Goal: Information Seeking & Learning: Learn about a topic

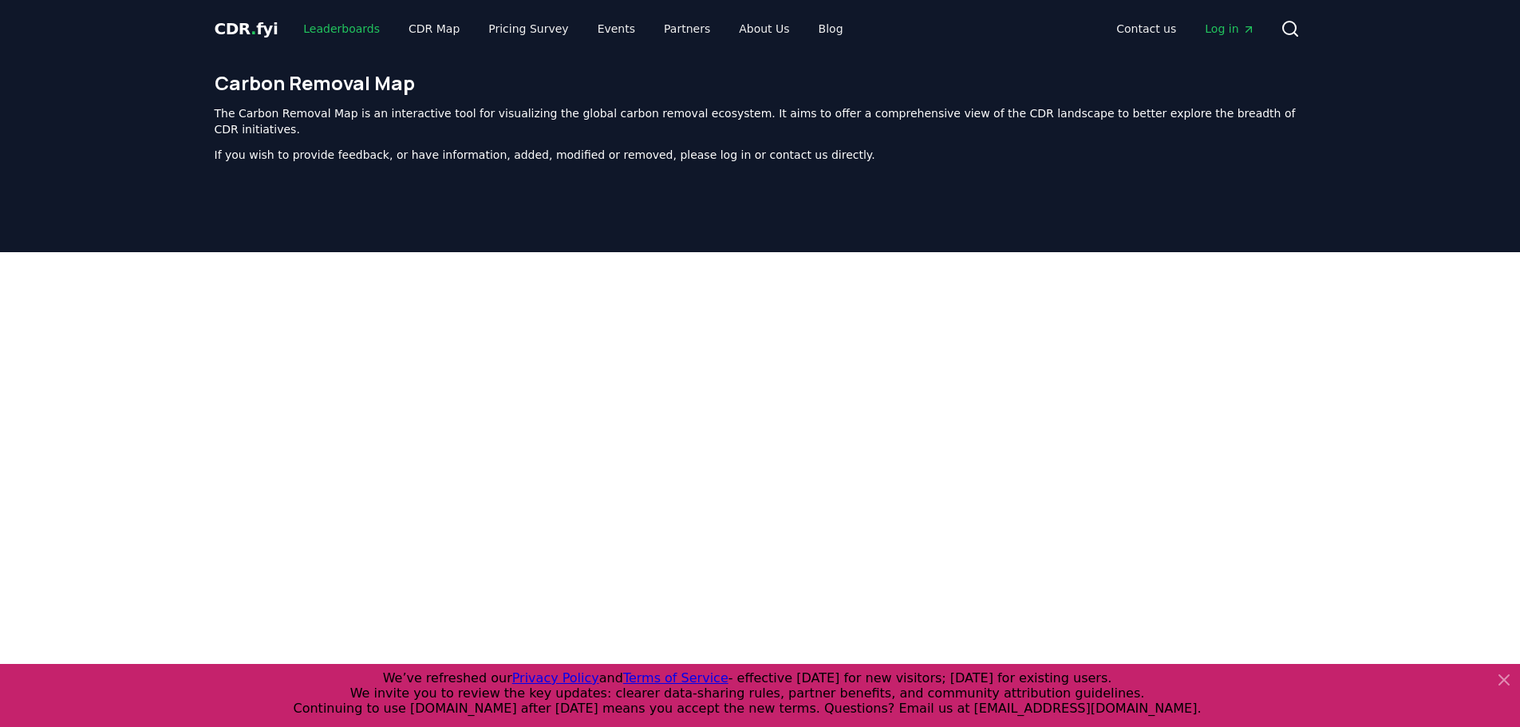
click at [374, 34] on link "Leaderboards" at bounding box center [341, 28] width 102 height 29
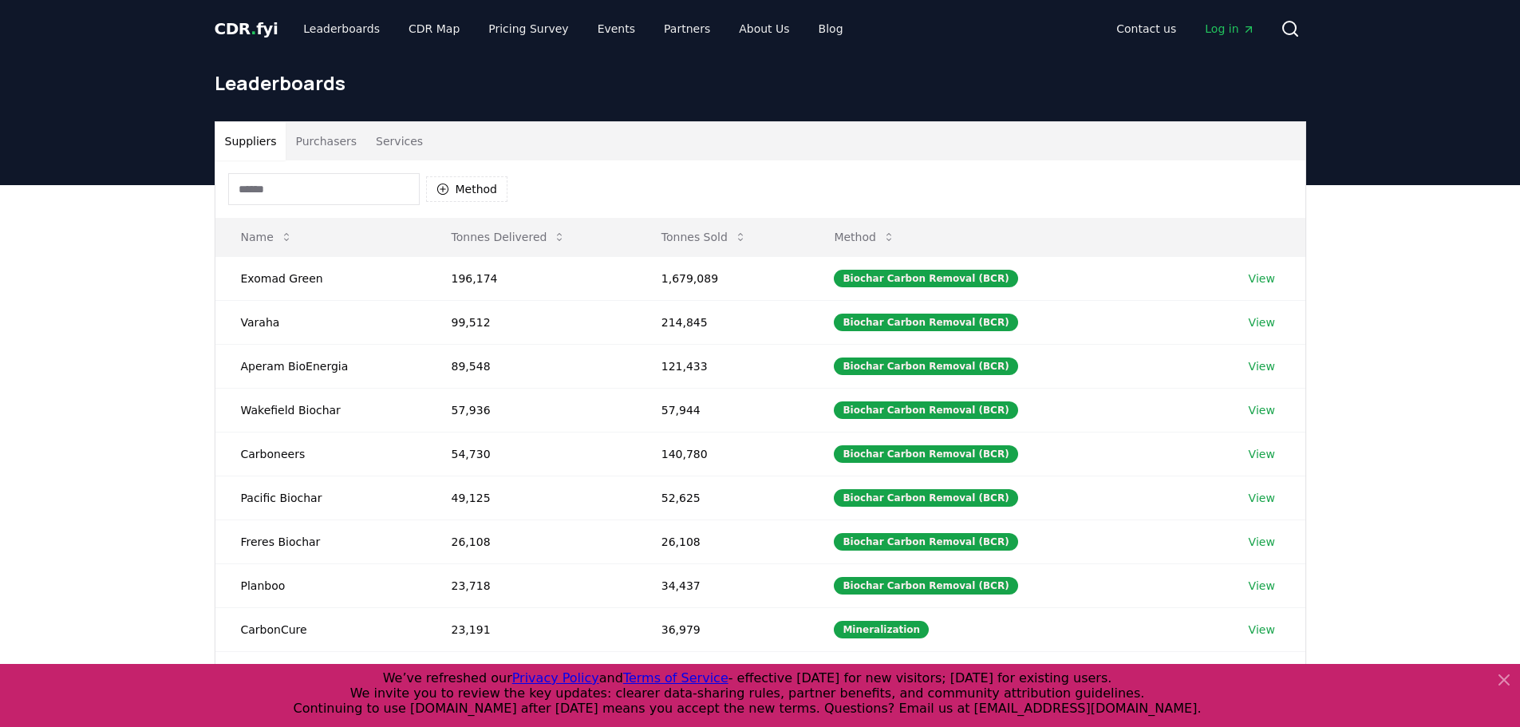
click at [1509, 689] on icon at bounding box center [1503, 679] width 19 height 19
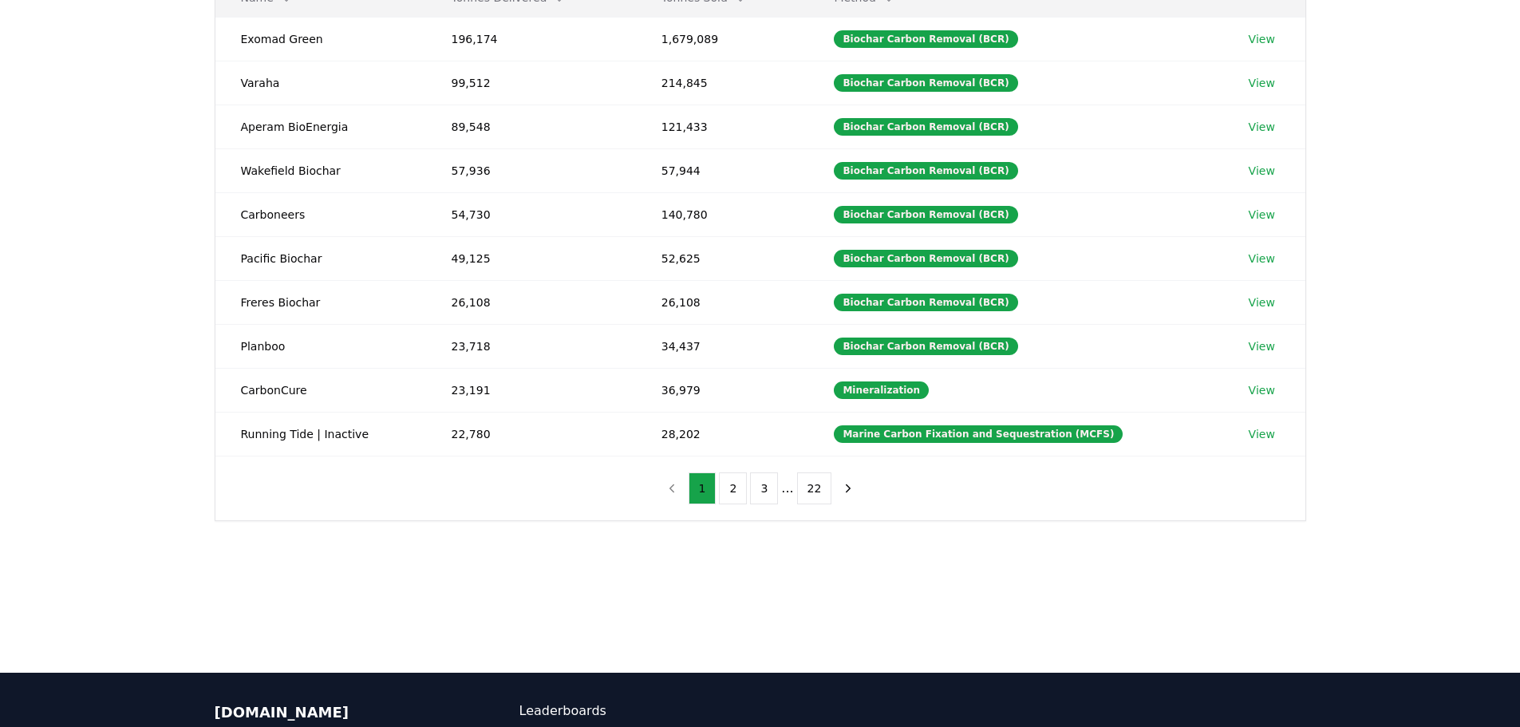
scroll to position [80, 0]
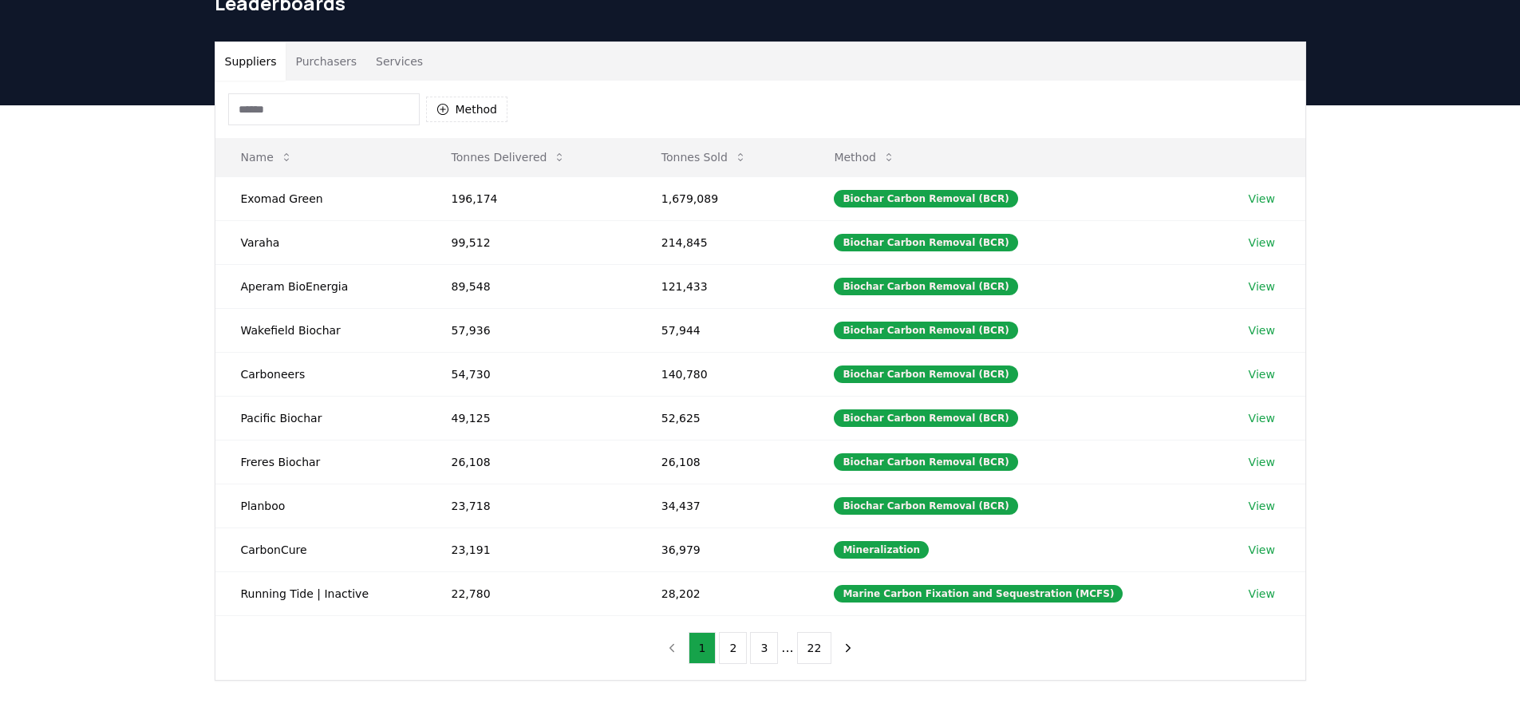
click at [333, 63] on button "Purchasers" at bounding box center [326, 61] width 81 height 38
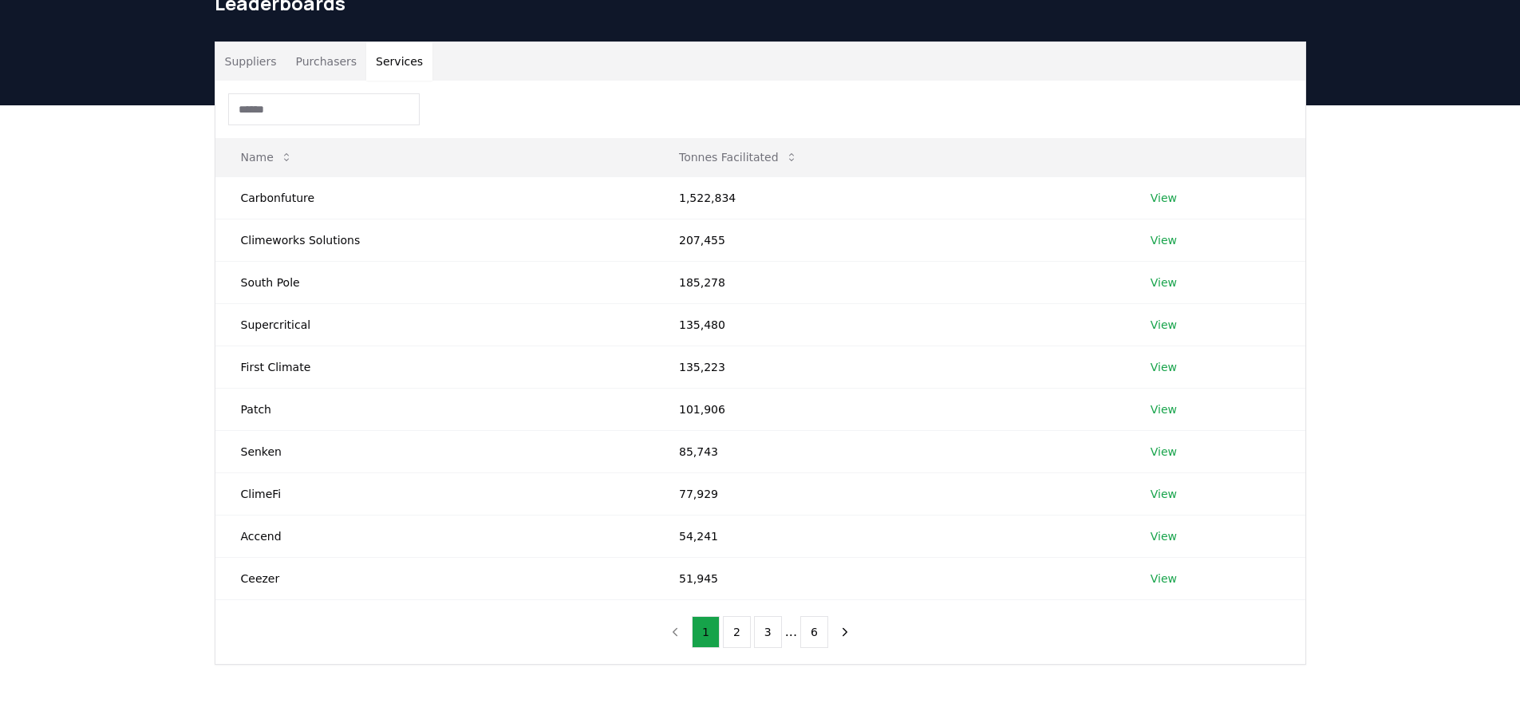
click at [412, 58] on button "Services" at bounding box center [399, 61] width 66 height 38
click at [255, 70] on button "Suppliers" at bounding box center [250, 61] width 71 height 38
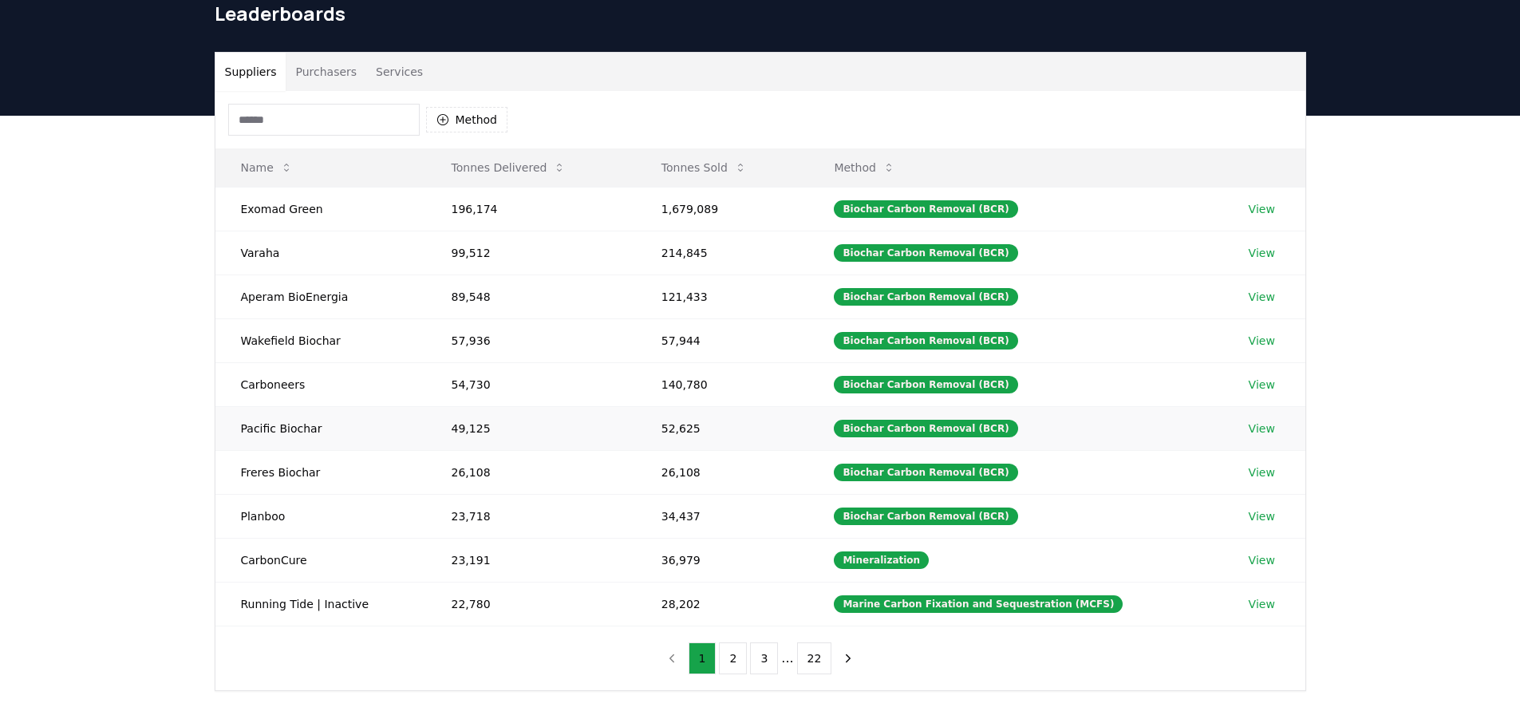
scroll to position [0, 0]
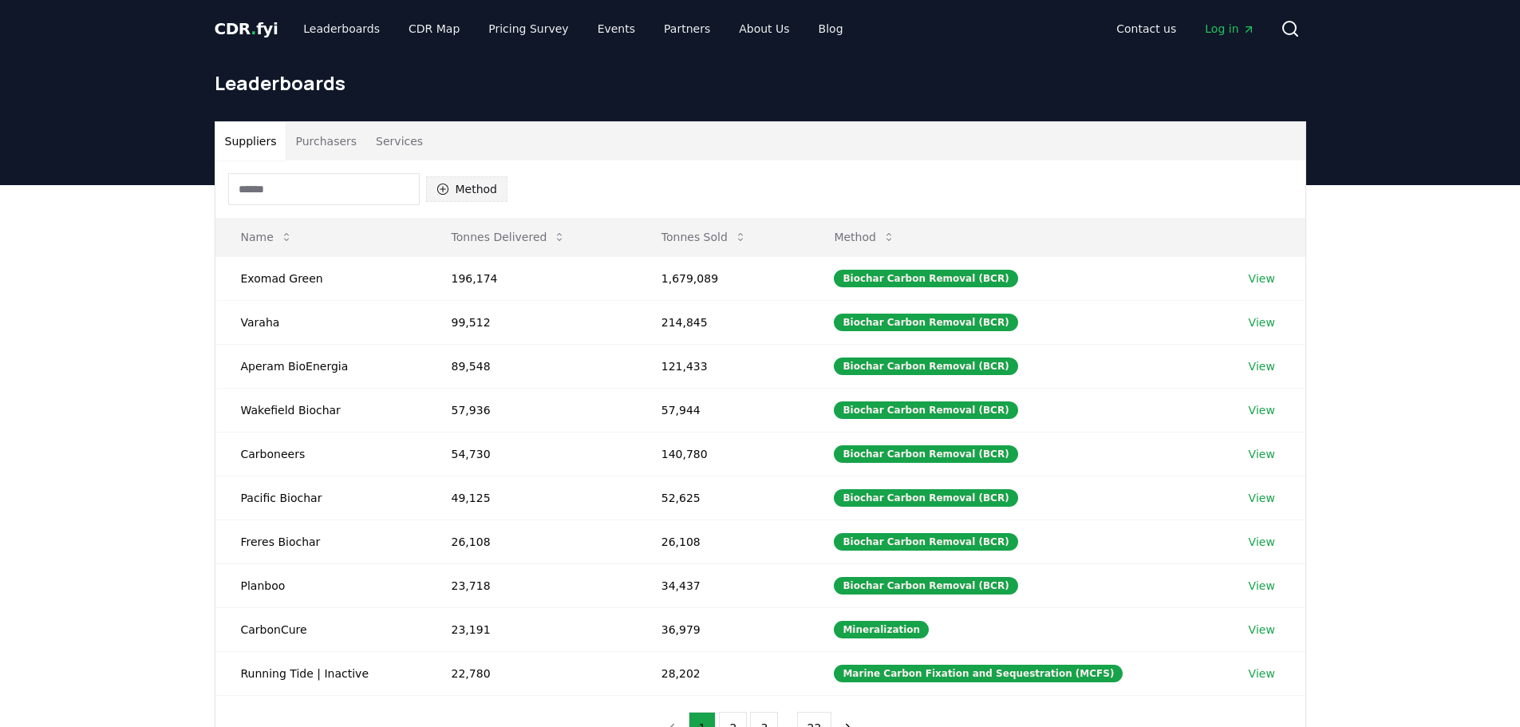
click at [470, 197] on button "Method" at bounding box center [467, 189] width 82 height 26
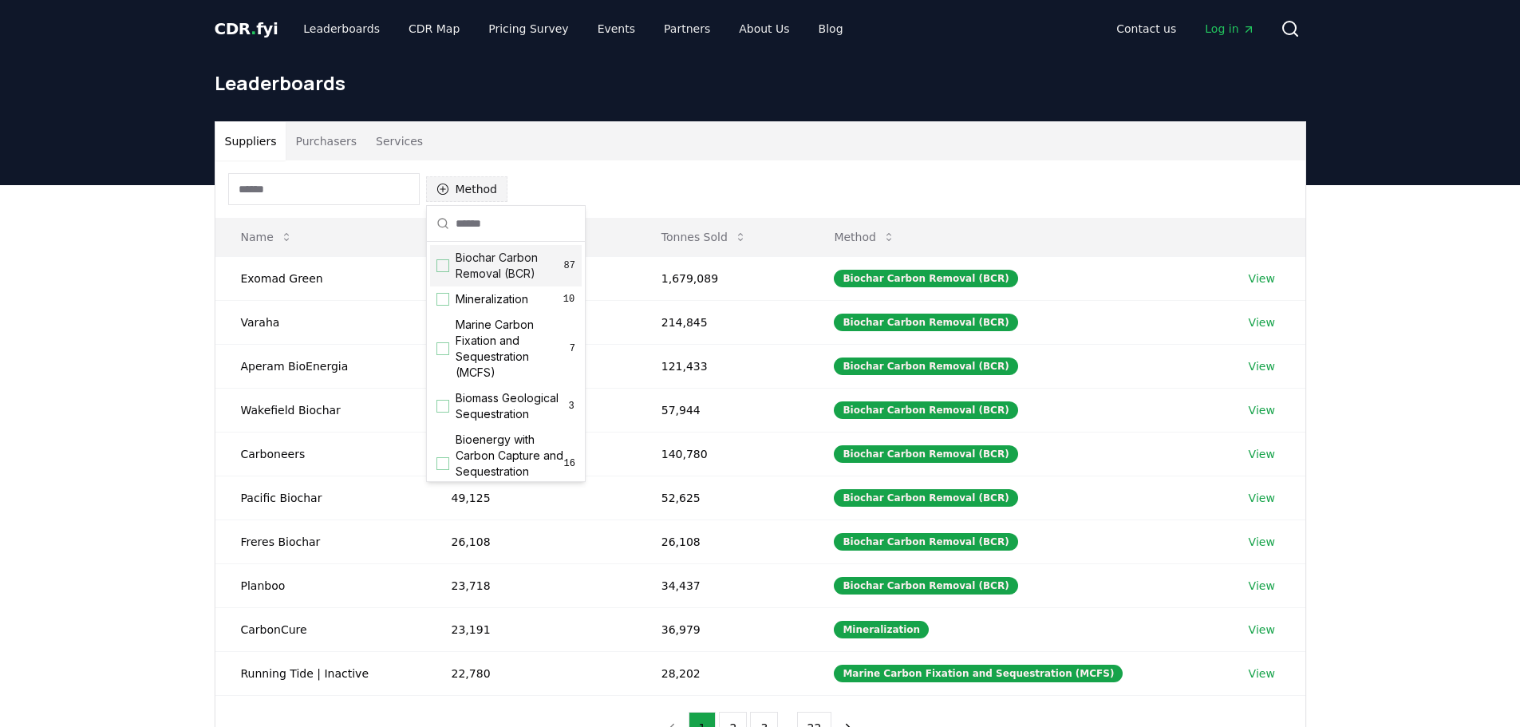
click at [469, 196] on button "Method" at bounding box center [467, 189] width 82 height 26
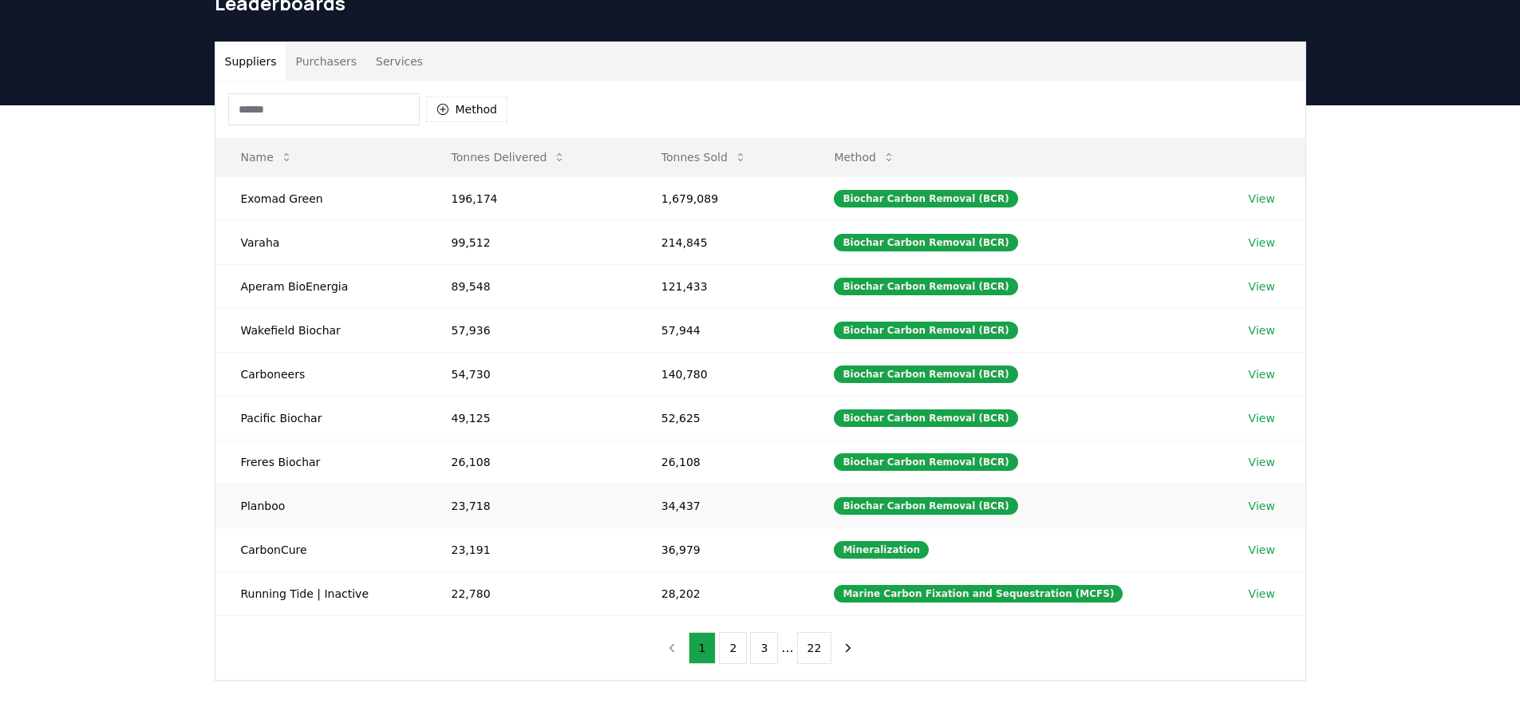
scroll to position [239, 0]
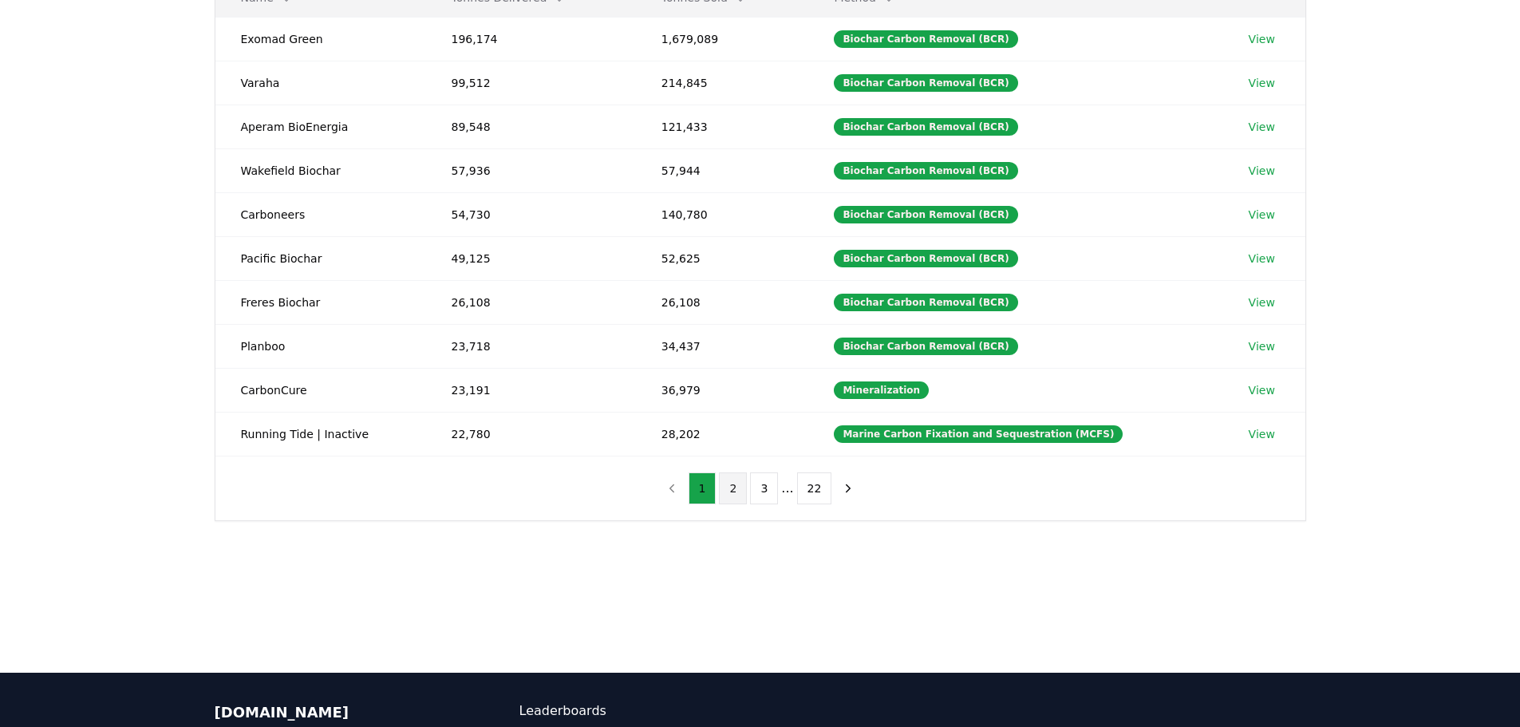
click at [742, 492] on button "2" at bounding box center [733, 488] width 28 height 32
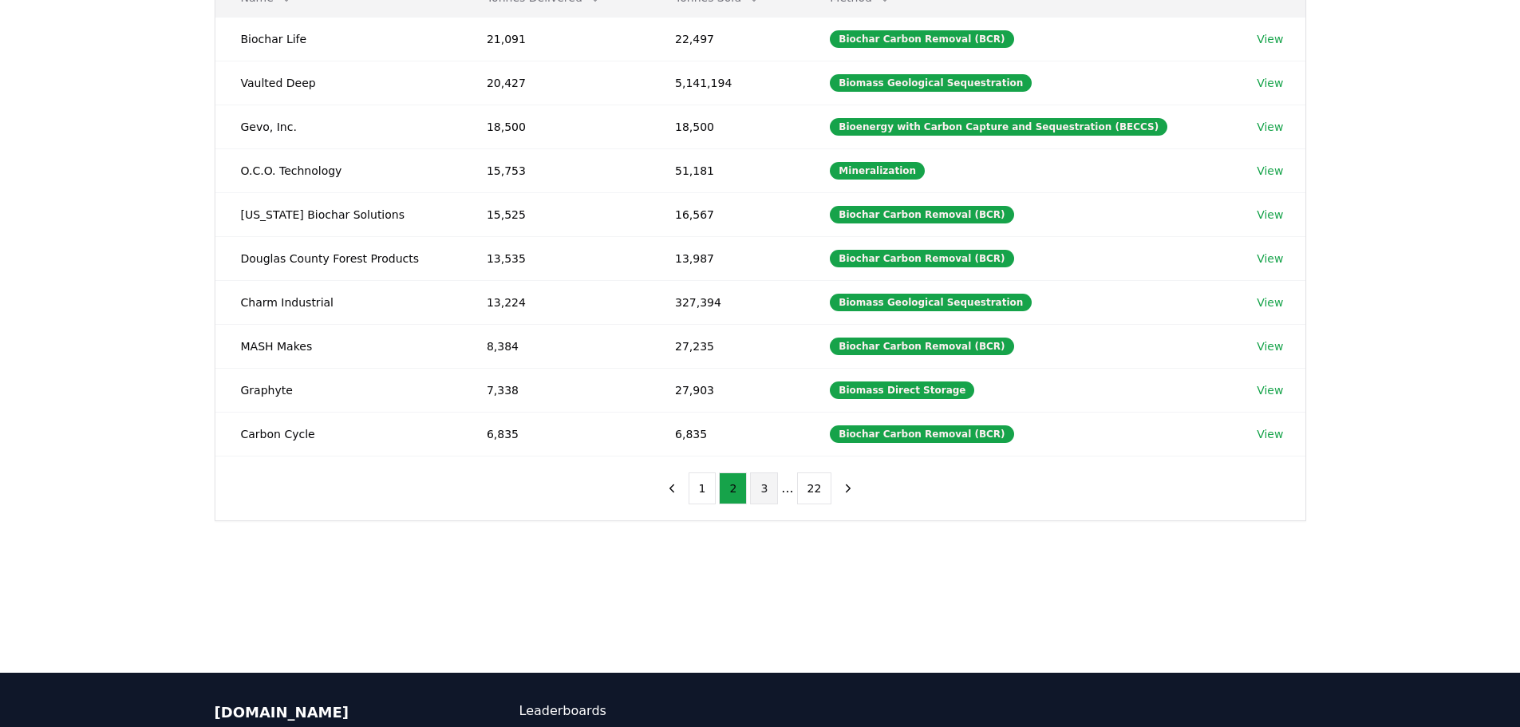
click at [773, 488] on button "3" at bounding box center [764, 488] width 28 height 32
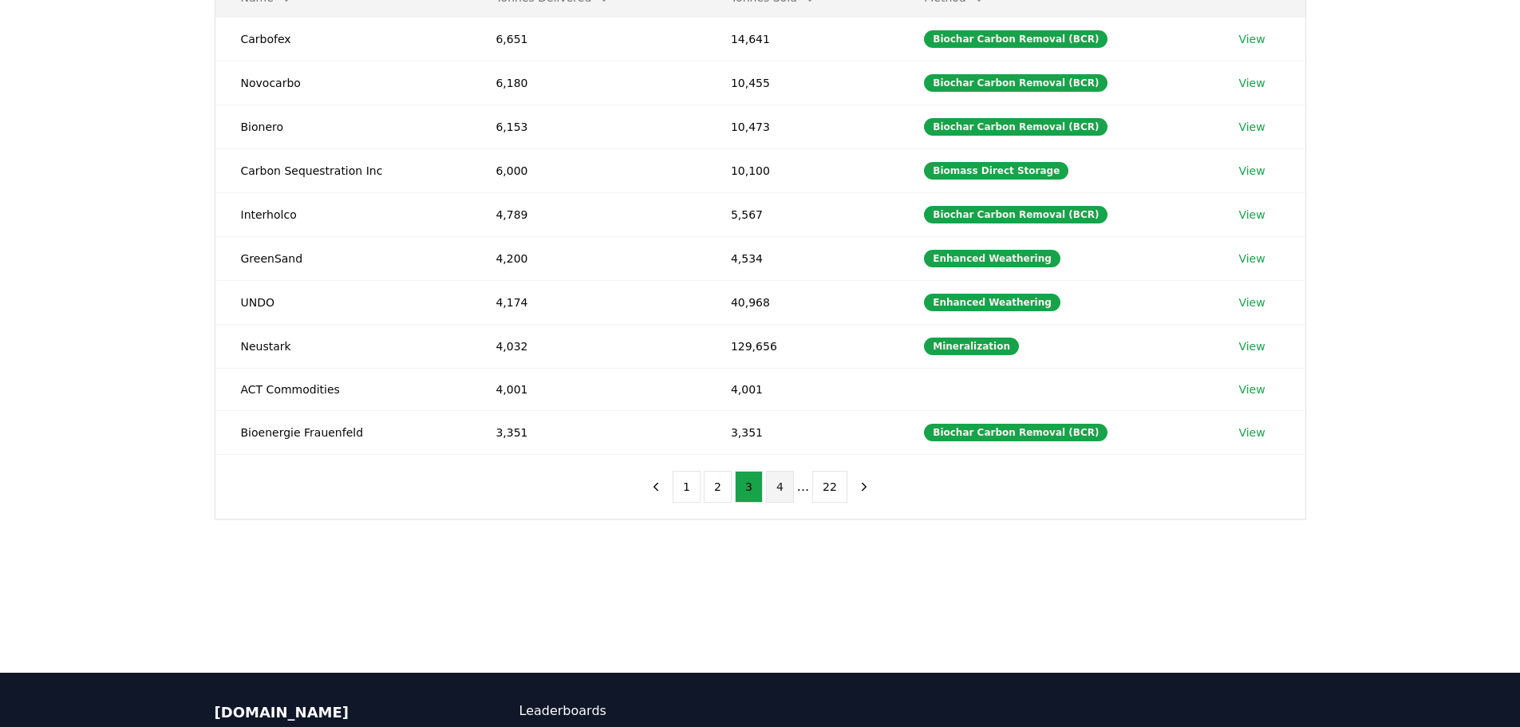
click at [780, 497] on button "4" at bounding box center [780, 487] width 28 height 32
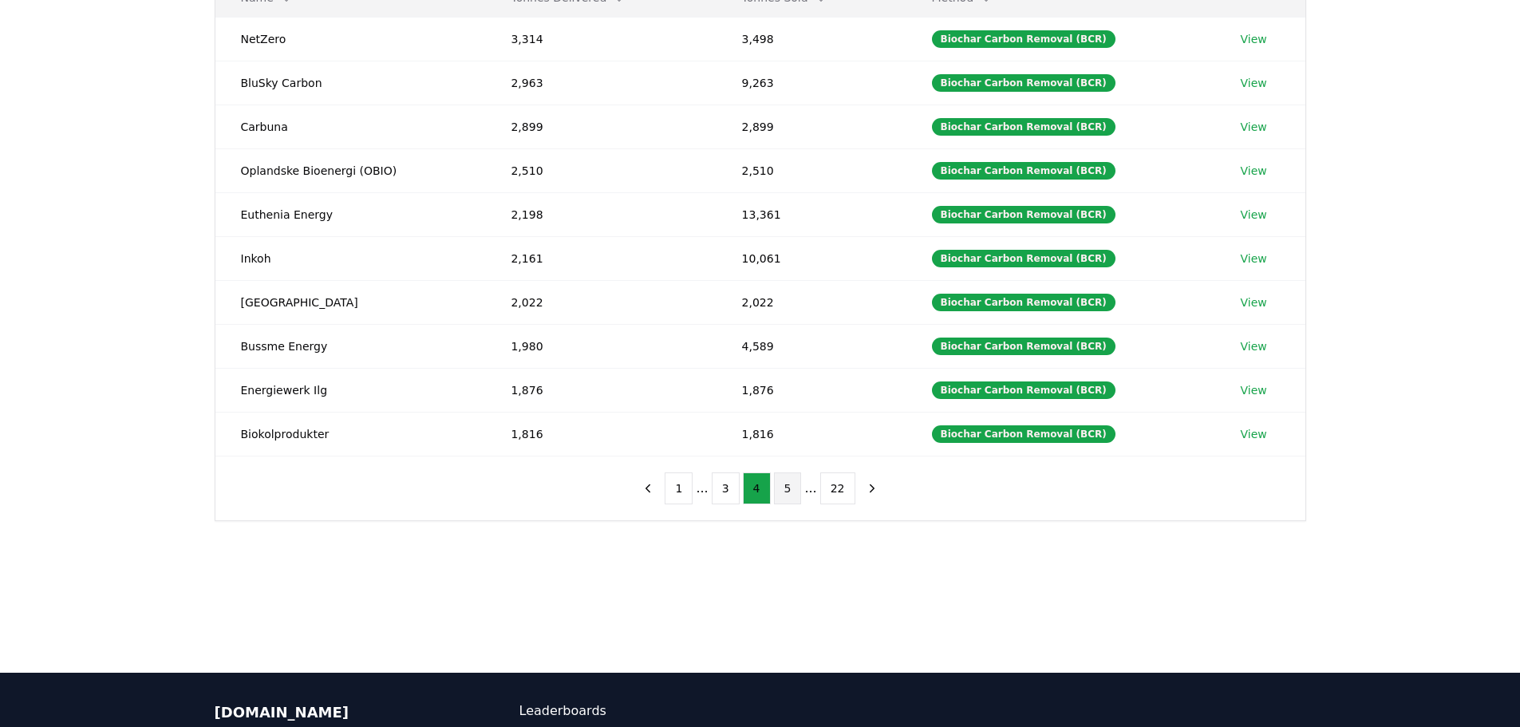
click at [795, 492] on button "5" at bounding box center [788, 488] width 28 height 32
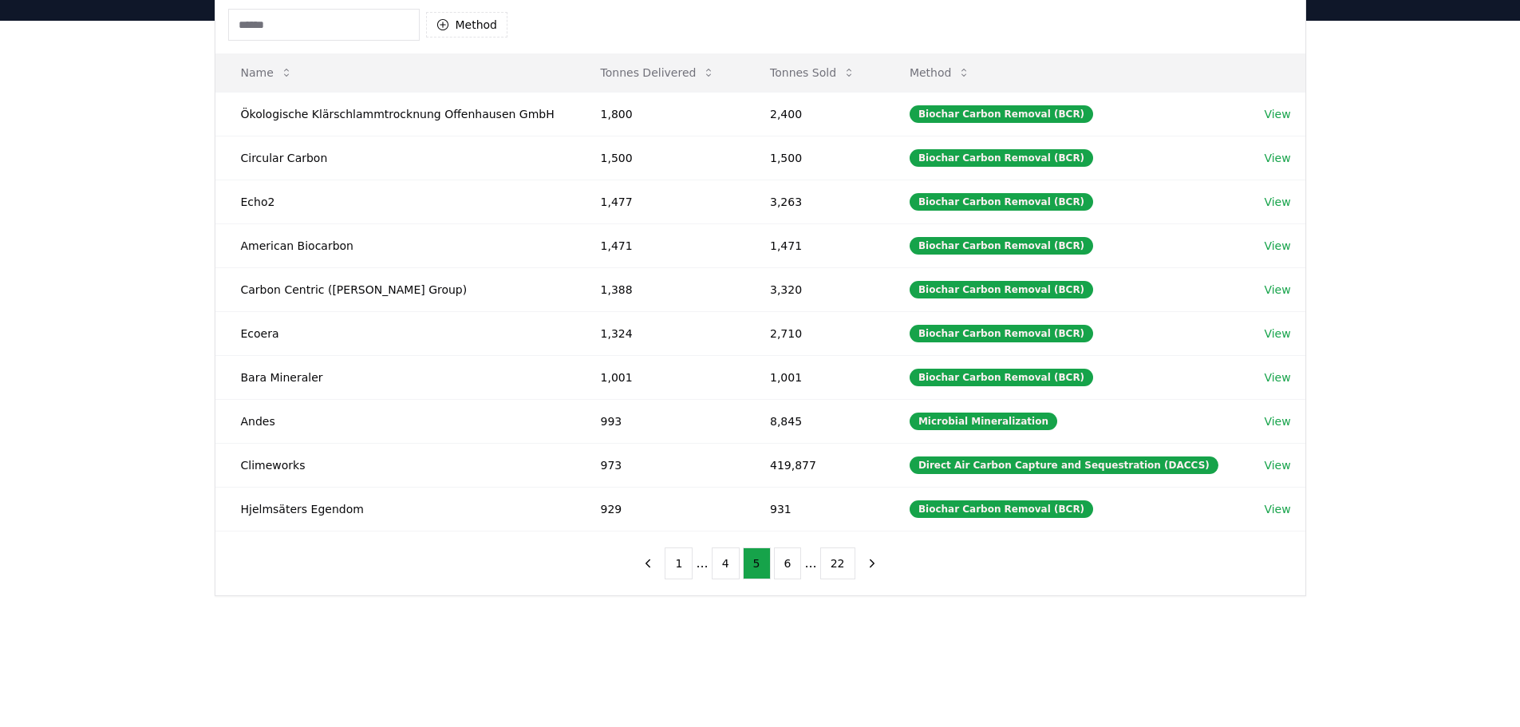
scroll to position [0, 0]
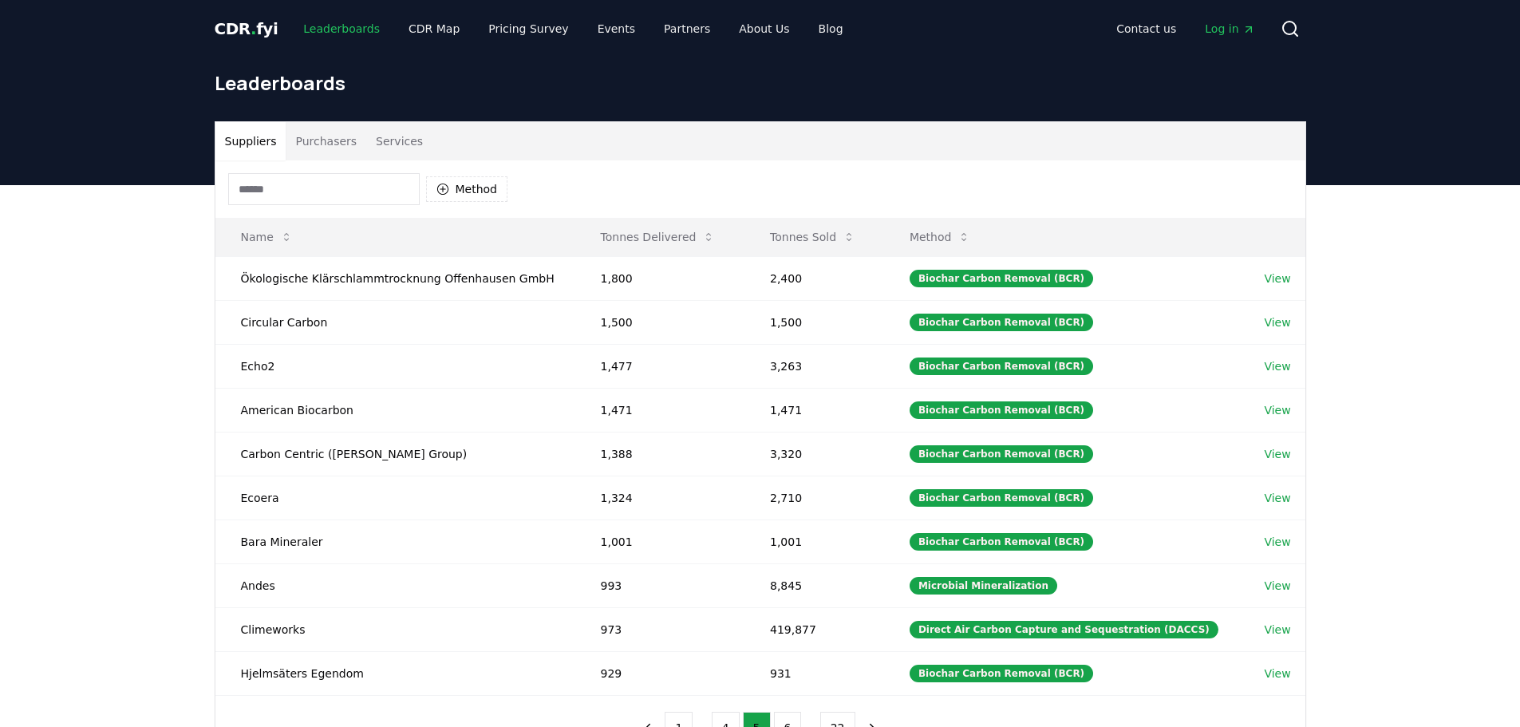
click at [322, 26] on link "Leaderboards" at bounding box center [341, 28] width 102 height 29
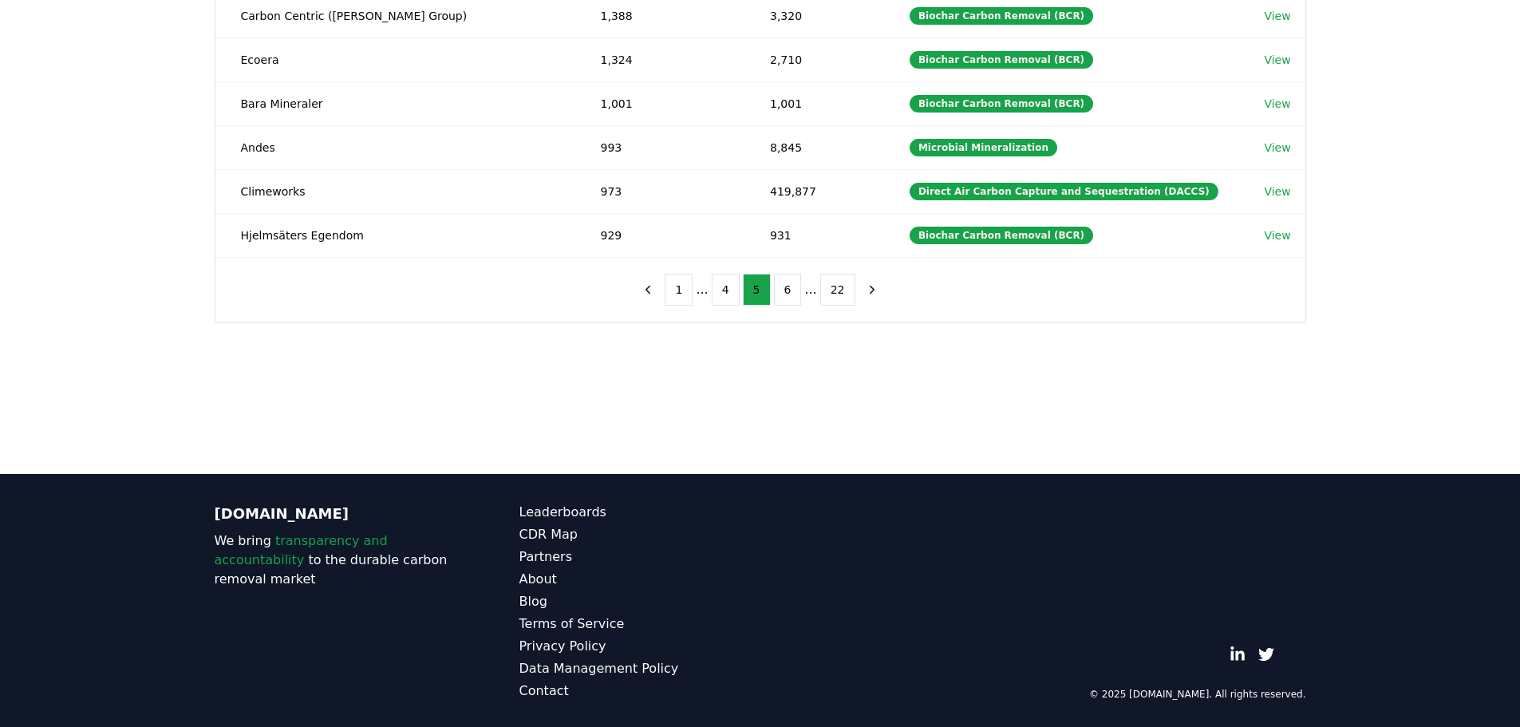
scroll to position [440, 0]
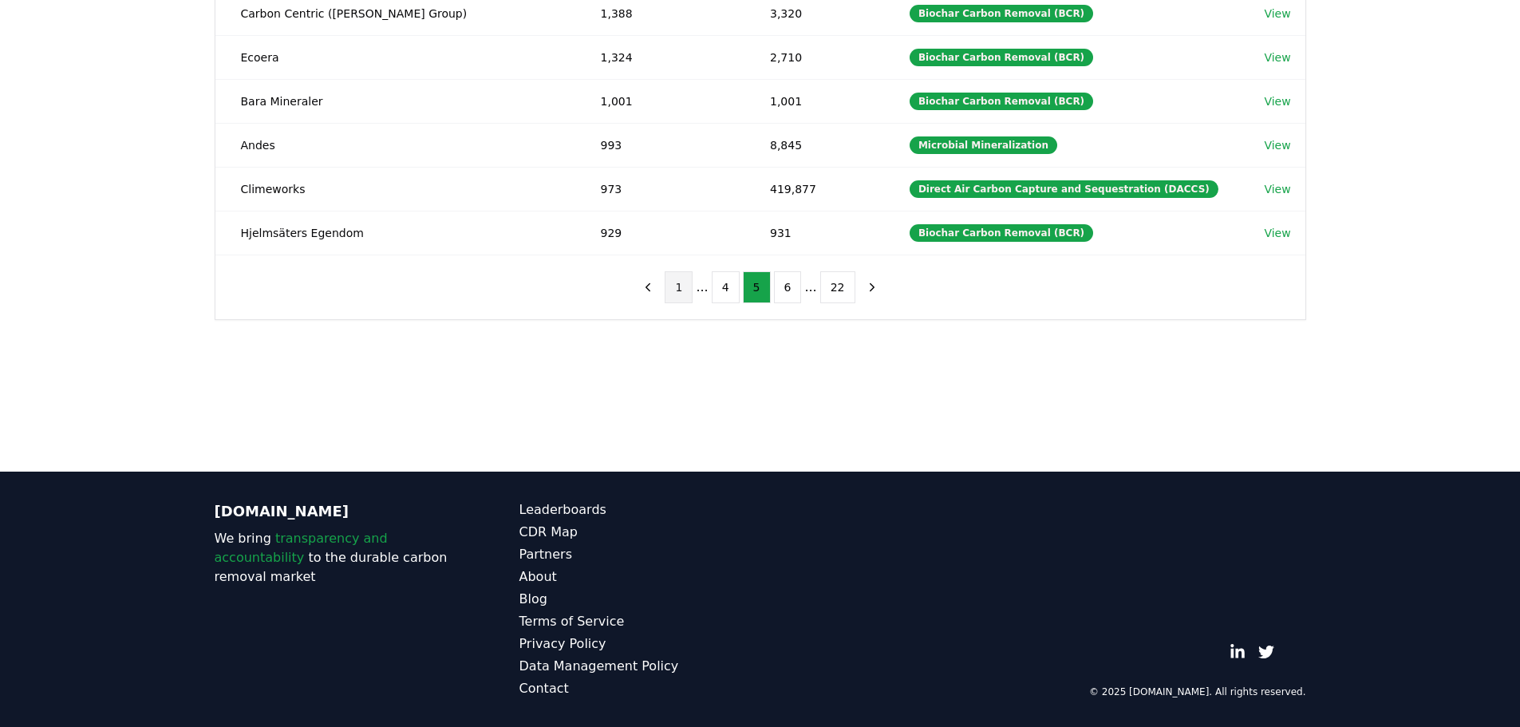
click at [672, 285] on button "1" at bounding box center [679, 287] width 28 height 32
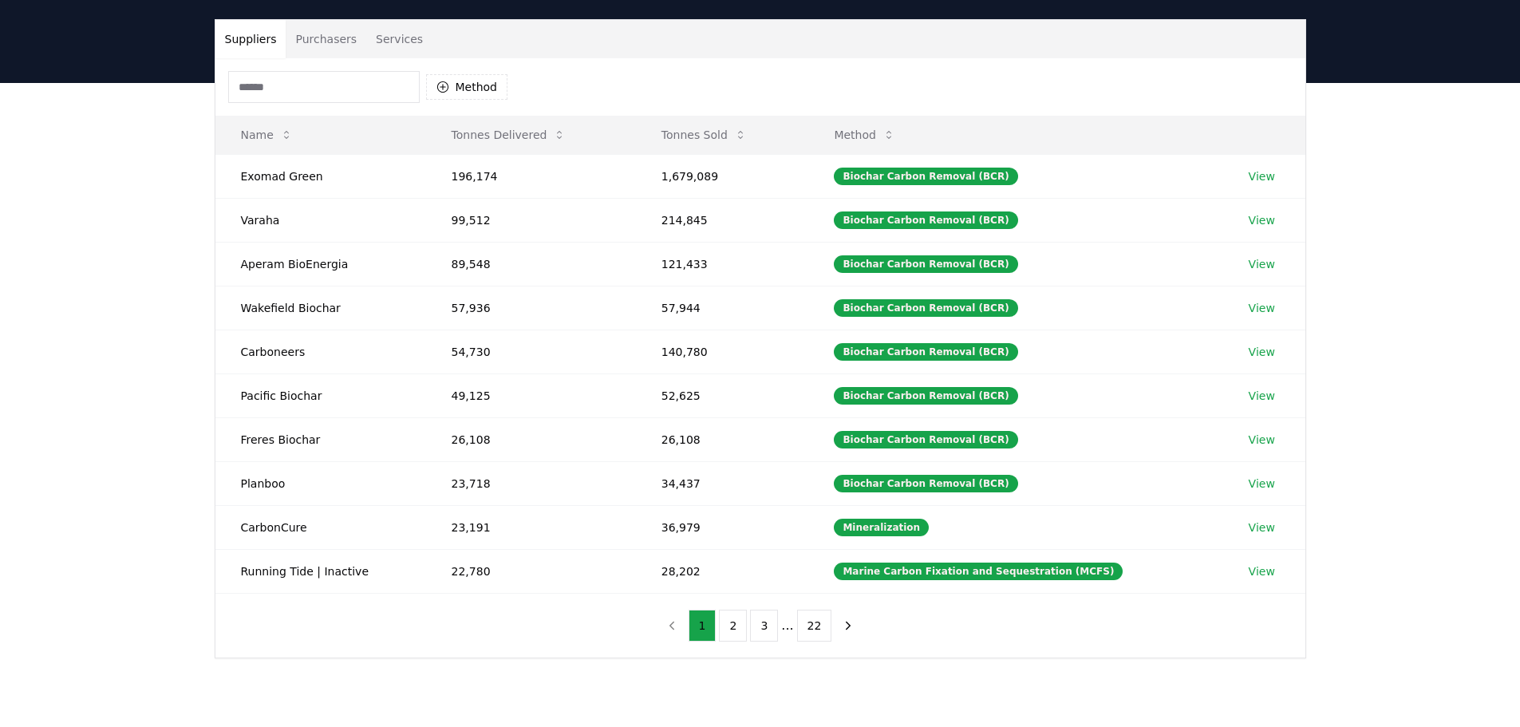
scroll to position [41, 0]
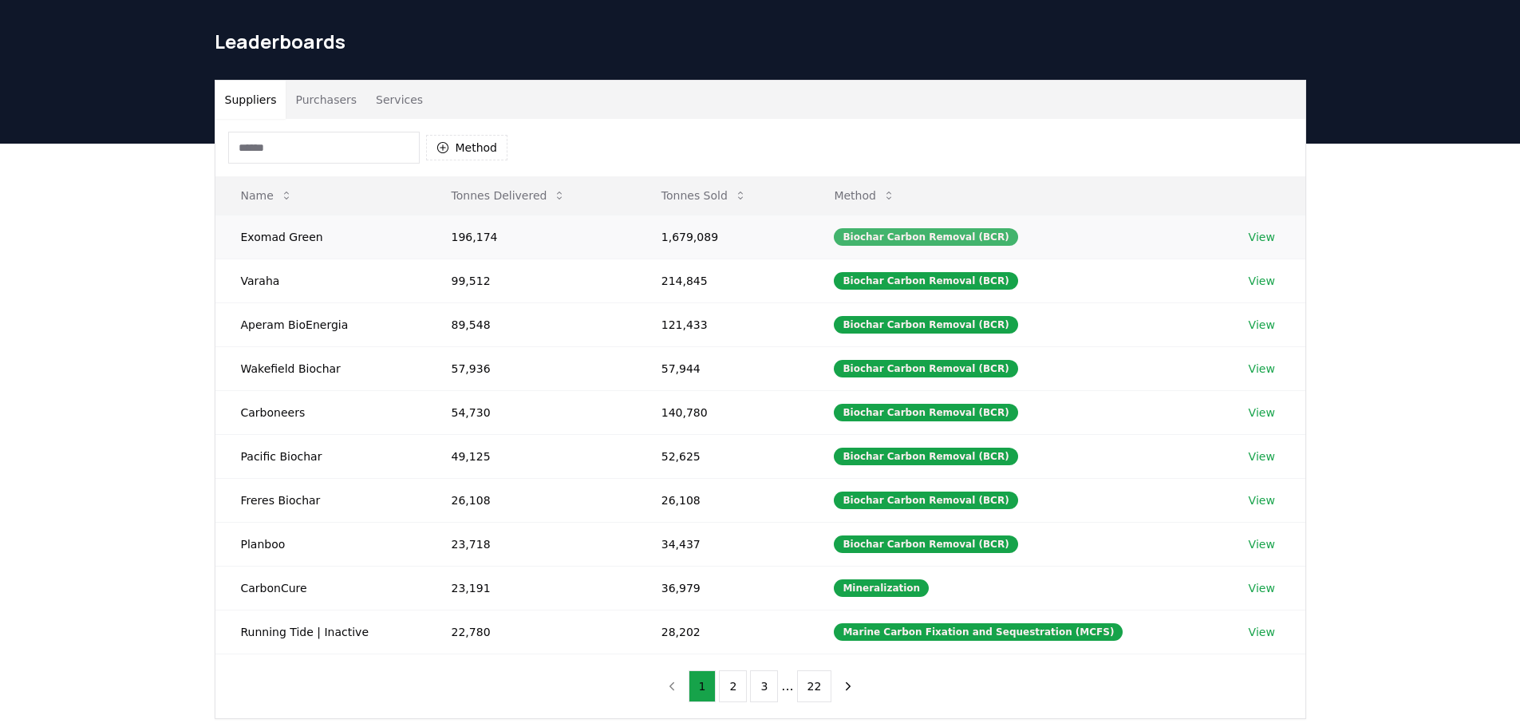
click at [966, 231] on div "Biochar Carbon Removal (BCR)" at bounding box center [925, 237] width 183 height 18
click at [388, 112] on button "Services" at bounding box center [399, 100] width 66 height 38
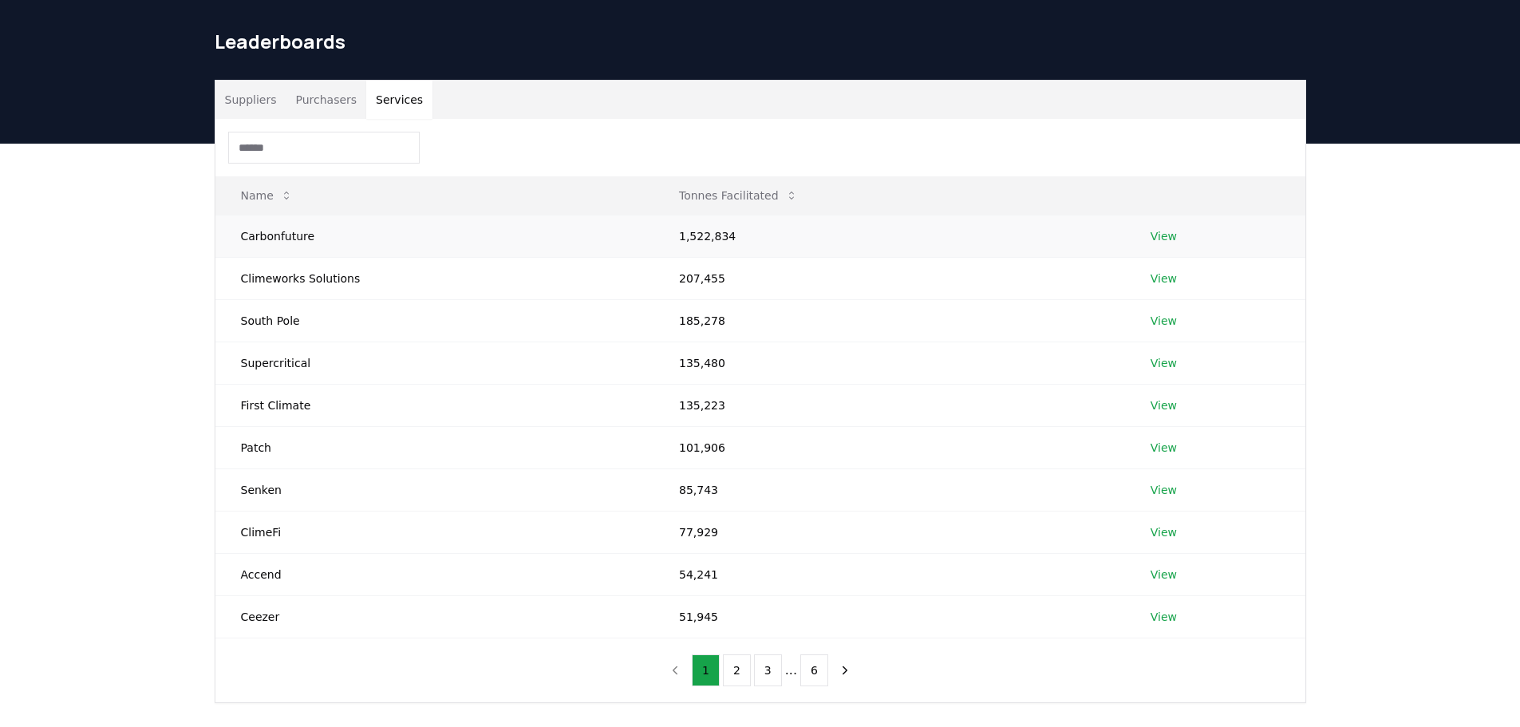
click at [1163, 239] on link "View" at bounding box center [1163, 236] width 26 height 16
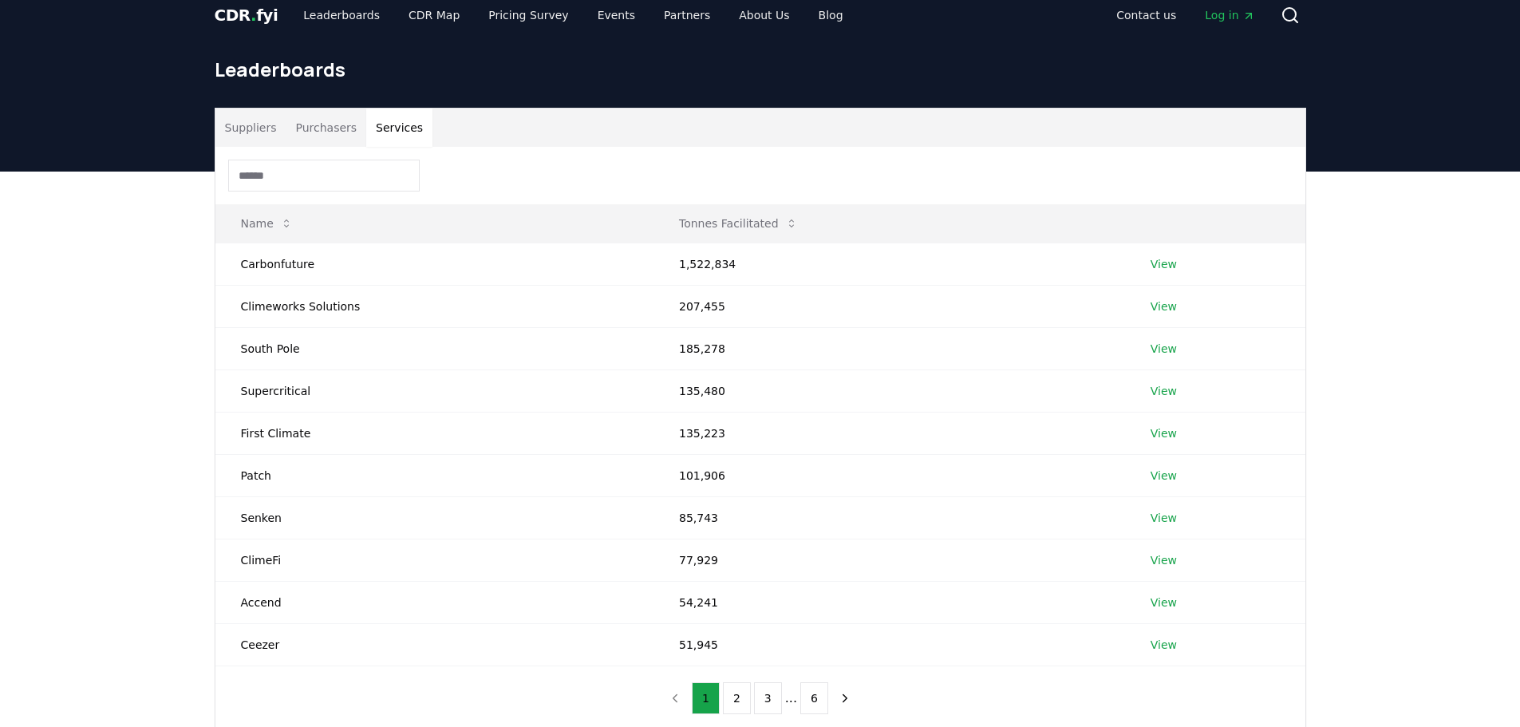
scroll to position [0, 0]
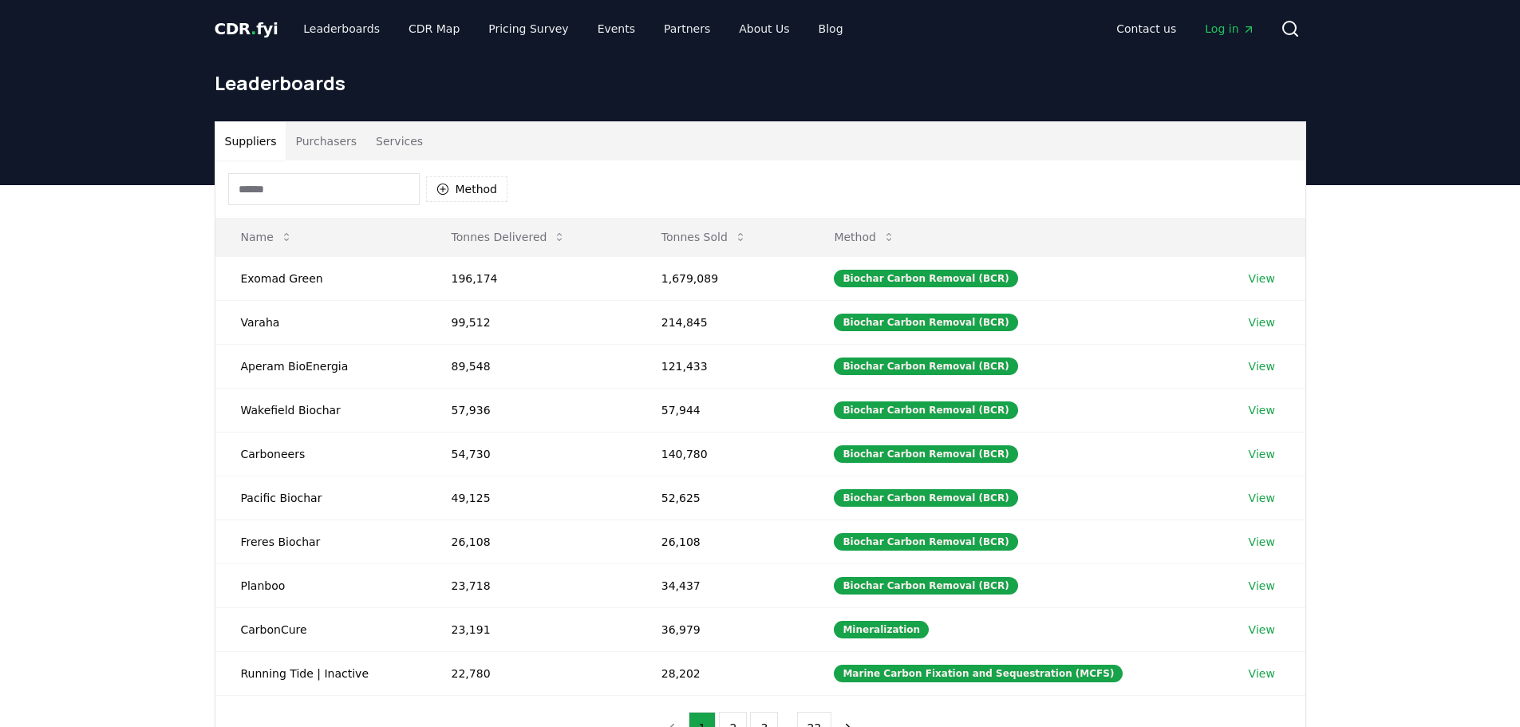
click at [254, 138] on button "Suppliers" at bounding box center [250, 141] width 71 height 38
click at [863, 243] on button "Method" at bounding box center [864, 237] width 87 height 32
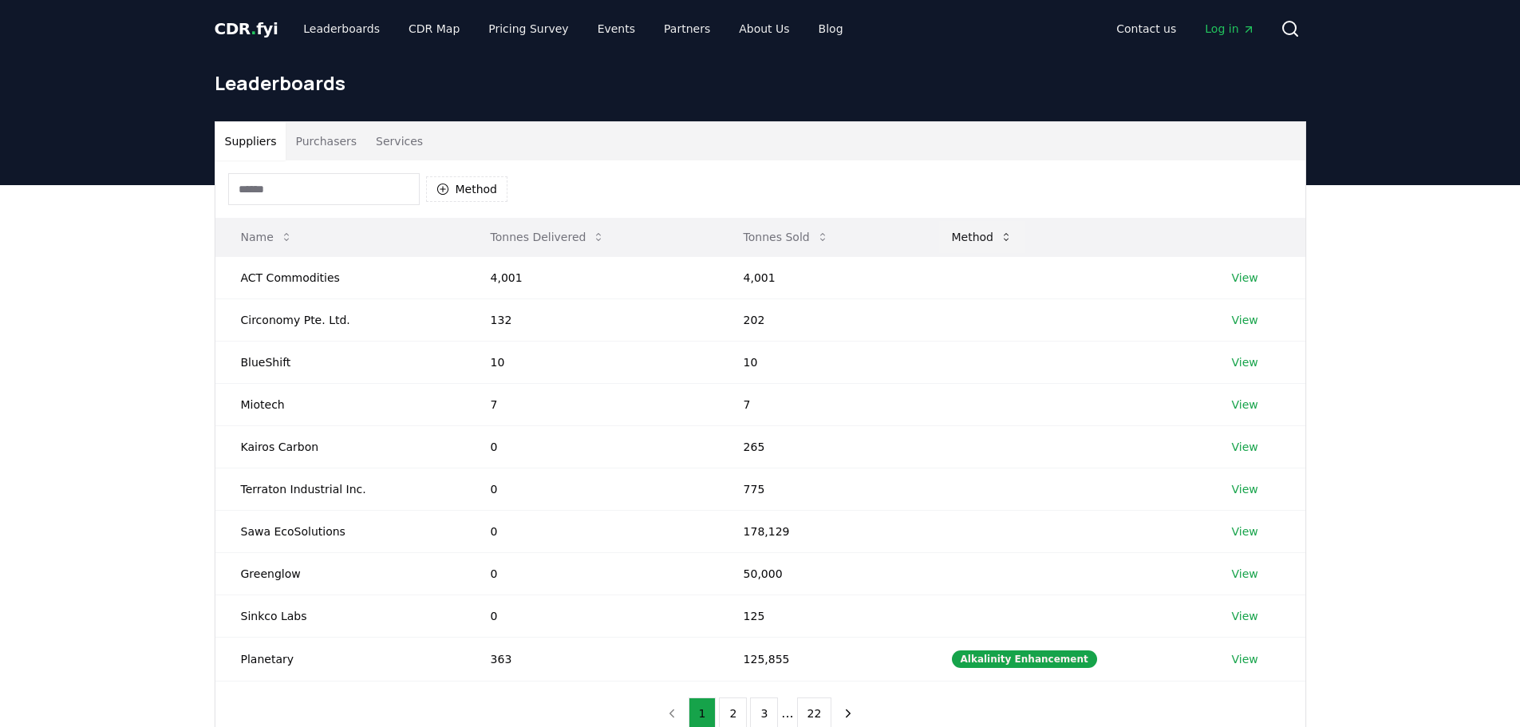
click at [988, 238] on button "Method" at bounding box center [982, 237] width 87 height 32
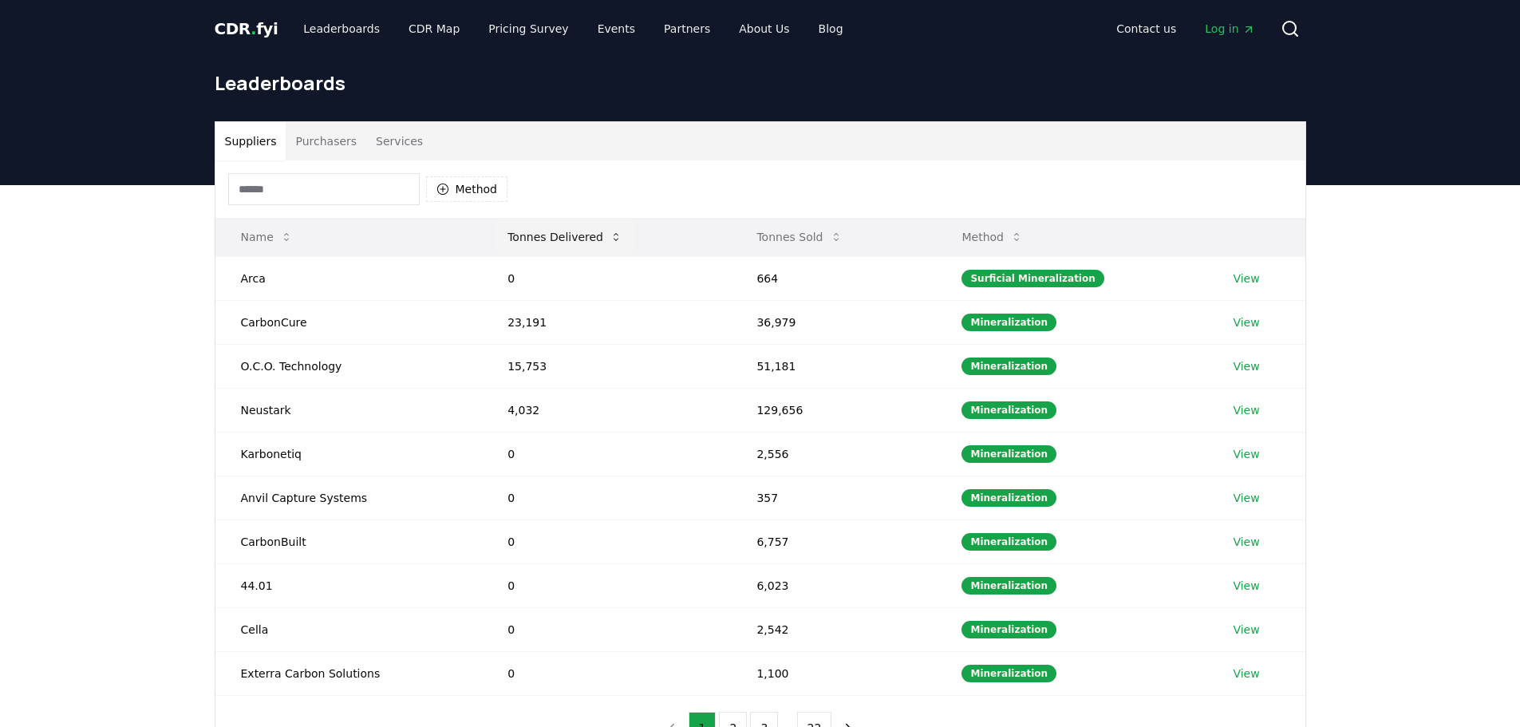
click at [580, 233] on button "Tonnes Delivered" at bounding box center [565, 237] width 140 height 32
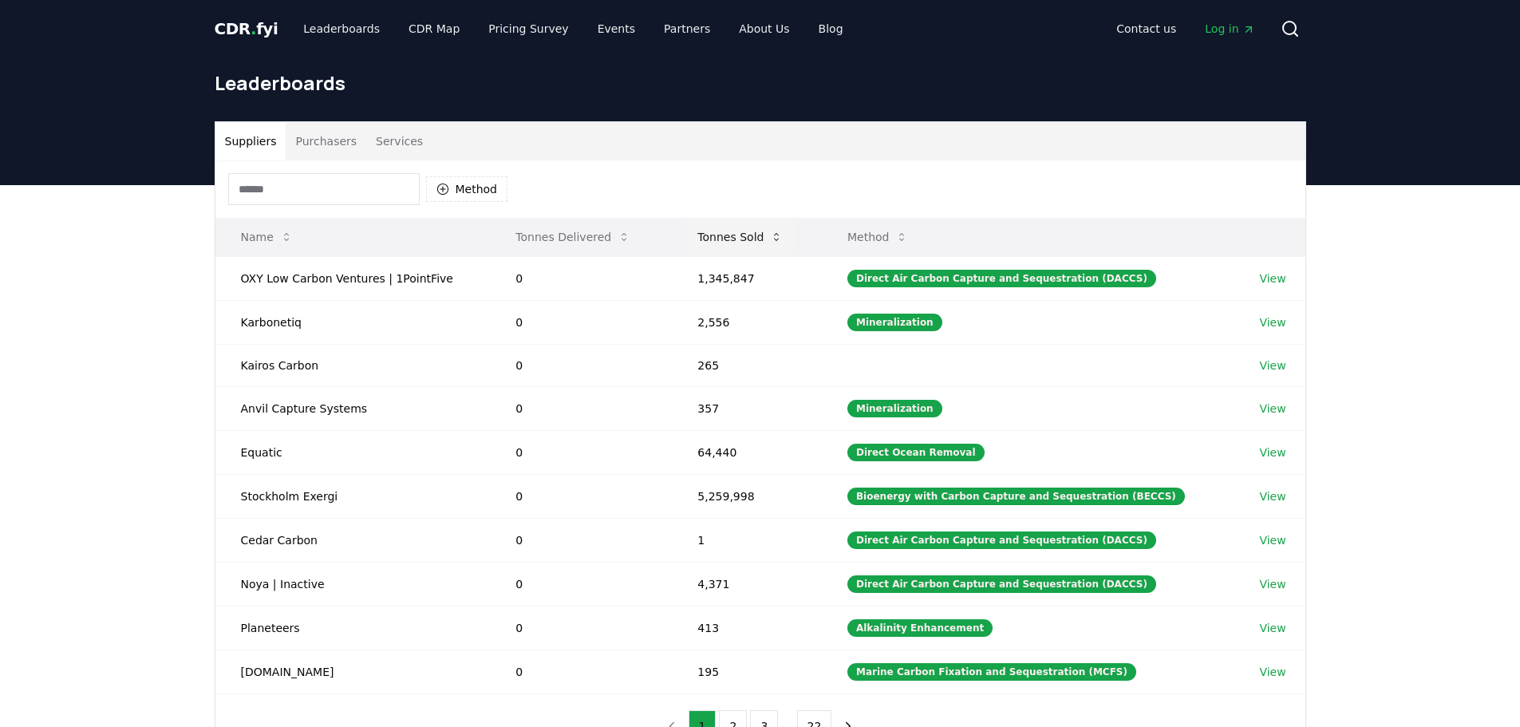
click at [752, 230] on button "Tonnes Sold" at bounding box center [740, 237] width 111 height 32
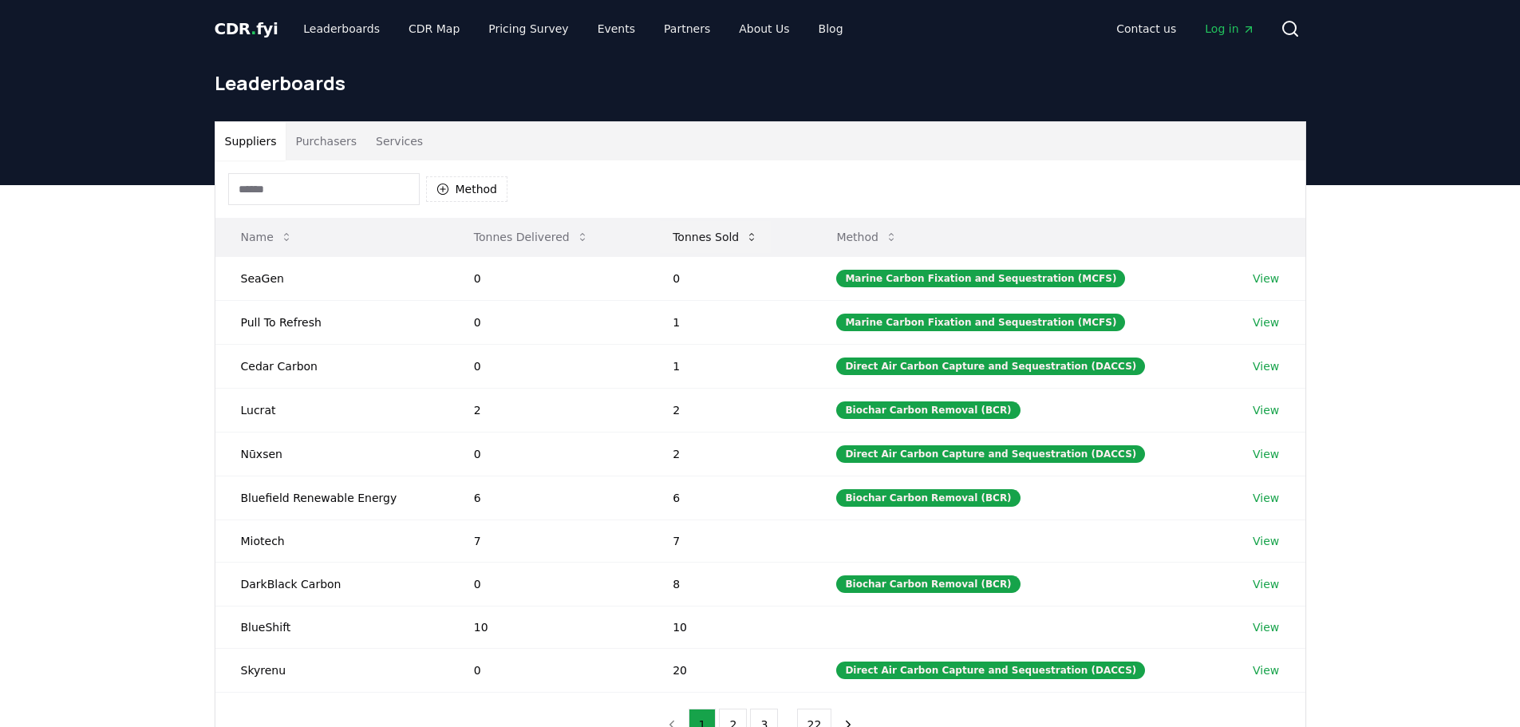
click at [711, 243] on button "Tonnes Sold" at bounding box center [715, 237] width 111 height 32
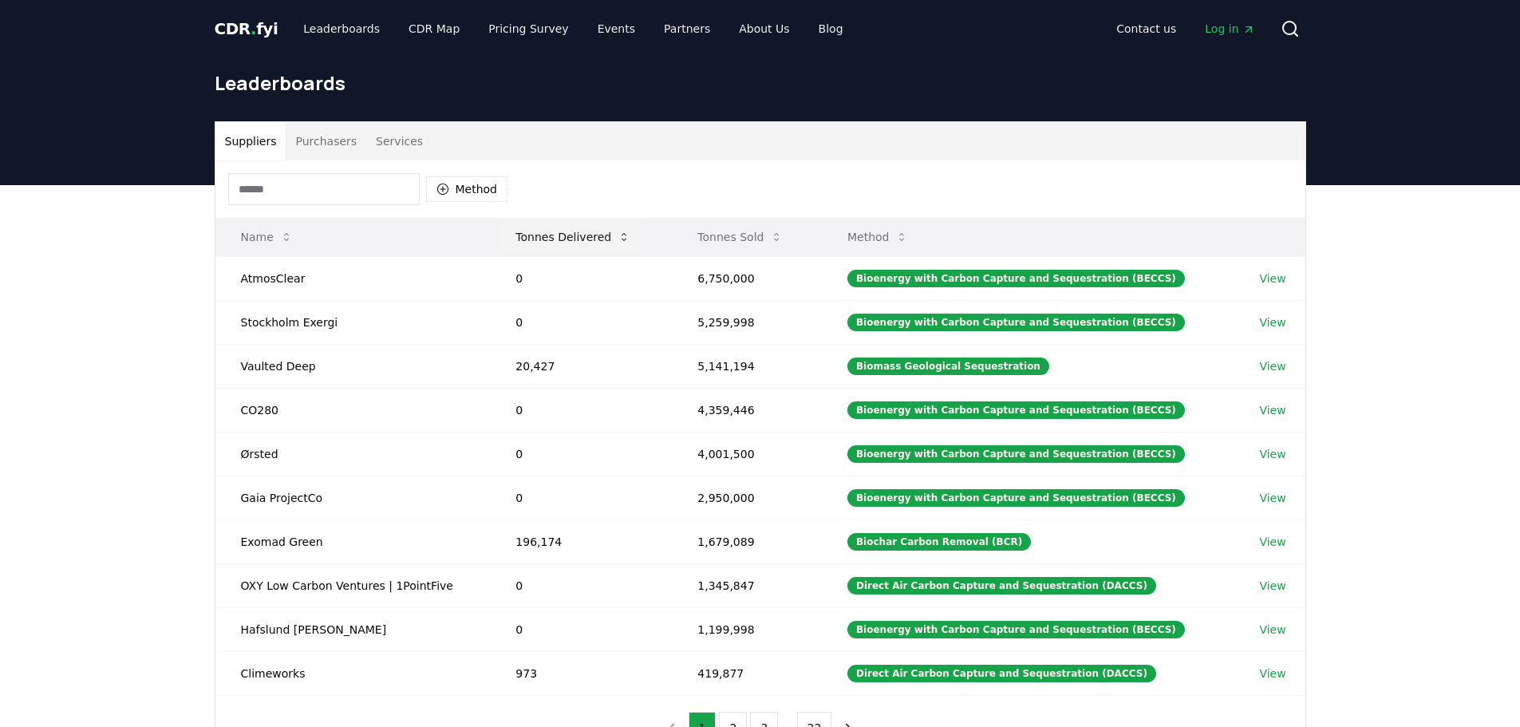
click at [594, 224] on button "Tonnes Delivered" at bounding box center [573, 237] width 140 height 32
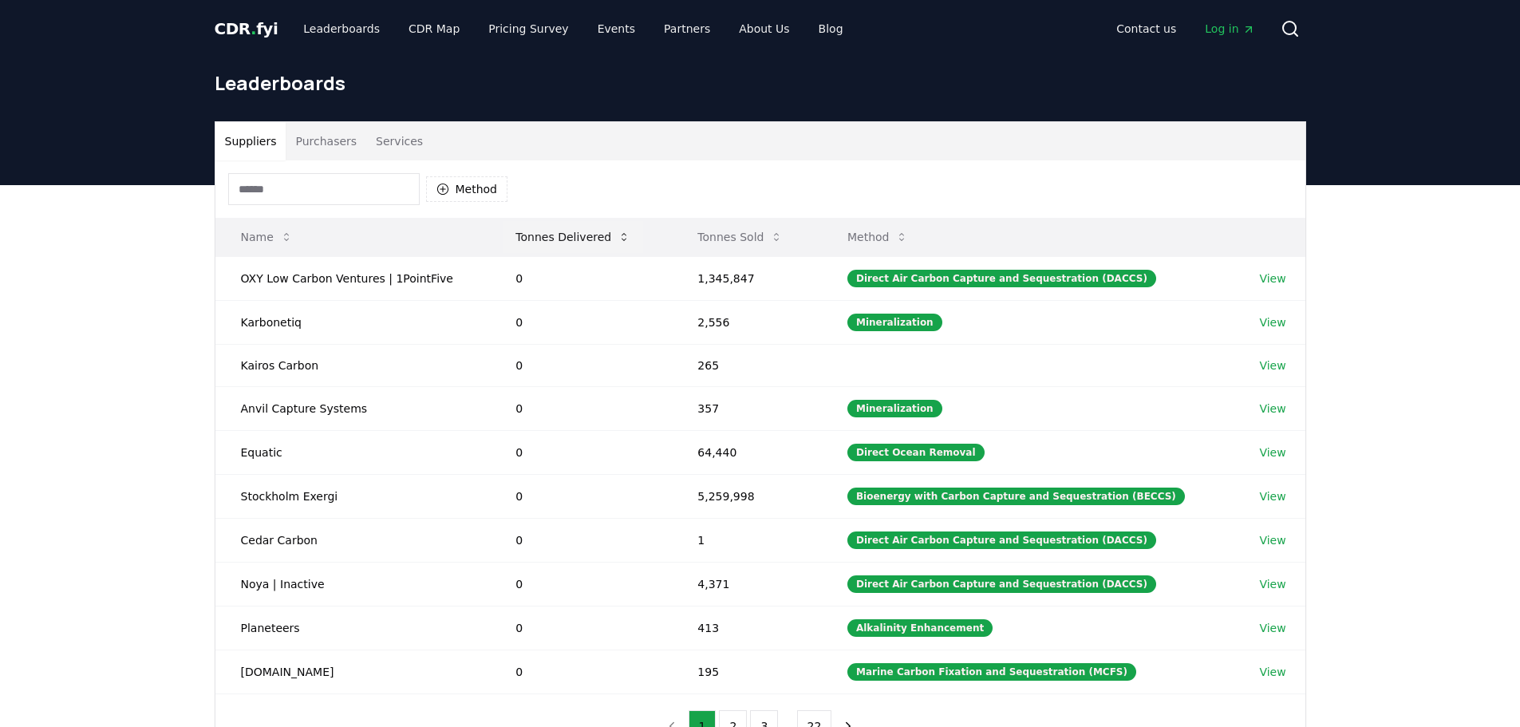
click at [594, 224] on button "Tonnes Delivered" at bounding box center [573, 237] width 140 height 32
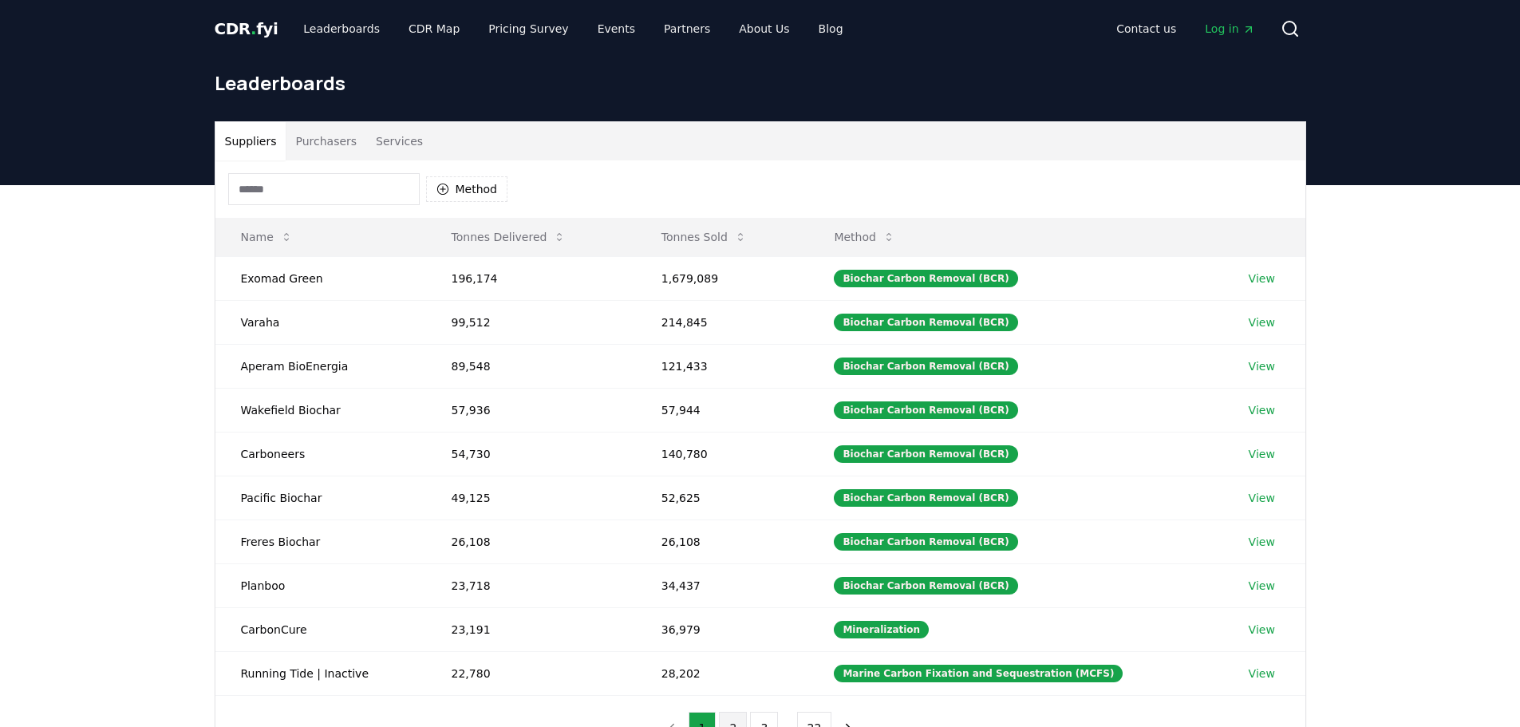
click at [730, 719] on button "2" at bounding box center [733, 728] width 28 height 32
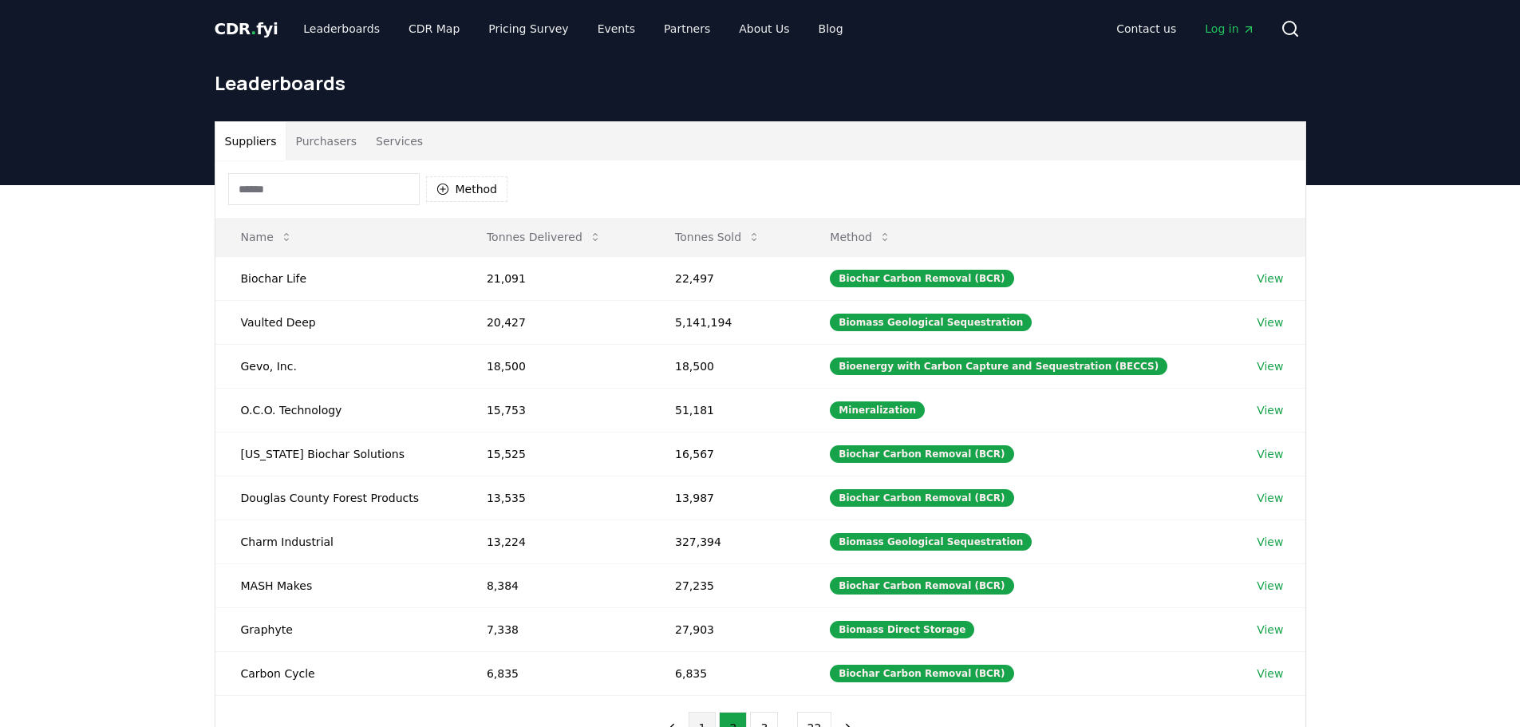
click at [705, 720] on button "1" at bounding box center [703, 728] width 28 height 32
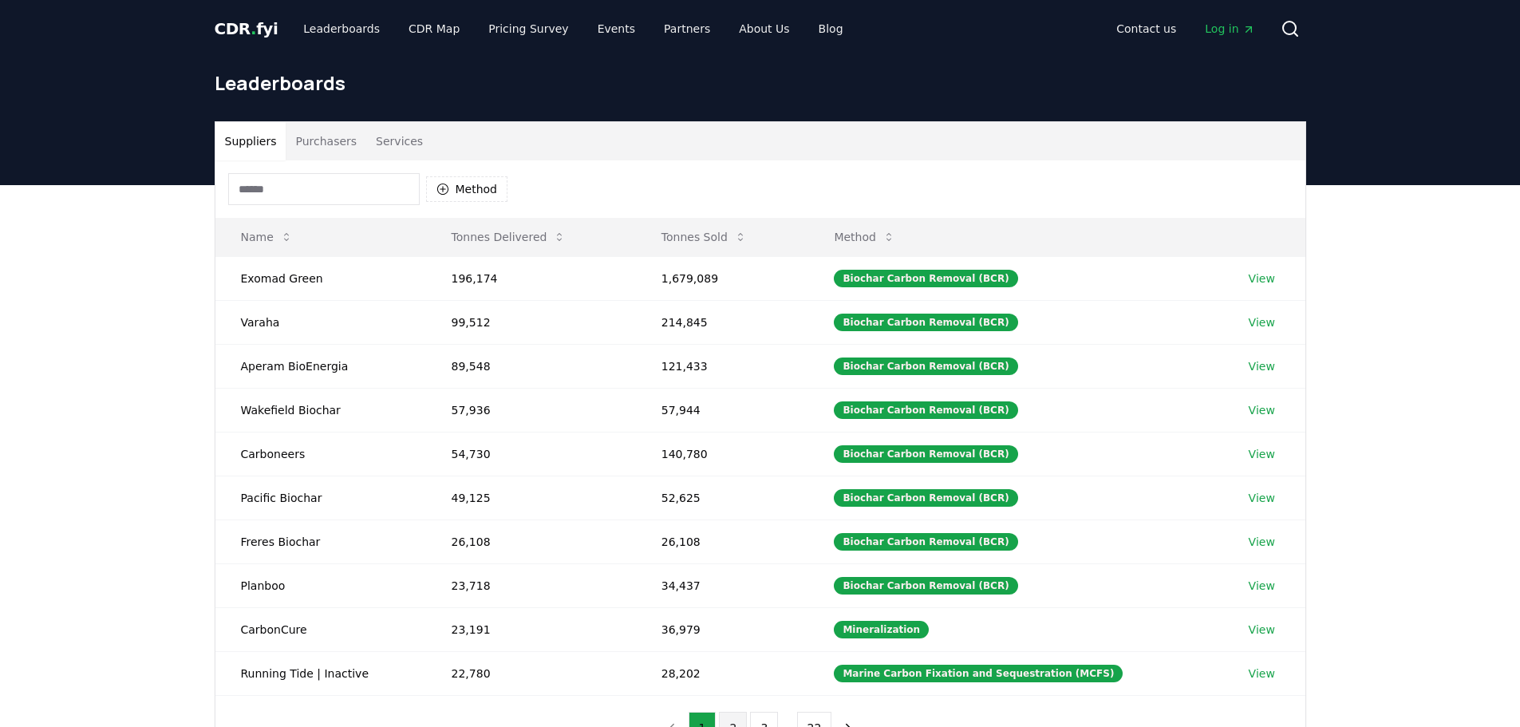
click at [725, 715] on button "2" at bounding box center [733, 728] width 28 height 32
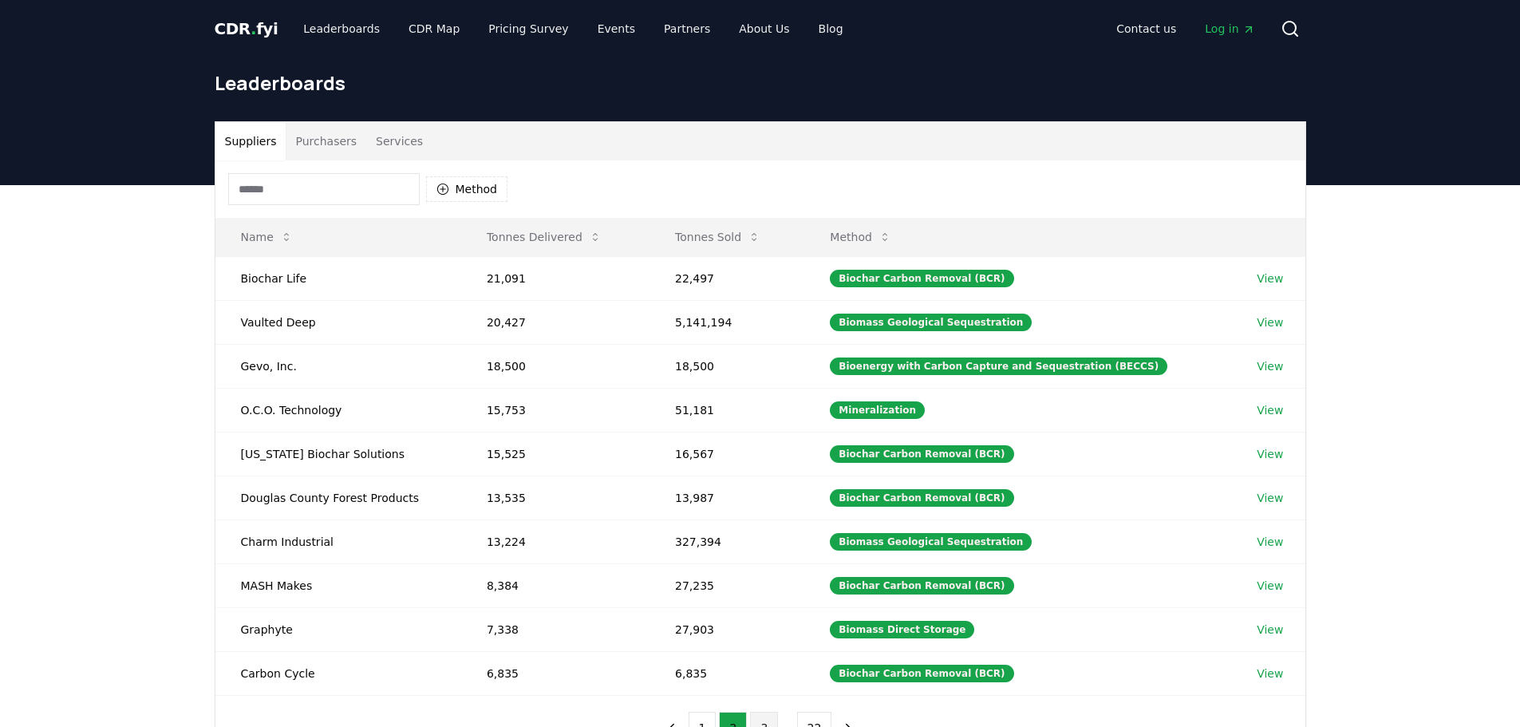
click at [761, 718] on button "3" at bounding box center [764, 728] width 28 height 32
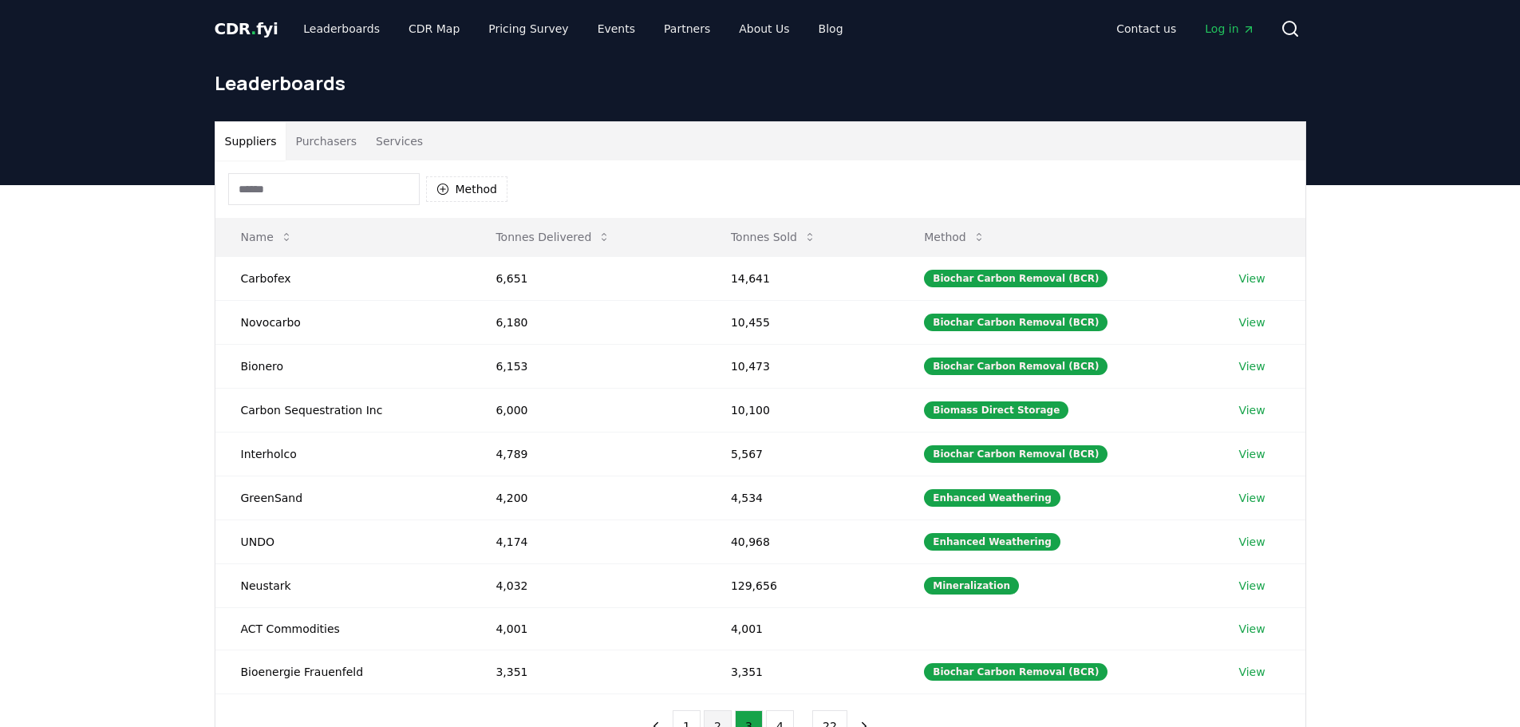
click at [728, 720] on button "2" at bounding box center [718, 726] width 28 height 32
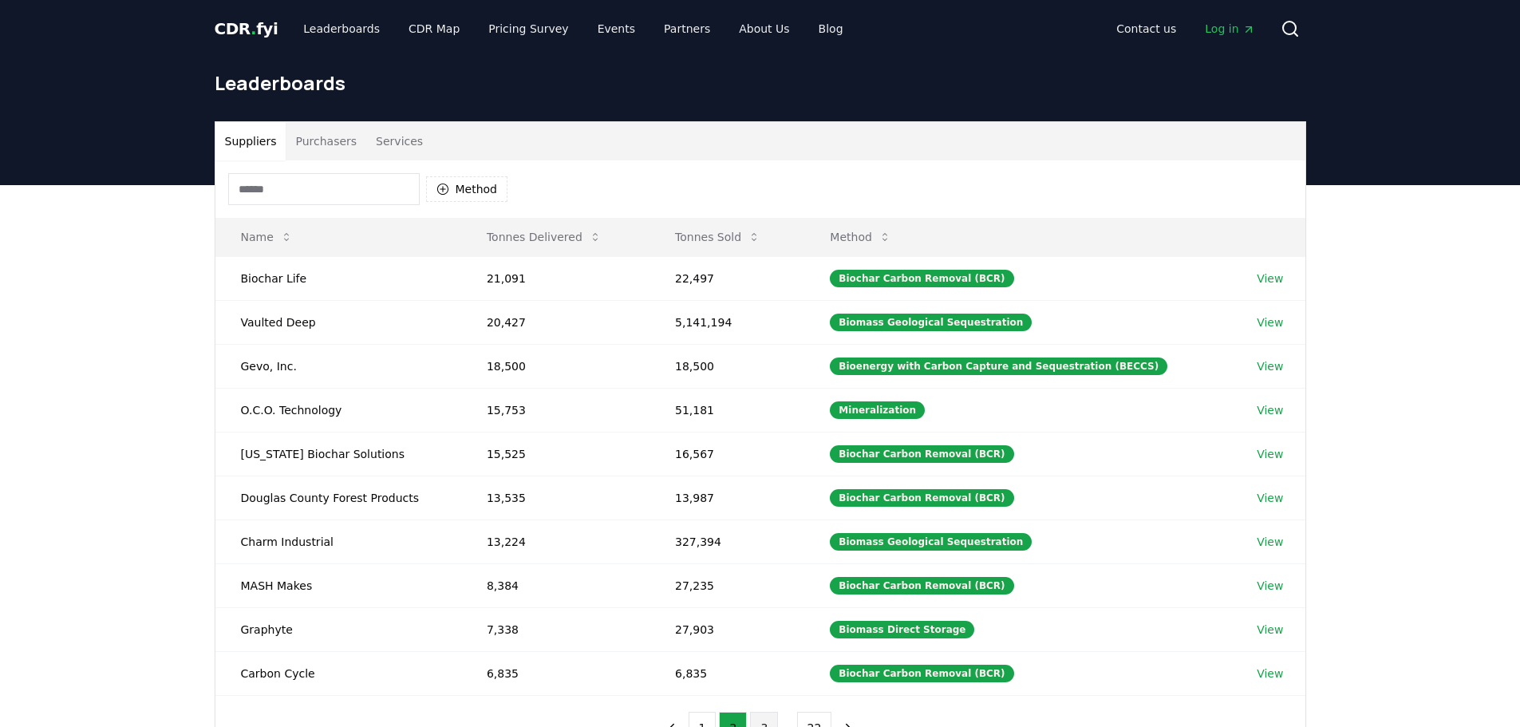
drag, startPoint x: 727, startPoint y: 719, endPoint x: 771, endPoint y: 720, distance: 44.7
click at [771, 720] on button "3" at bounding box center [764, 728] width 28 height 32
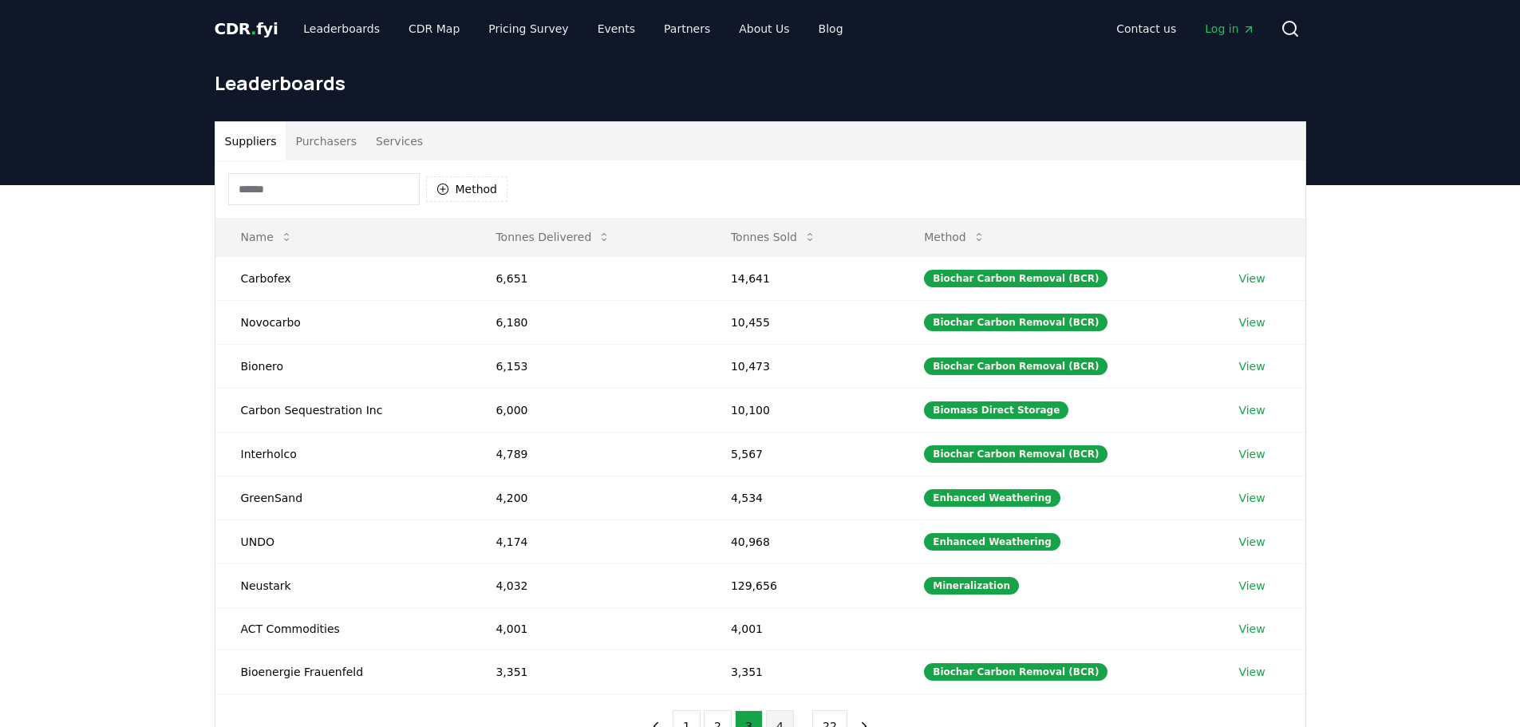
click at [782, 719] on button "4" at bounding box center [780, 726] width 28 height 32
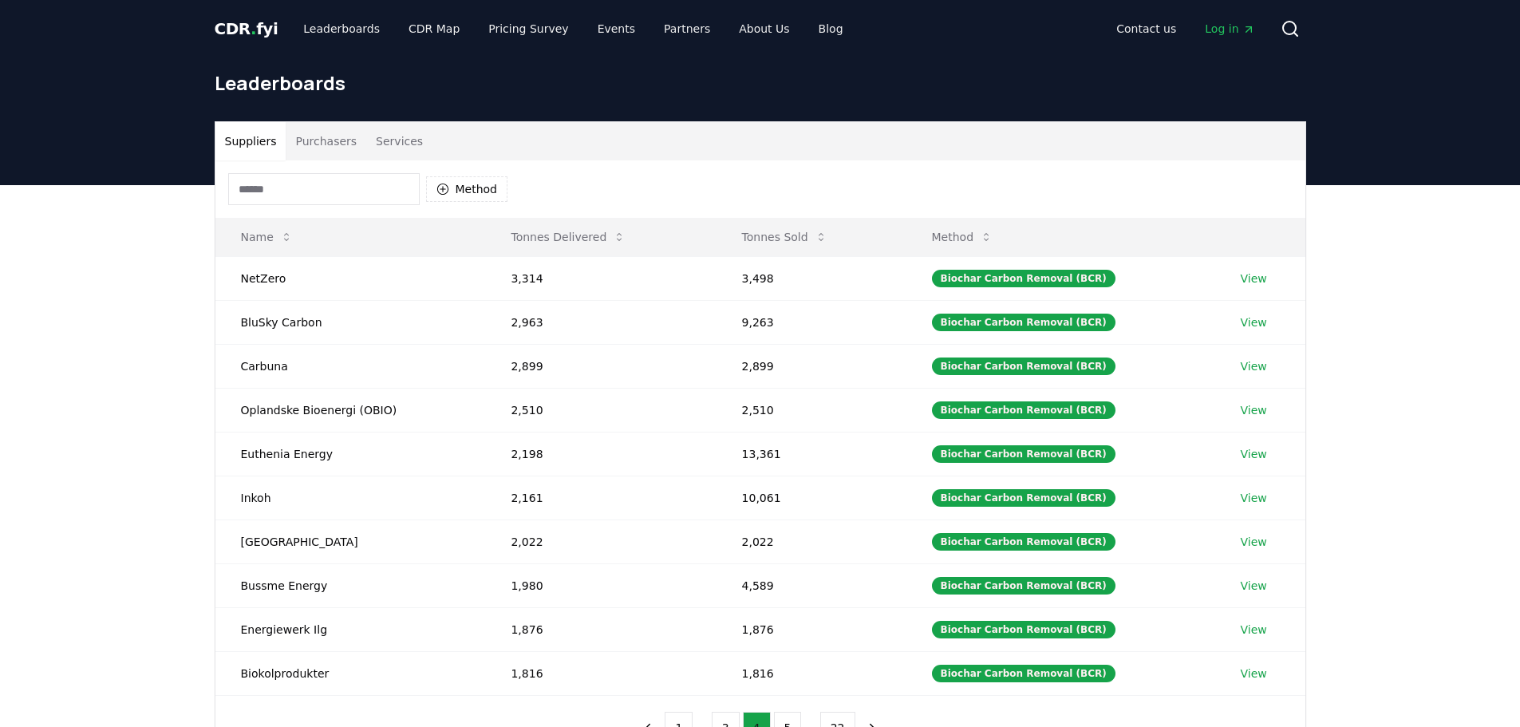
click at [782, 717] on button "5" at bounding box center [788, 728] width 28 height 32
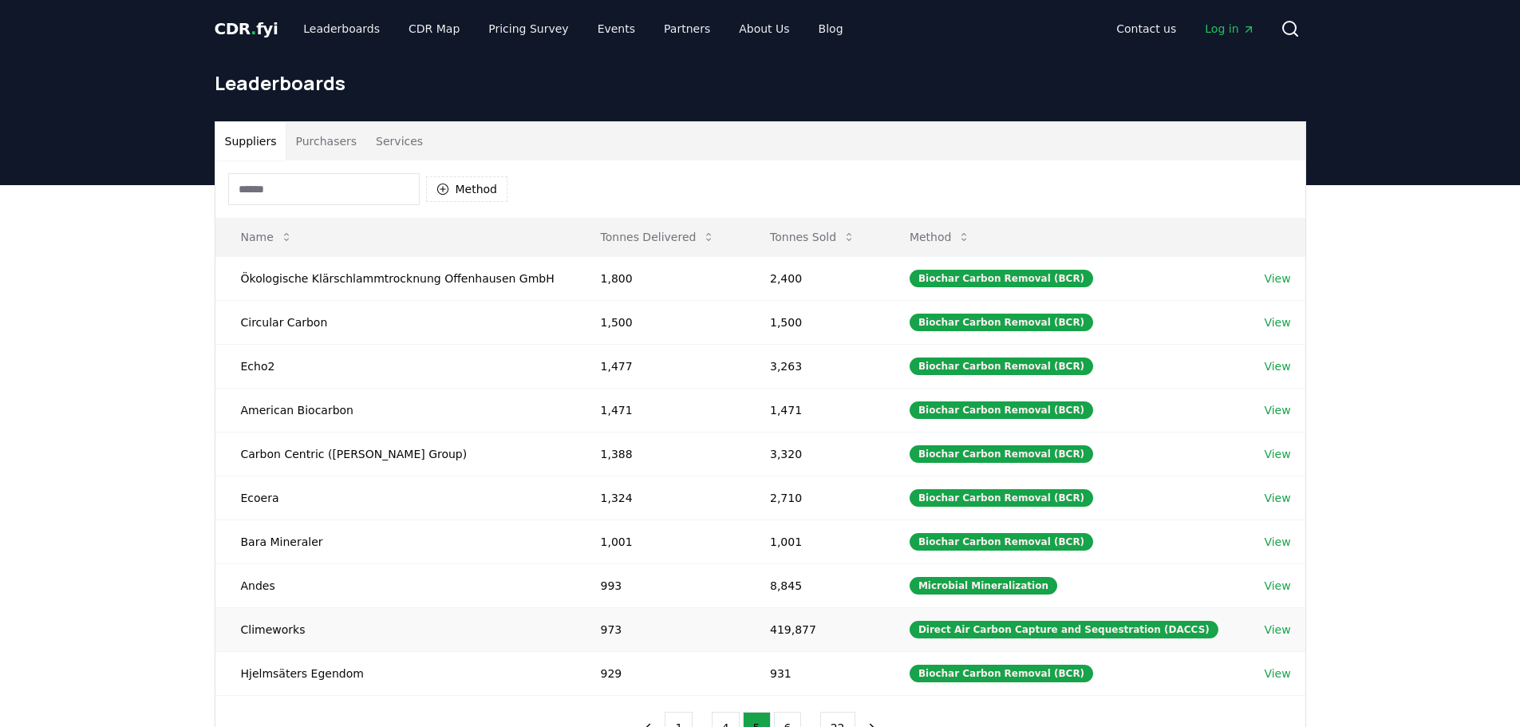
scroll to position [80, 0]
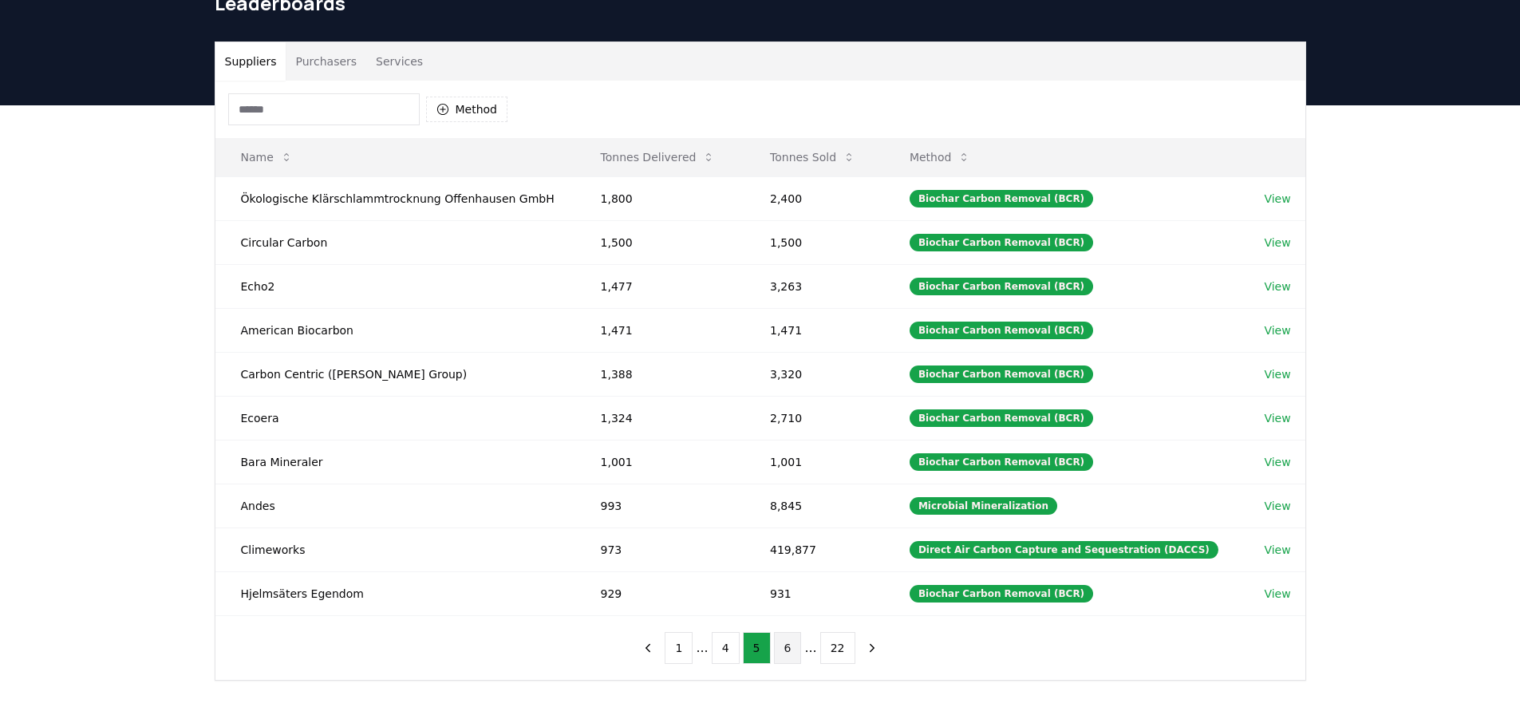
click at [792, 648] on button "6" at bounding box center [788, 648] width 28 height 32
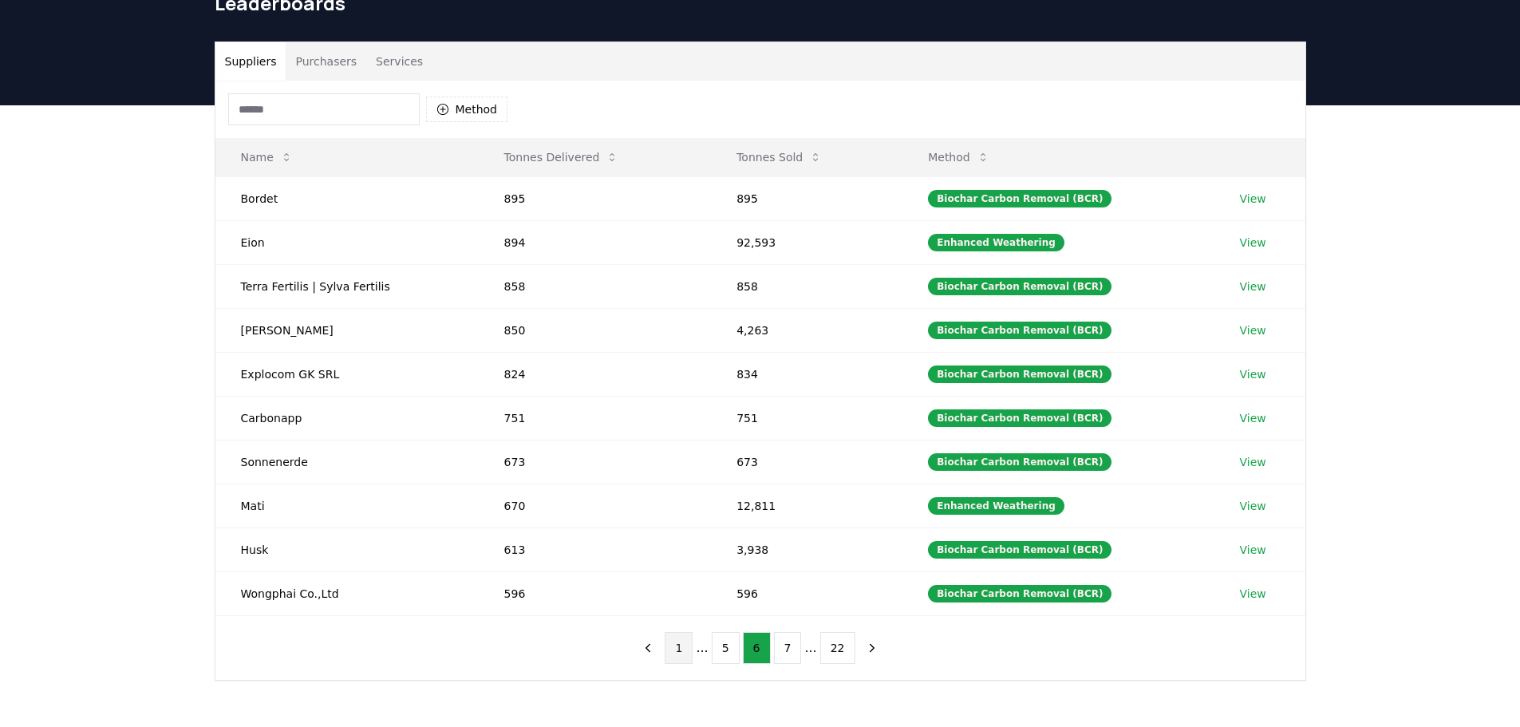
click at [693, 656] on button "1" at bounding box center [679, 648] width 28 height 32
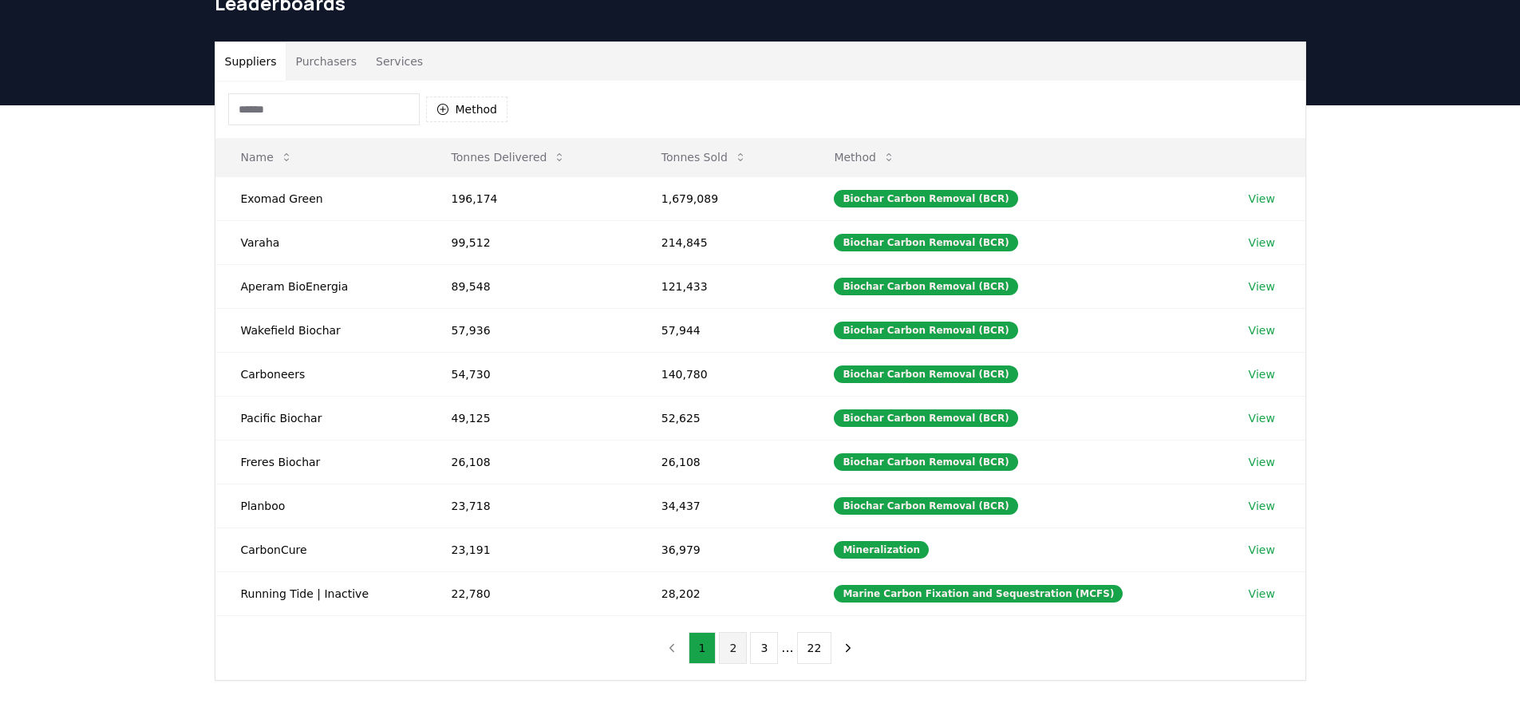
click at [742, 643] on button "2" at bounding box center [733, 648] width 28 height 32
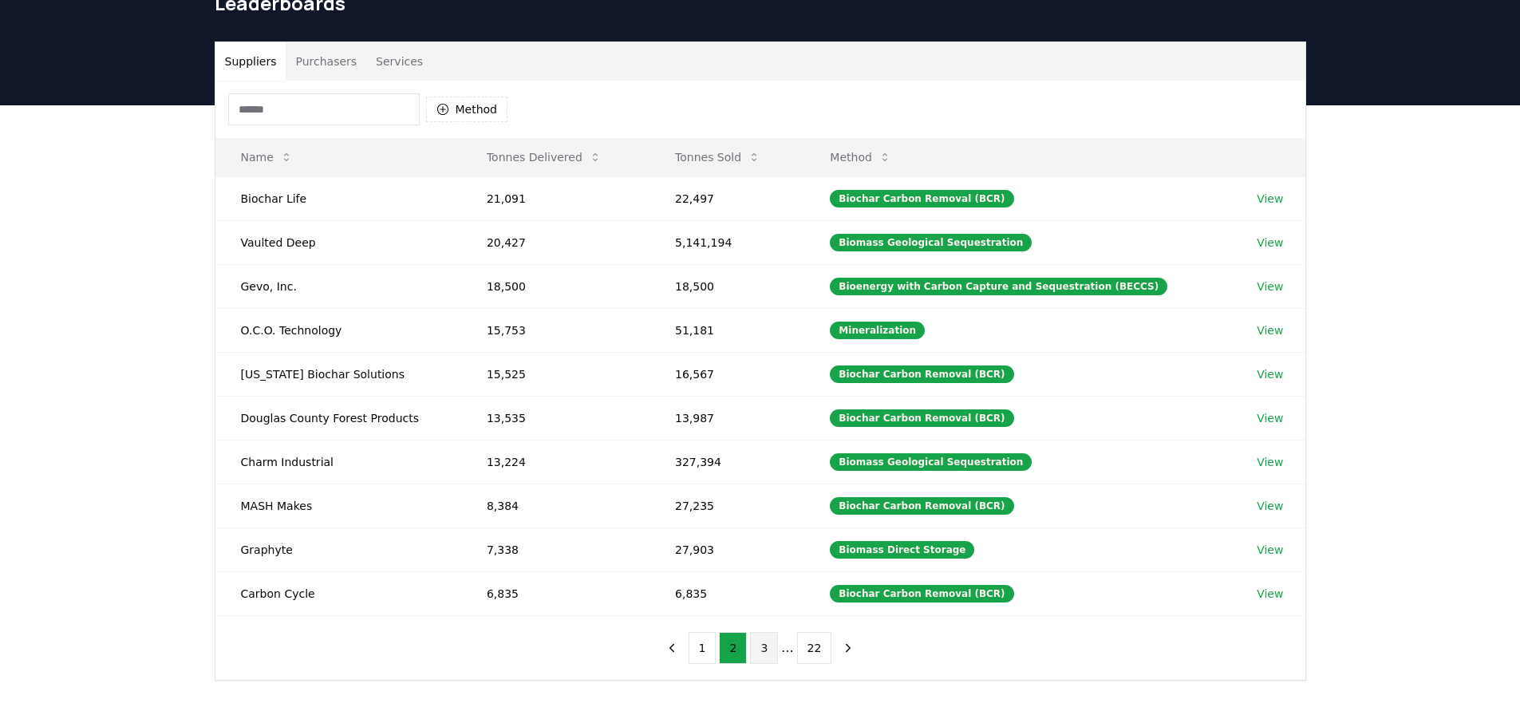
click at [775, 643] on button "3" at bounding box center [764, 648] width 28 height 32
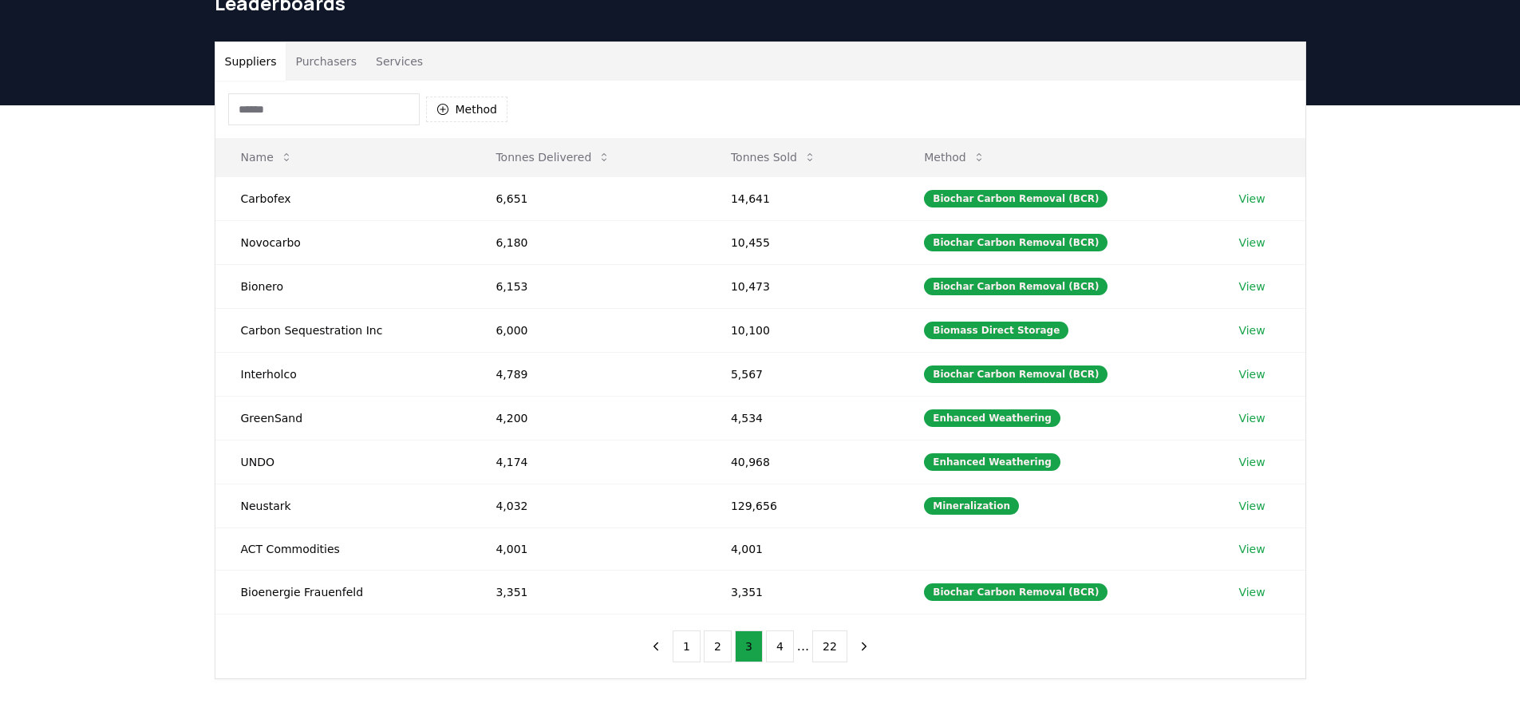
click at [796, 655] on ul "1 2 3 4 ... 22" at bounding box center [760, 646] width 175 height 32
click at [783, 657] on button "4" at bounding box center [780, 646] width 28 height 32
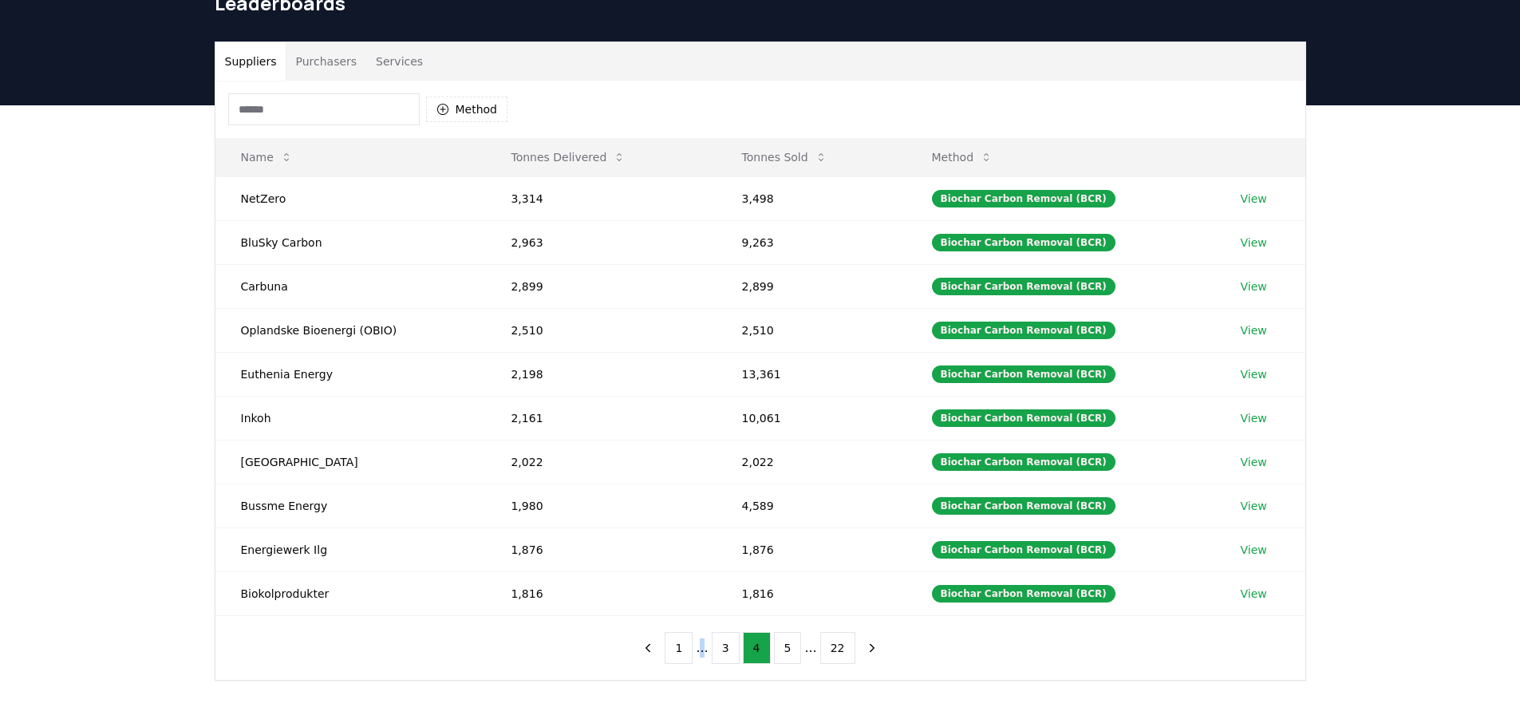
click at [704, 651] on li "..." at bounding box center [702, 647] width 12 height 19
click at [679, 653] on button "1" at bounding box center [679, 648] width 28 height 32
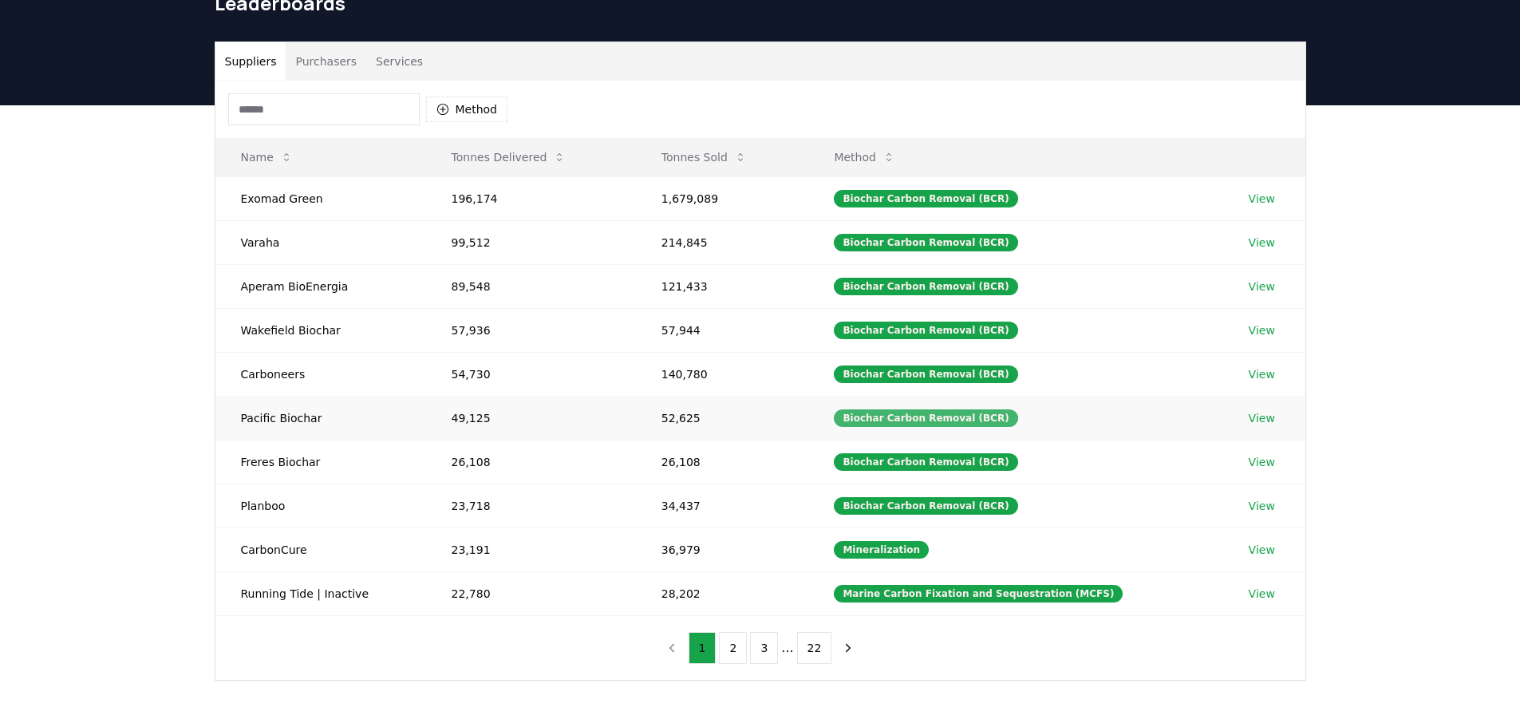
scroll to position [0, 0]
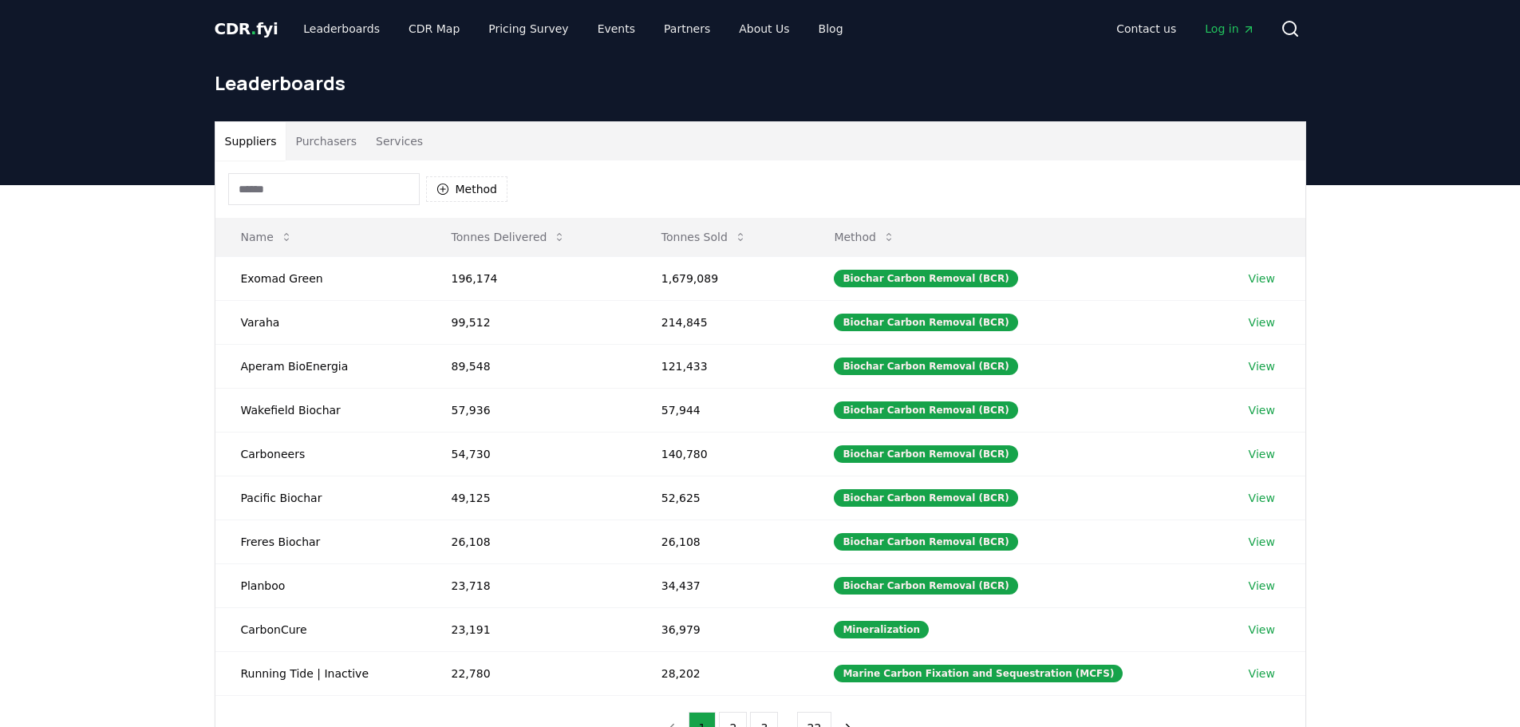
click at [259, 34] on span "CDR . fyi" at bounding box center [247, 28] width 64 height 19
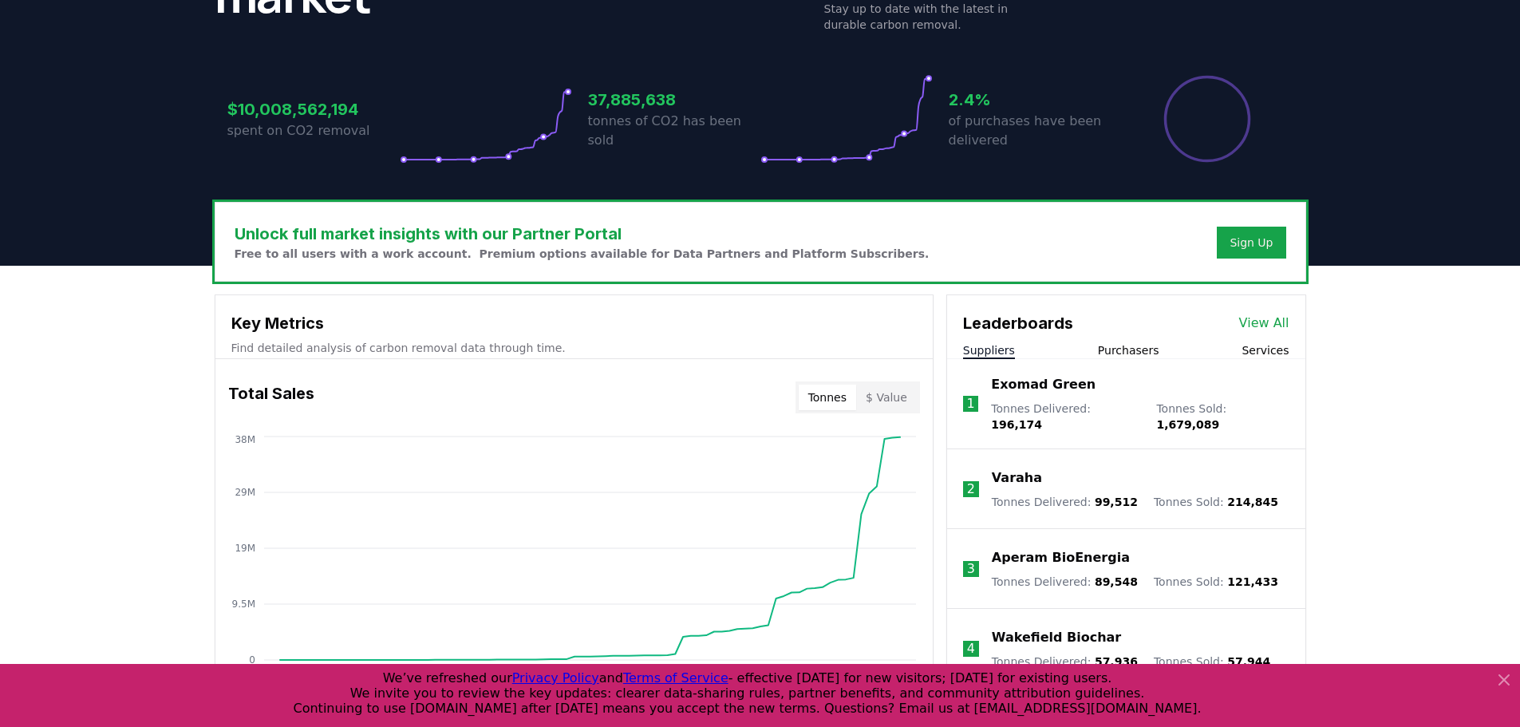
scroll to position [319, 0]
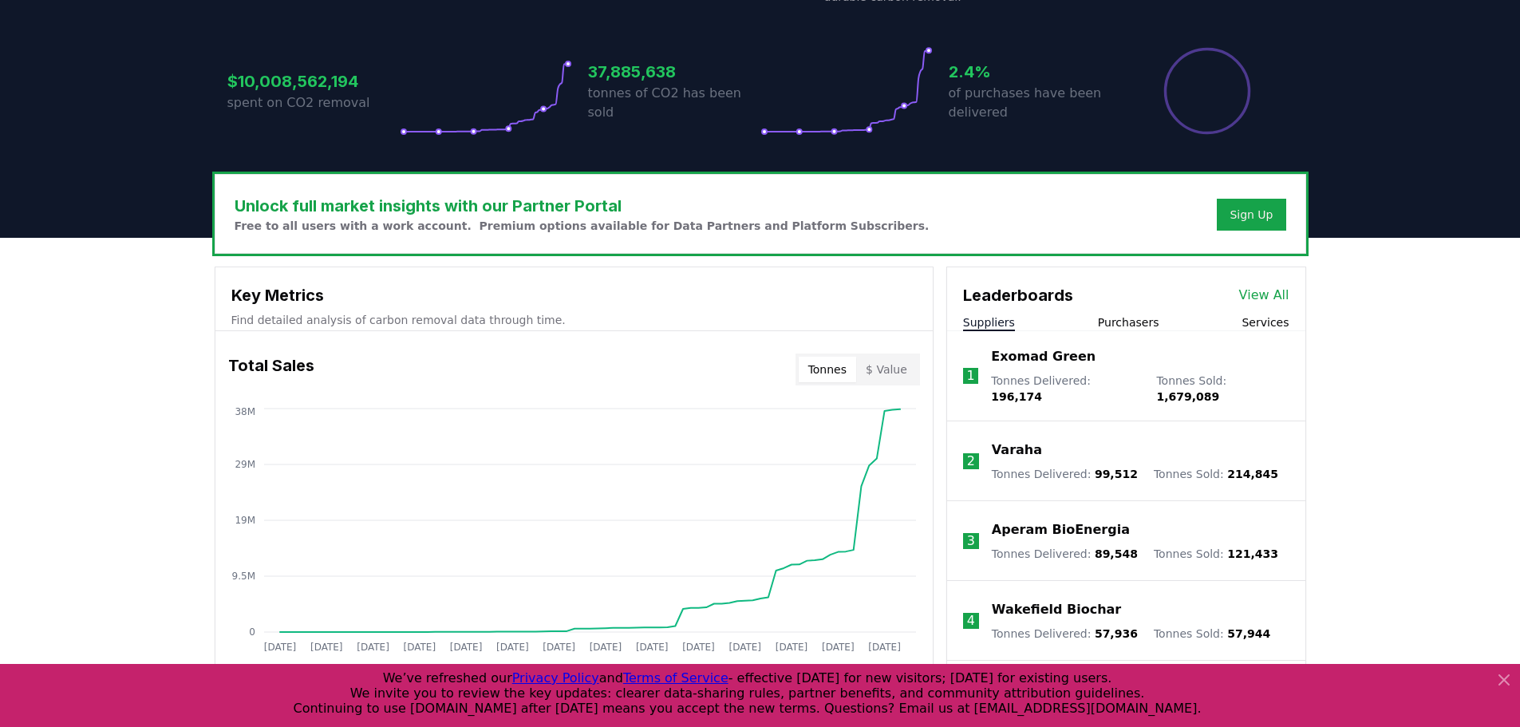
click at [1497, 675] on icon at bounding box center [1503, 679] width 19 height 19
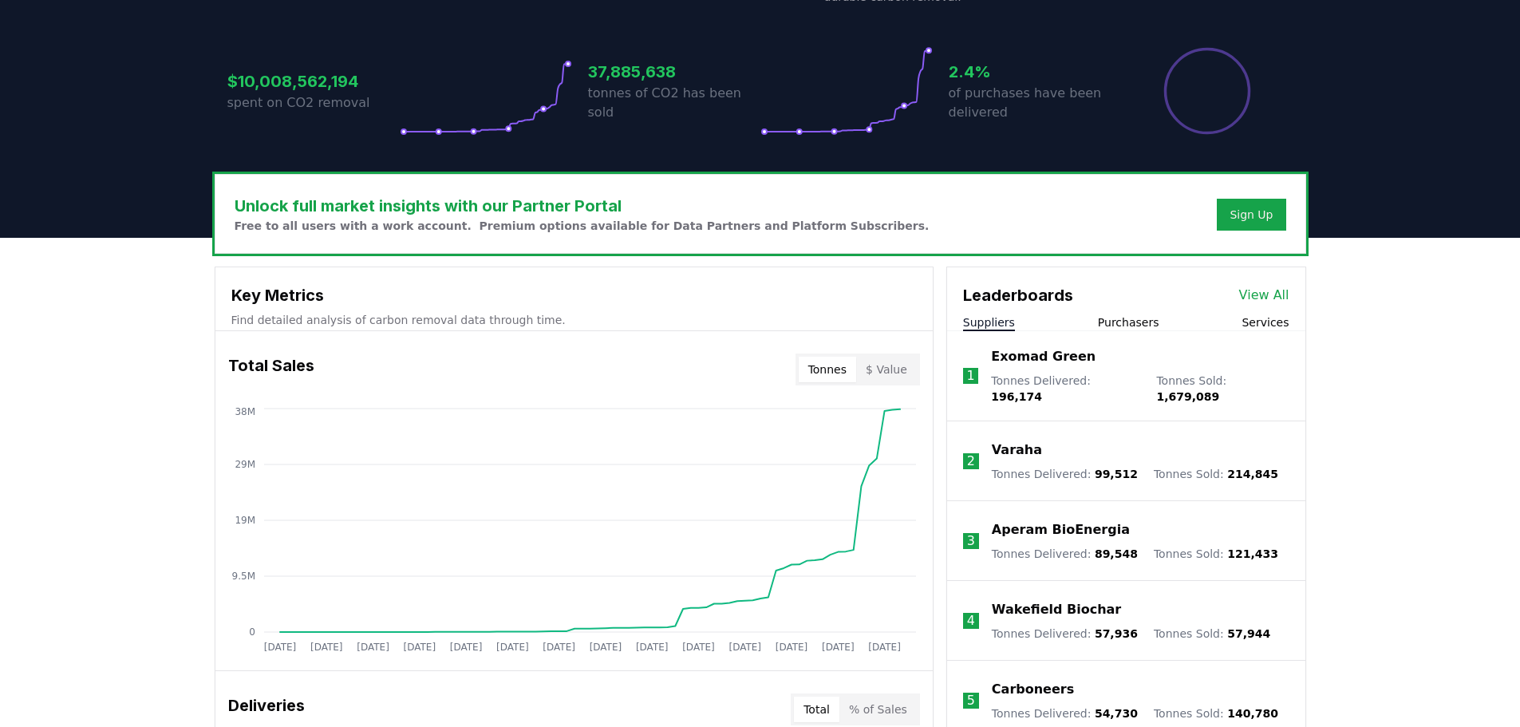
drag, startPoint x: 1127, startPoint y: 308, endPoint x: 1129, endPoint y: 320, distance: 12.1
click at [1127, 307] on div "Leaderboards View All Suppliers Purchasers Services" at bounding box center [1126, 299] width 358 height 64
click at [1131, 322] on button "Purchasers" at bounding box center [1128, 322] width 61 height 16
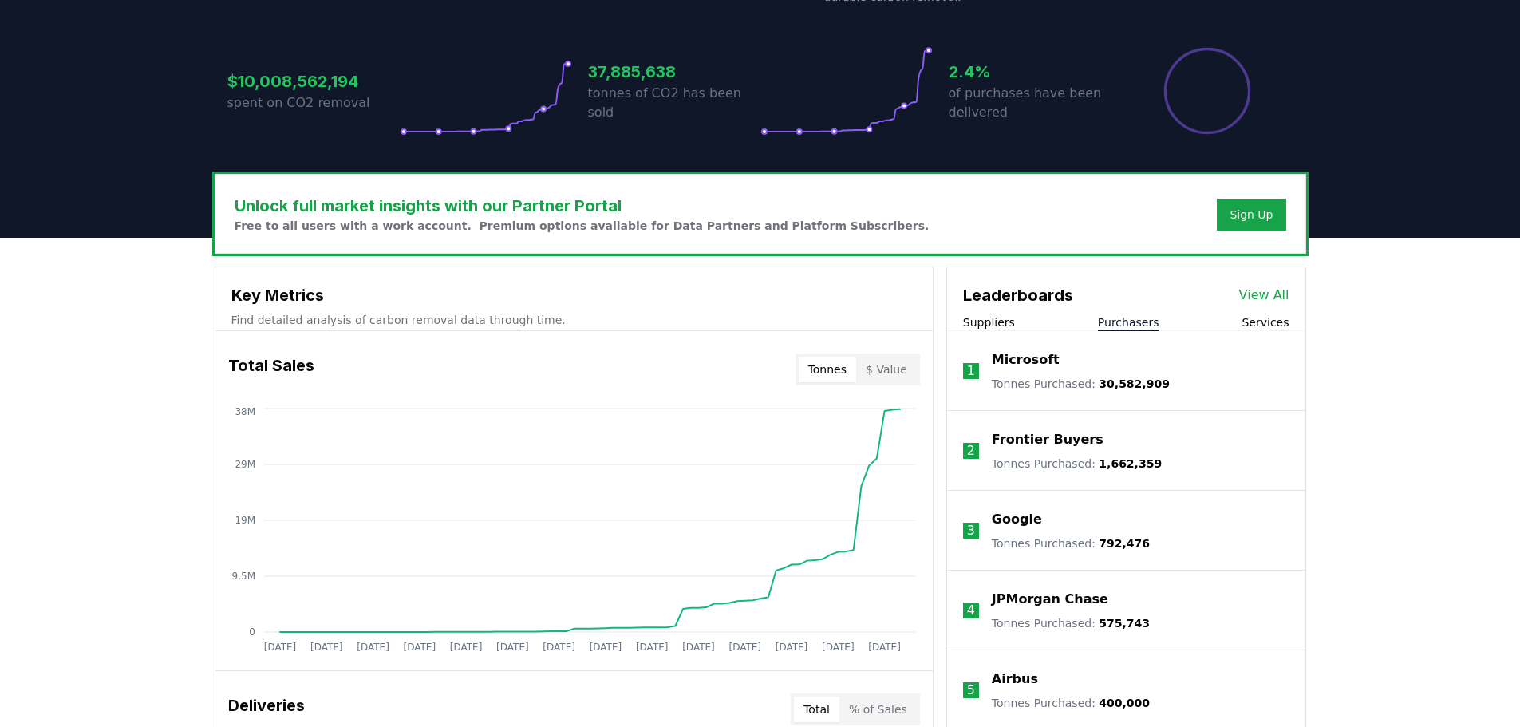
click at [1268, 322] on button "Services" at bounding box center [1264, 322] width 47 height 16
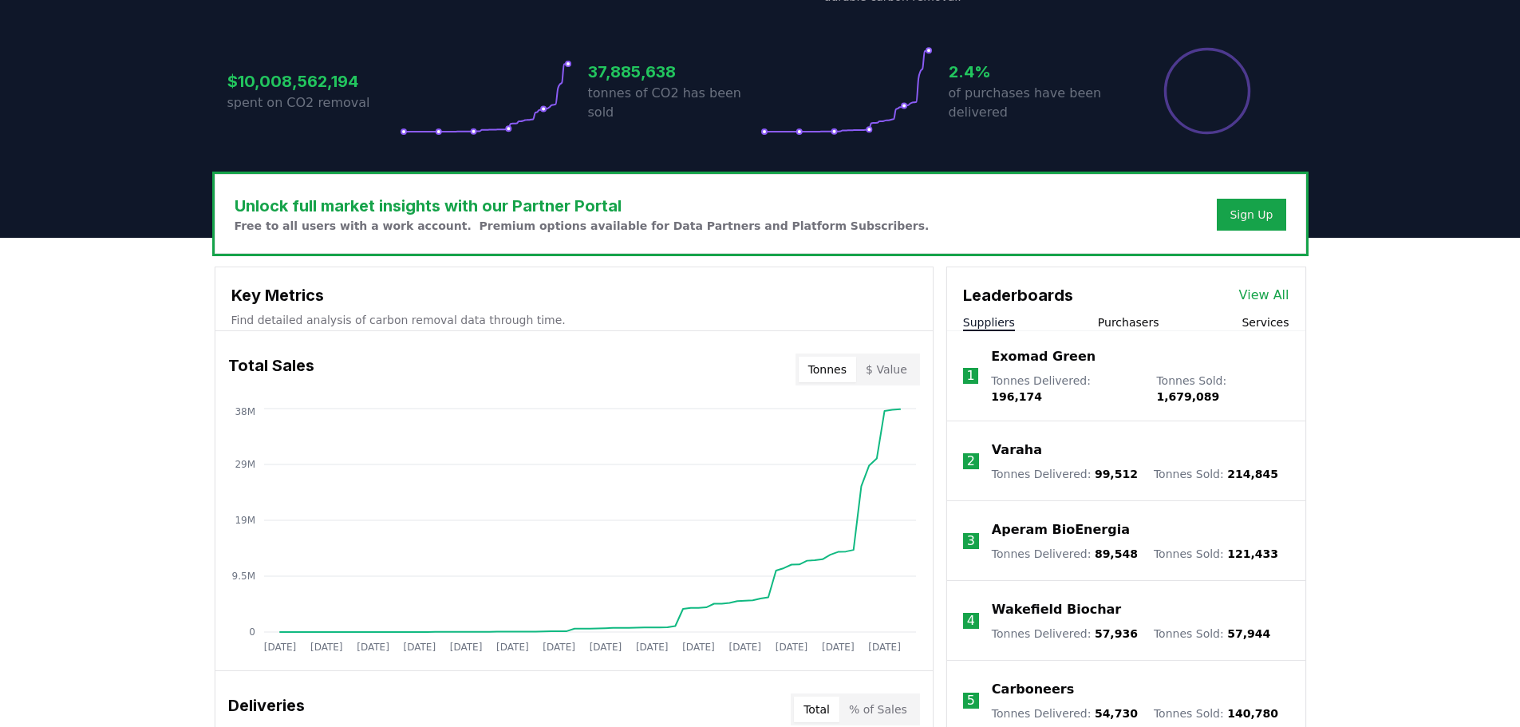
click at [994, 324] on button "Suppliers" at bounding box center [989, 322] width 52 height 16
click at [1255, 318] on button "Services" at bounding box center [1264, 322] width 47 height 16
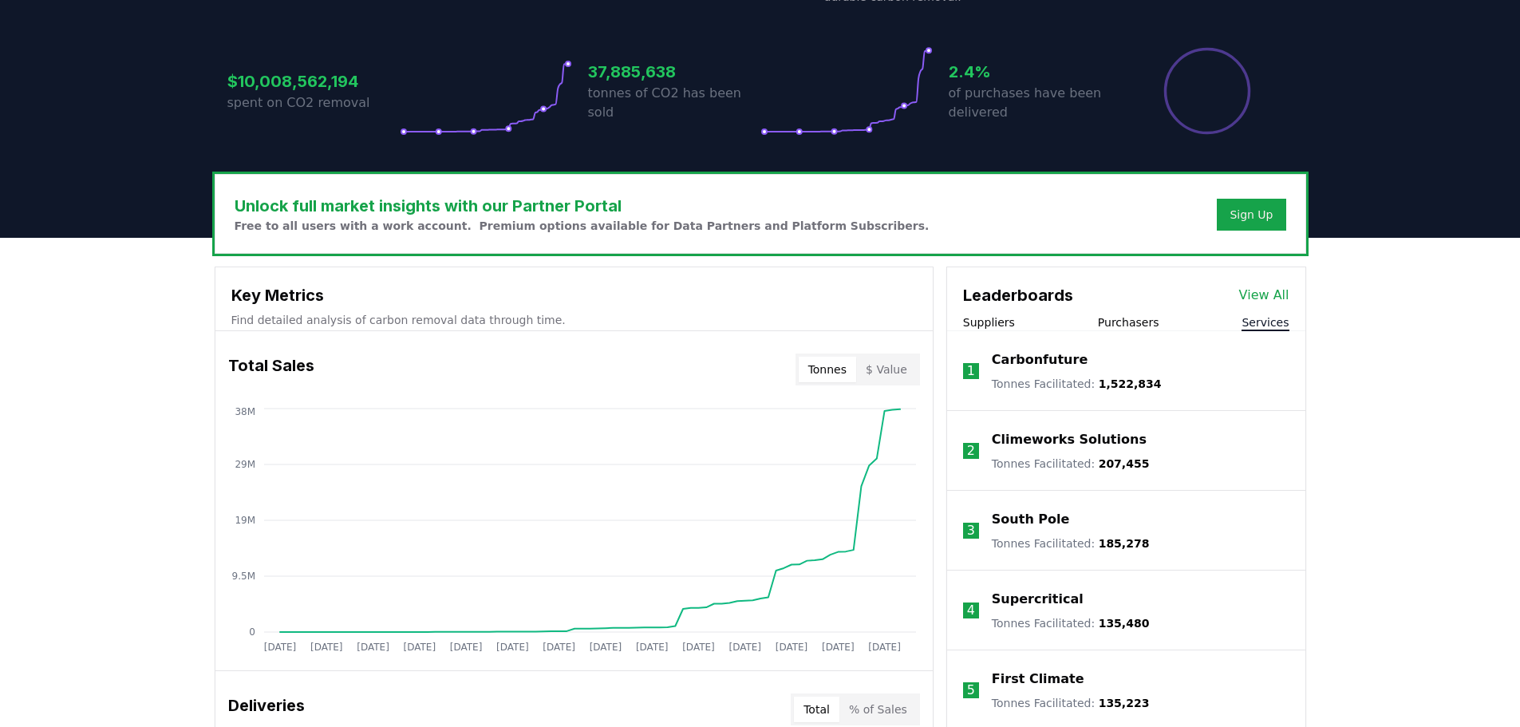
click at [999, 320] on button "Suppliers" at bounding box center [989, 322] width 52 height 16
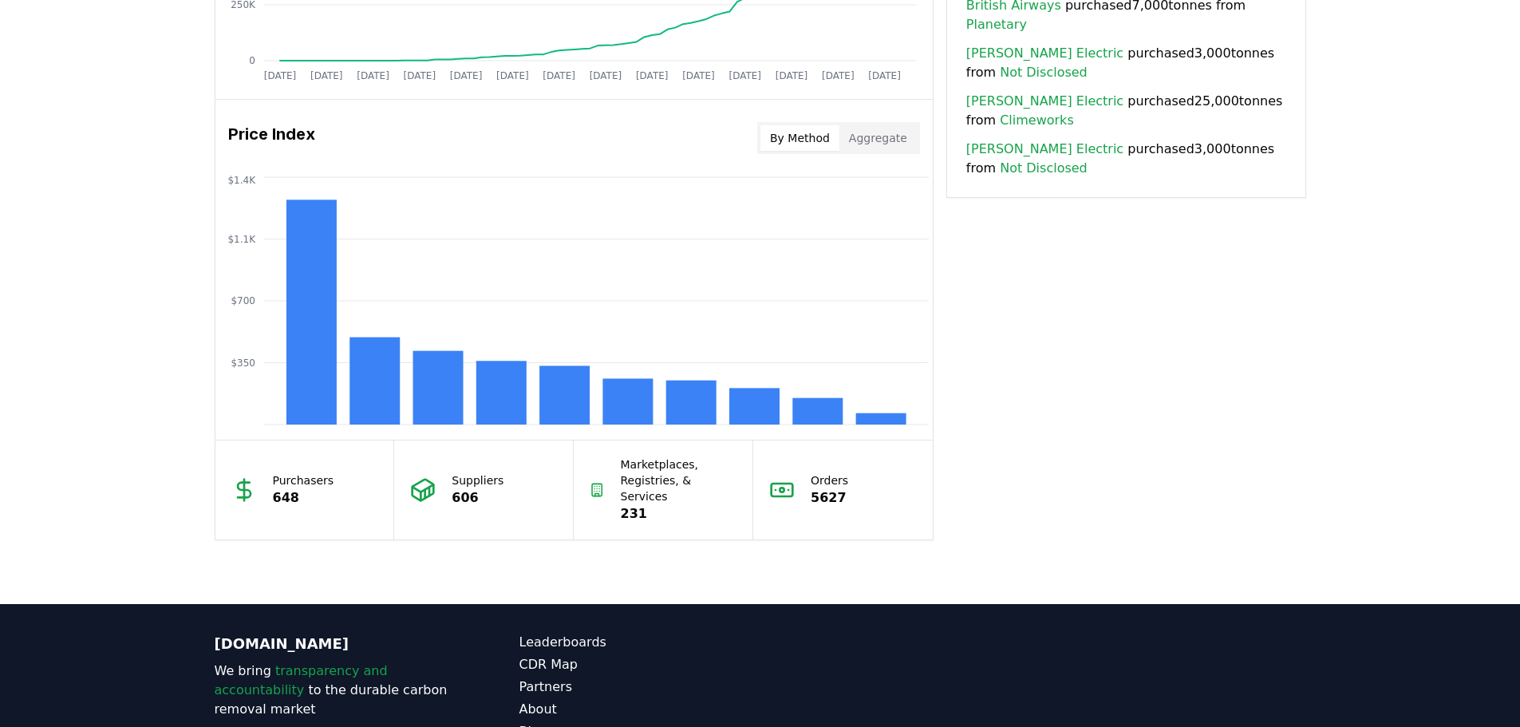
scroll to position [1277, 0]
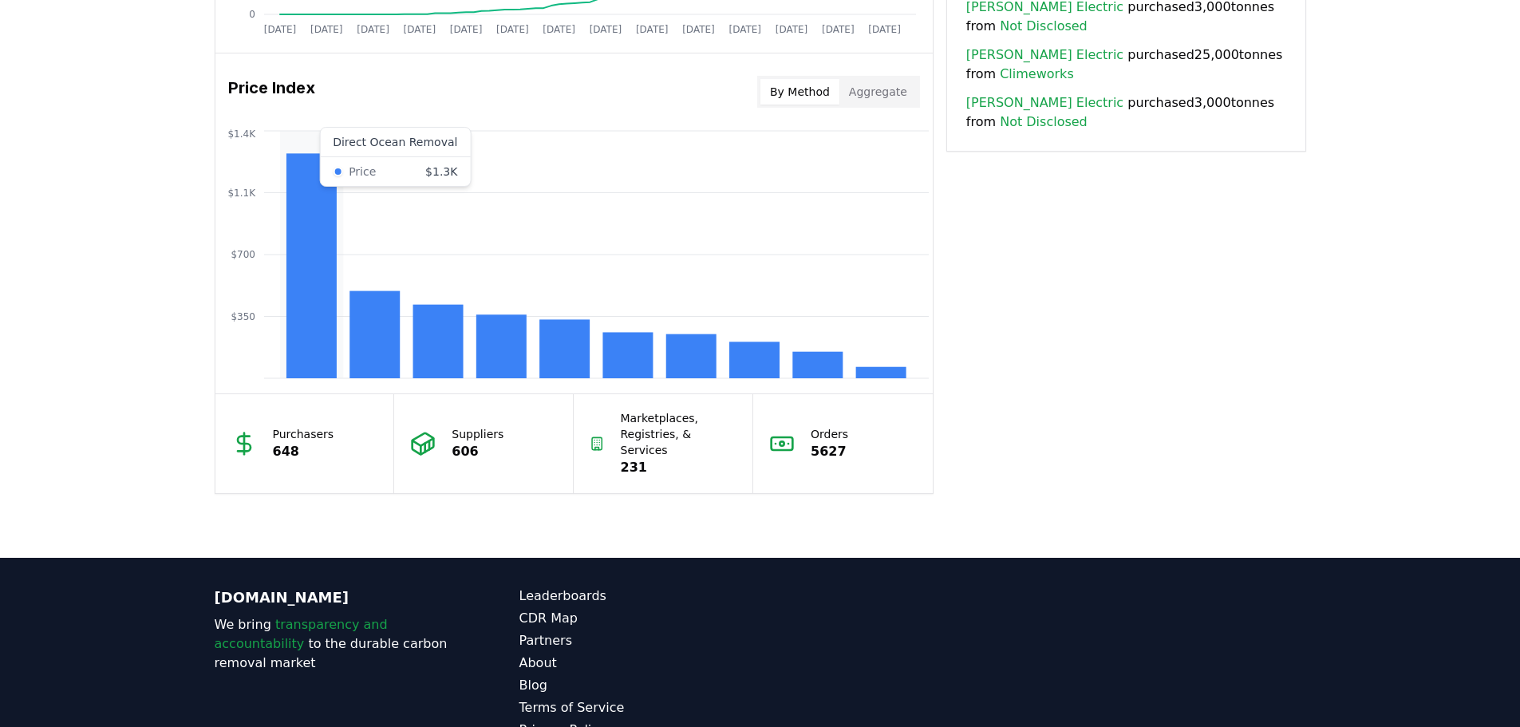
click at [305, 228] on rect at bounding box center [311, 265] width 50 height 225
click at [317, 433] on p "Purchasers" at bounding box center [303, 434] width 61 height 16
click at [497, 426] on p "Suppliers" at bounding box center [478, 434] width 52 height 16
drag, startPoint x: 641, startPoint y: 432, endPoint x: 789, endPoint y: 437, distance: 147.7
click at [642, 432] on p "Marketplaces, Registries, & Services" at bounding box center [679, 434] width 116 height 48
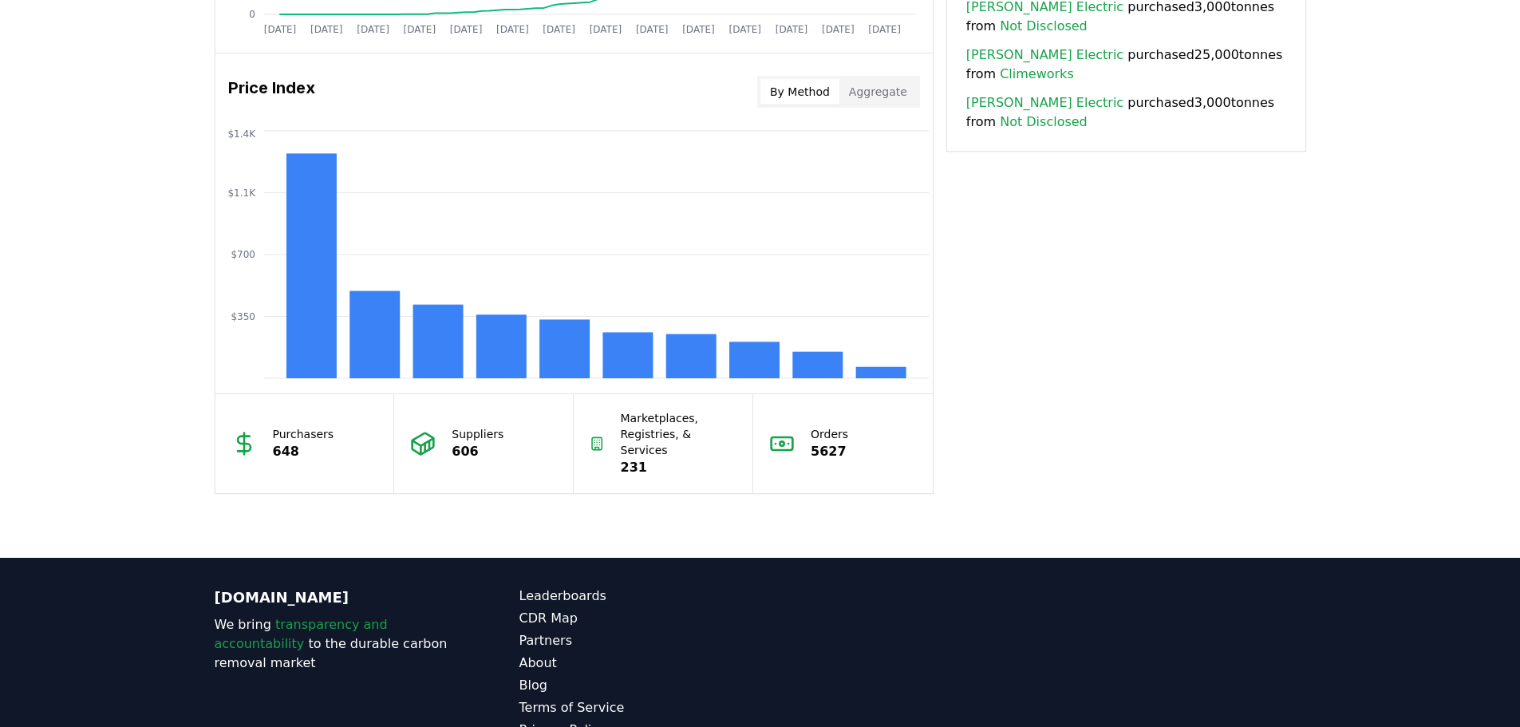
click at [799, 442] on div "Orders 5627" at bounding box center [843, 443] width 180 height 99
click at [874, 97] on button "Aggregate" at bounding box center [877, 92] width 77 height 26
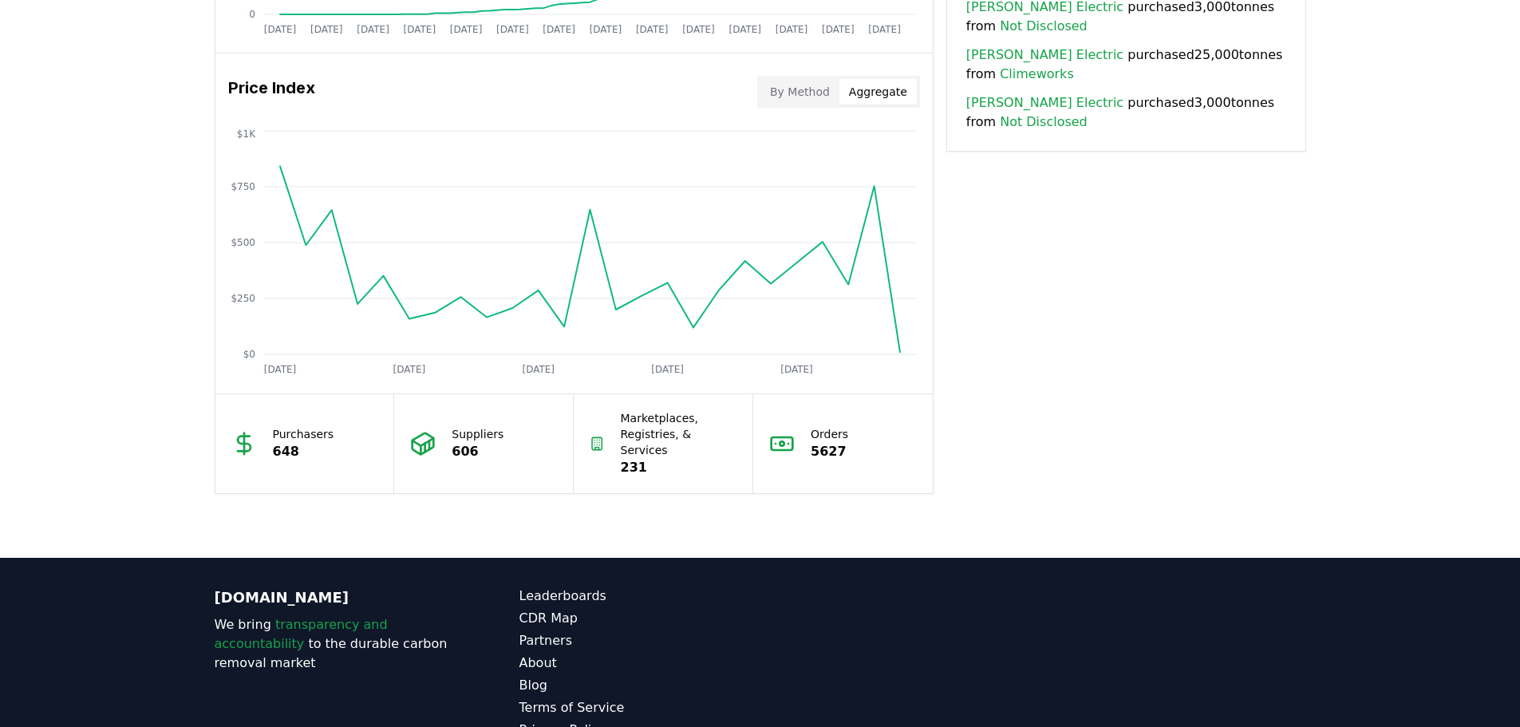
click at [833, 88] on button "By Method" at bounding box center [799, 92] width 79 height 26
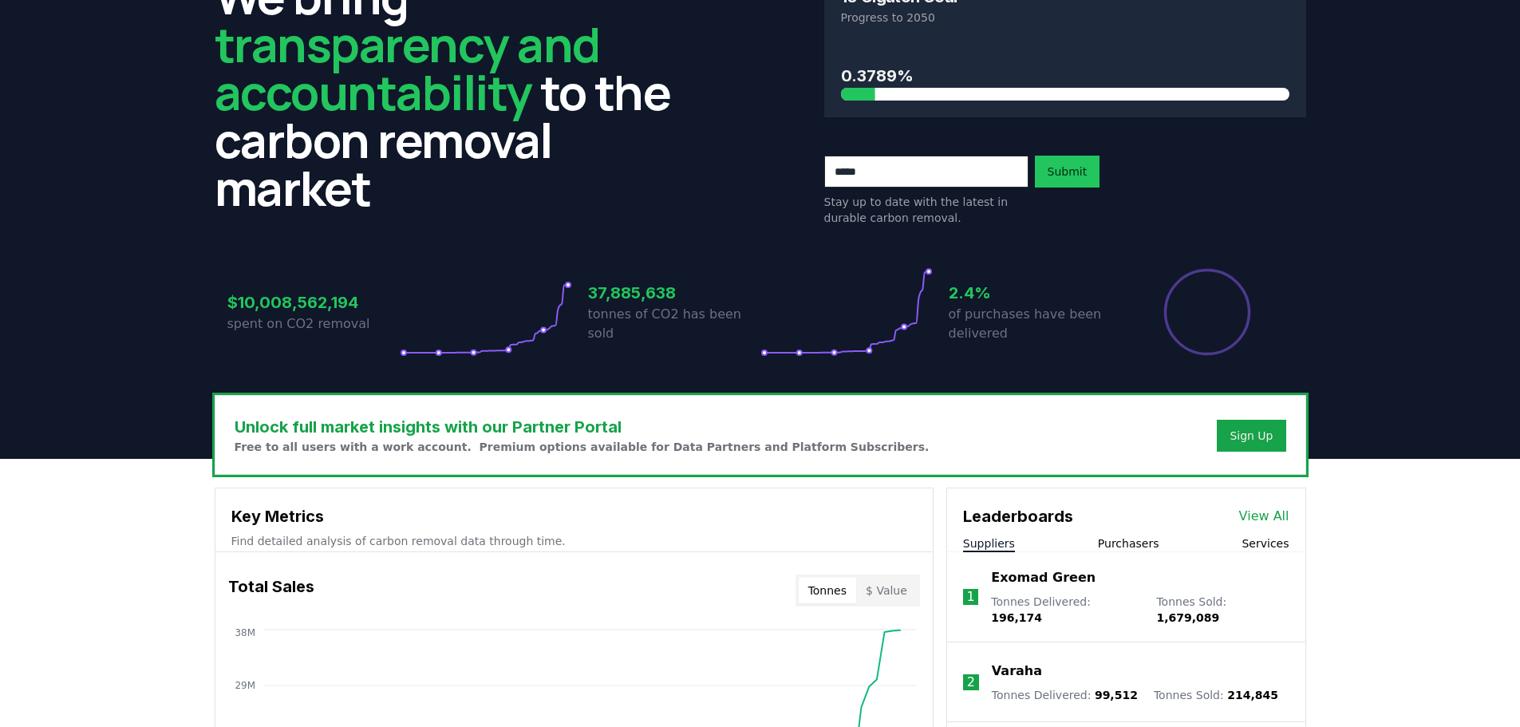
scroll to position [0, 0]
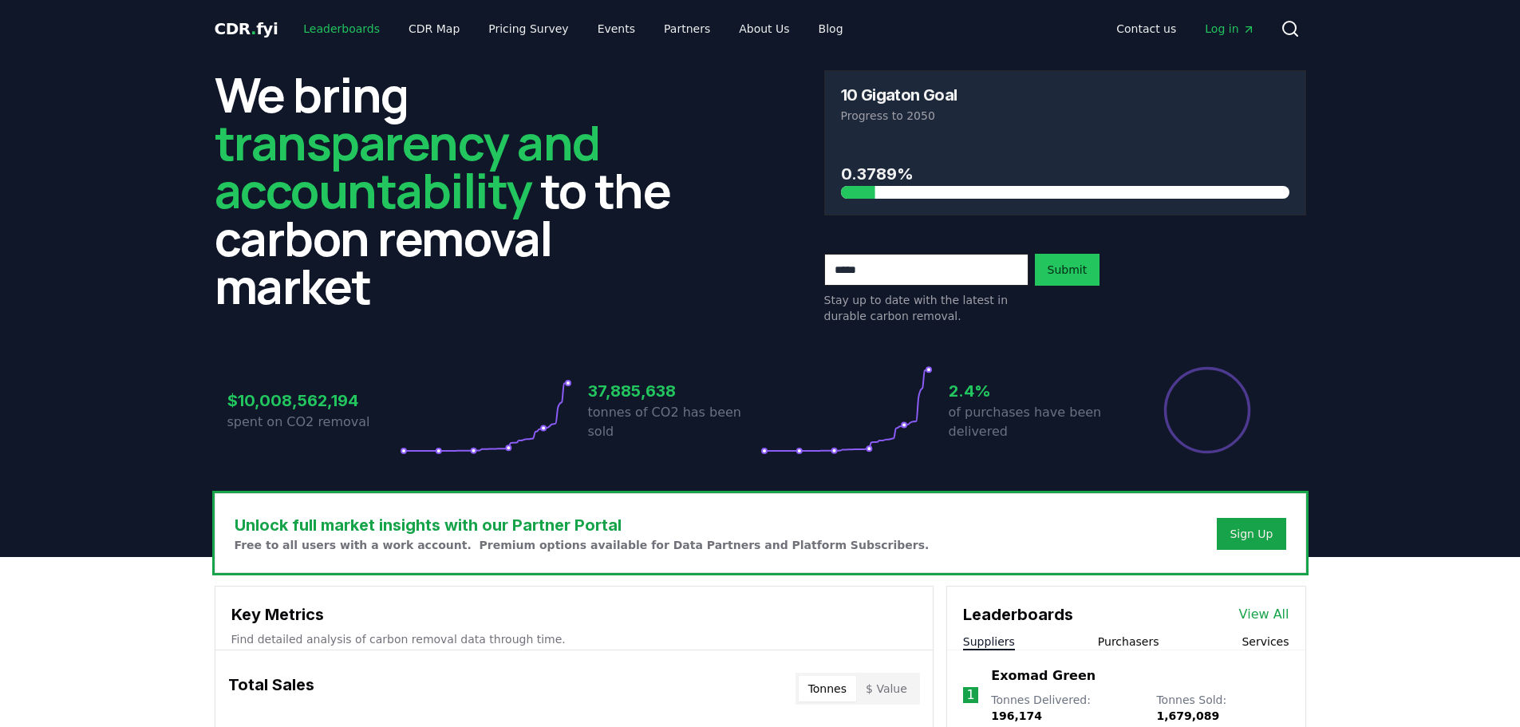
click at [355, 31] on link "Leaderboards" at bounding box center [341, 28] width 102 height 29
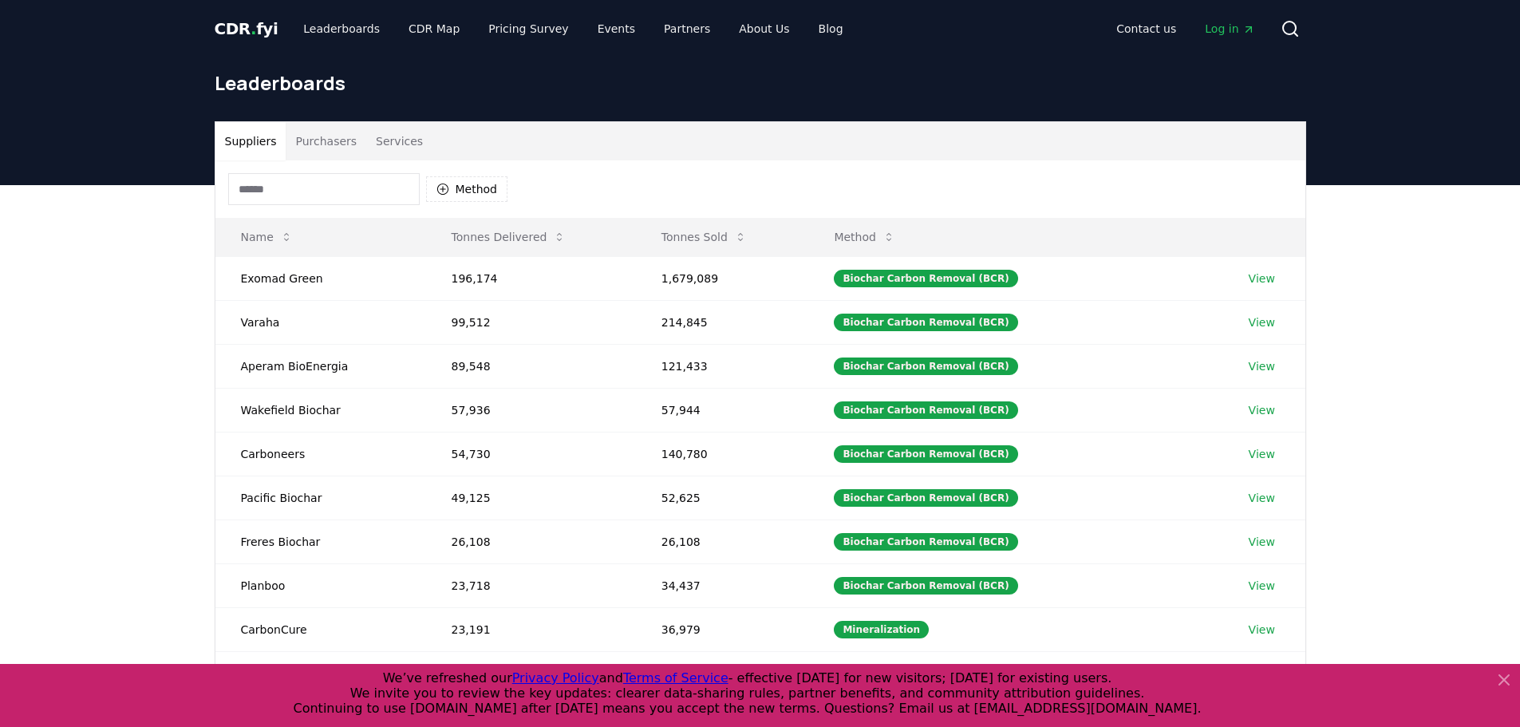
click at [1504, 687] on icon at bounding box center [1503, 679] width 19 height 19
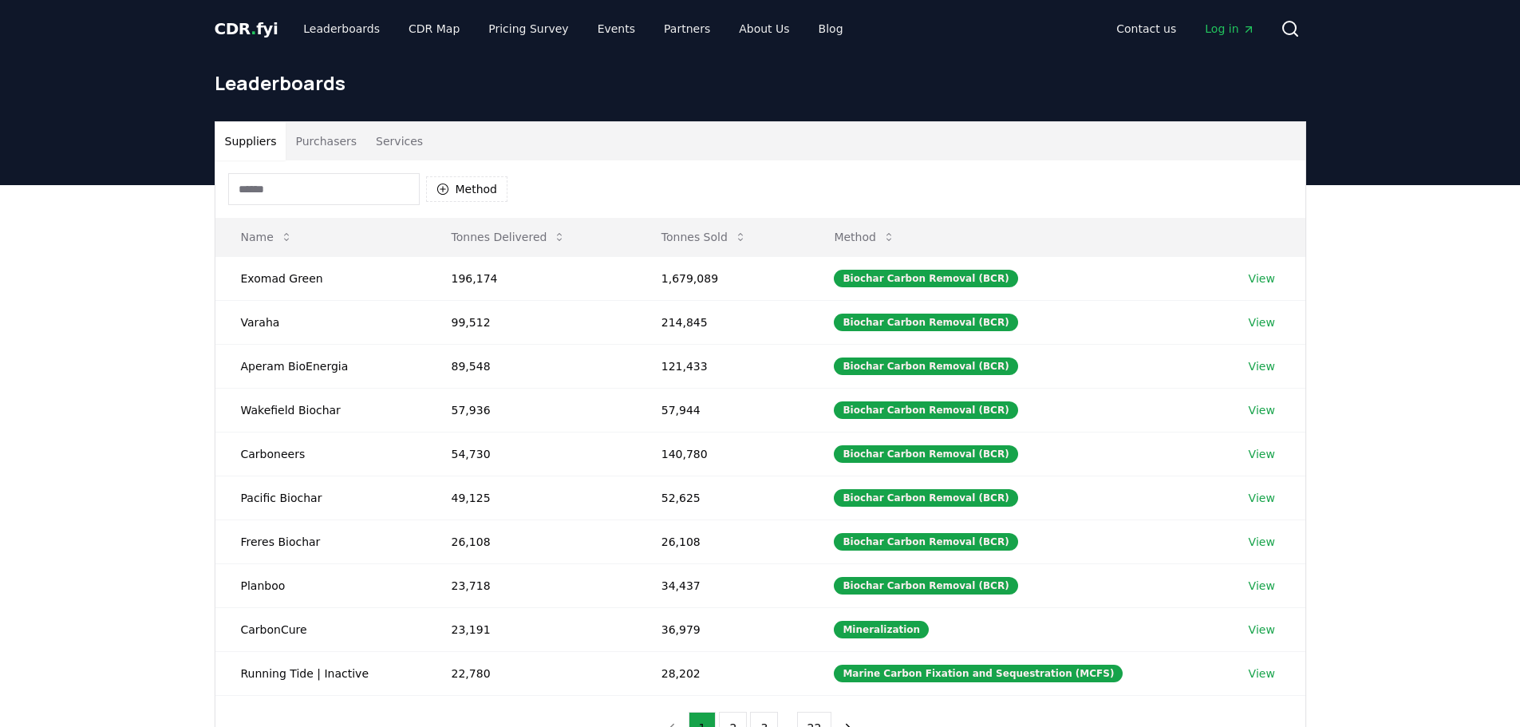
click at [226, 32] on span "CDR . fyi" at bounding box center [247, 28] width 64 height 19
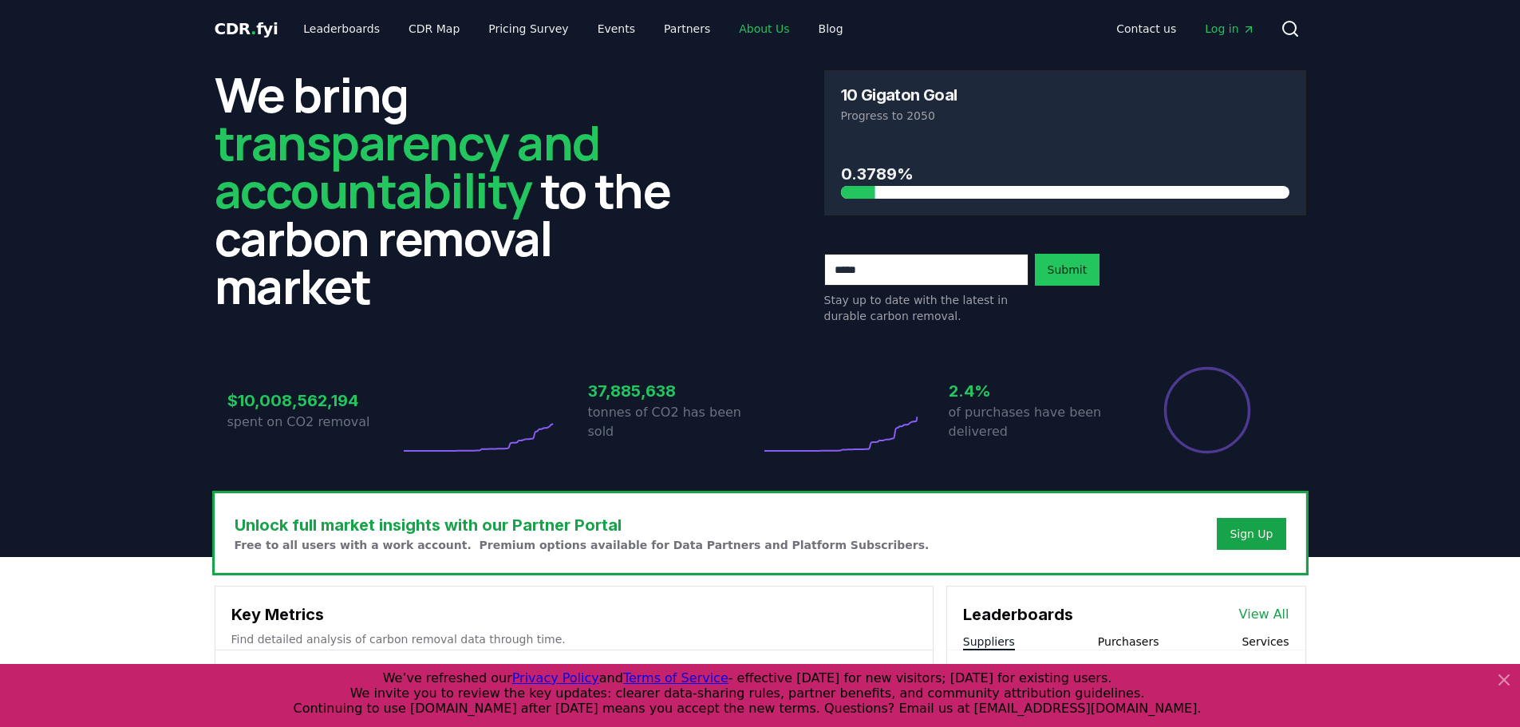
click at [726, 29] on link "About Us" at bounding box center [764, 28] width 76 height 29
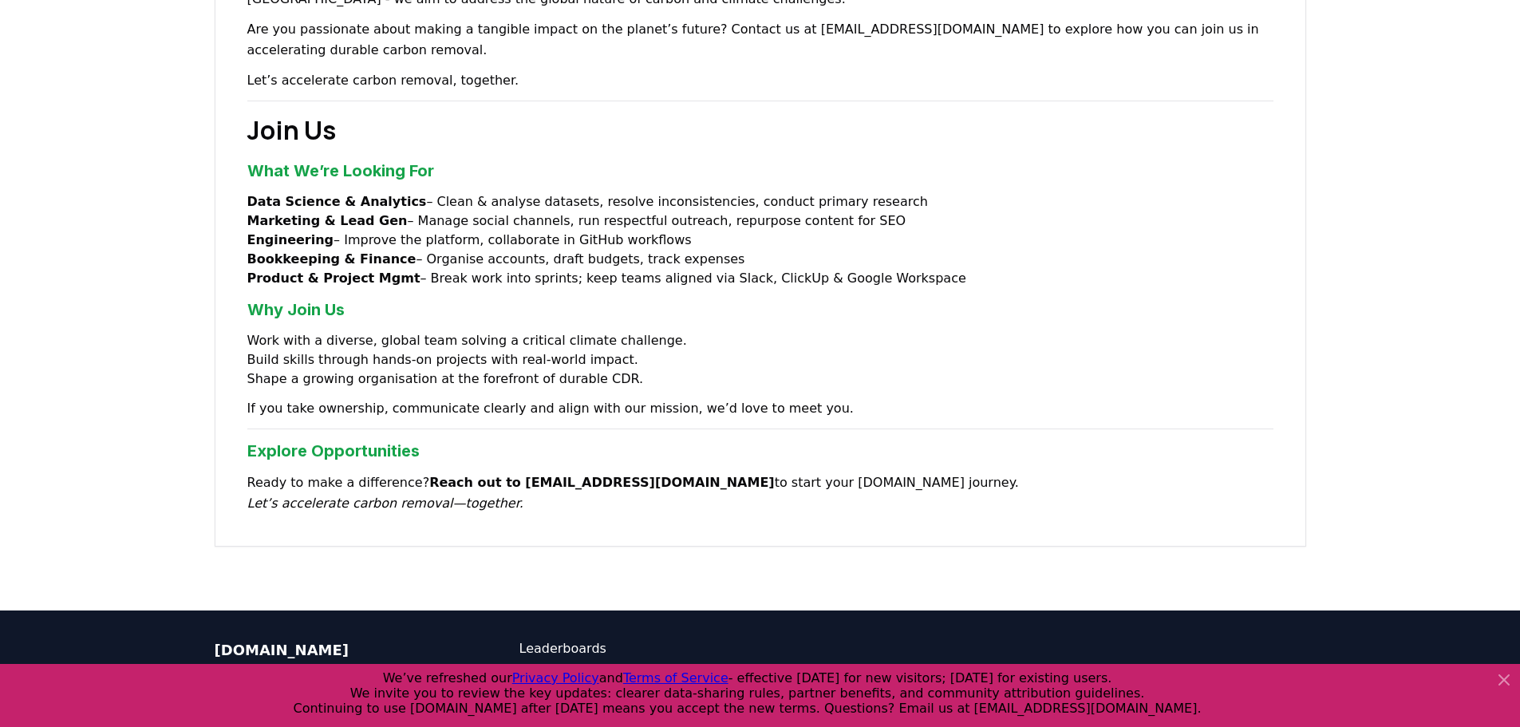
scroll to position [1245, 0]
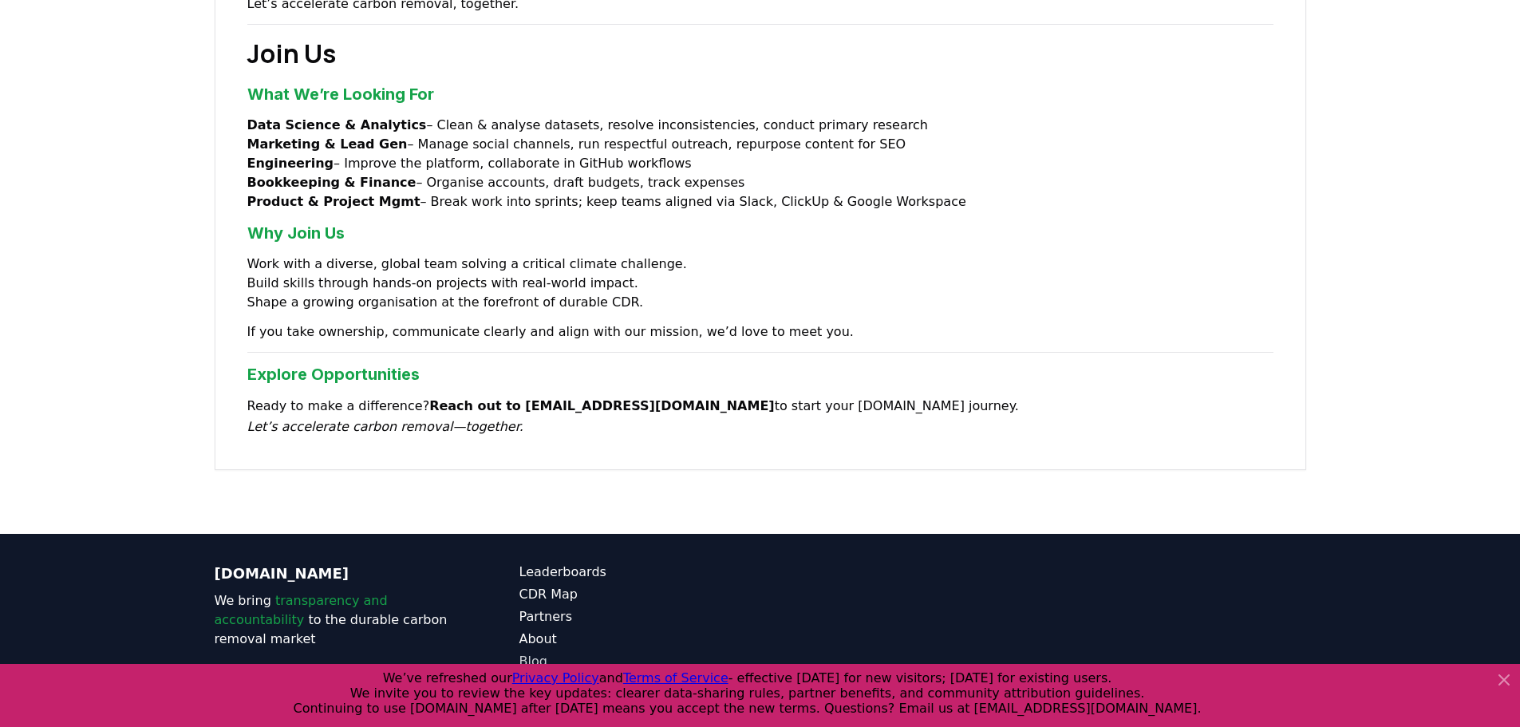
click at [539, 652] on link "Blog" at bounding box center [639, 661] width 241 height 19
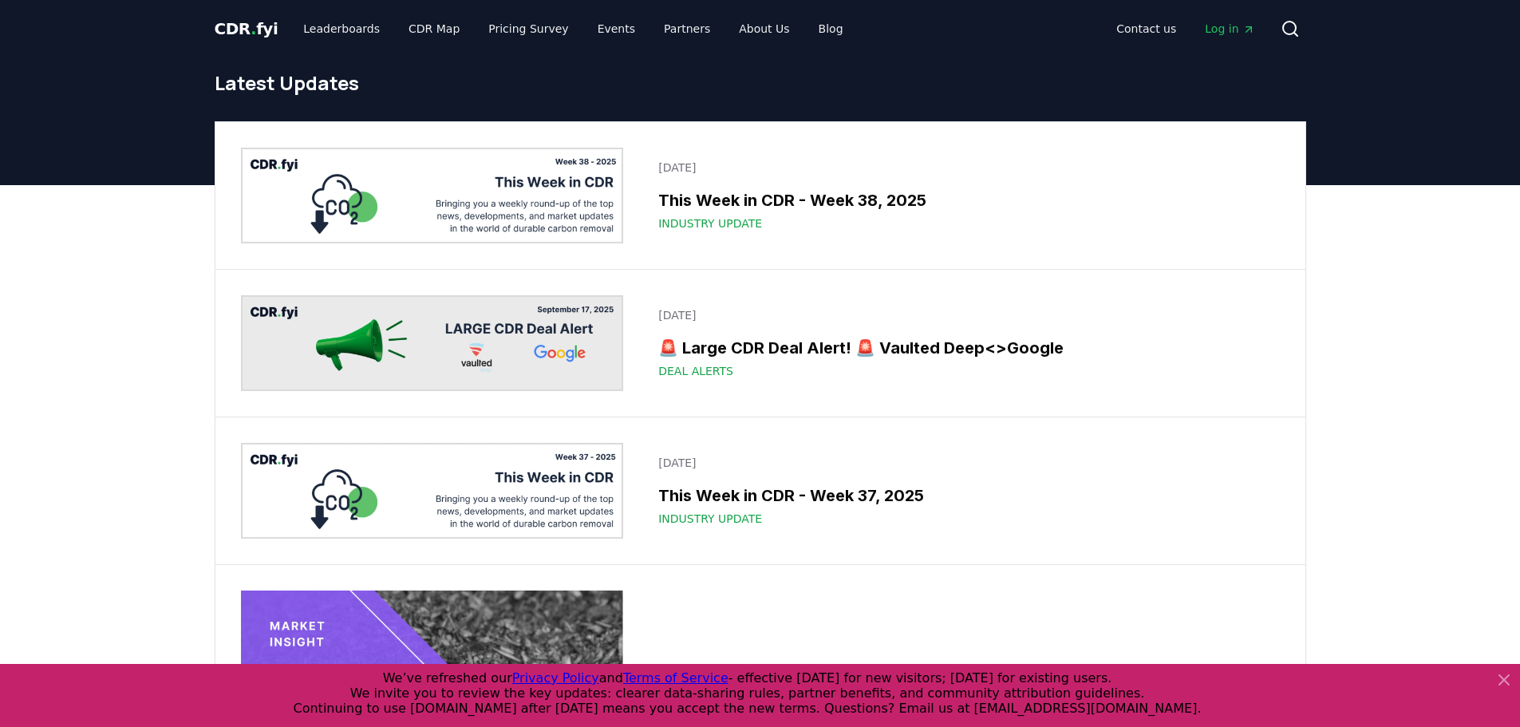
click at [321, 8] on div "CDR . fyi Leaderboards CDR Map Pricing Survey Events Partners About Us Blog Con…" at bounding box center [760, 28] width 1091 height 57
click at [333, 24] on link "Leaderboards" at bounding box center [341, 28] width 102 height 29
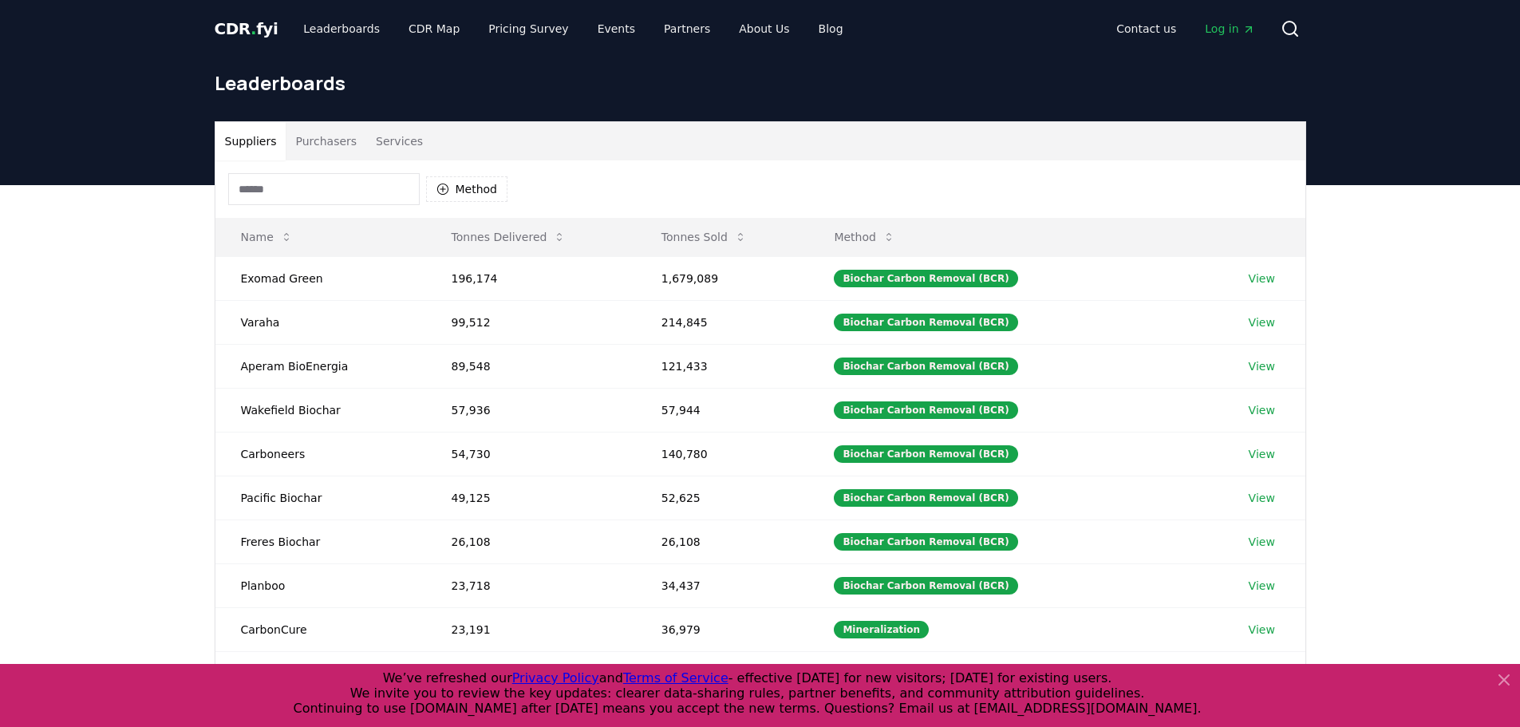
click at [1506, 685] on icon at bounding box center [1503, 679] width 19 height 19
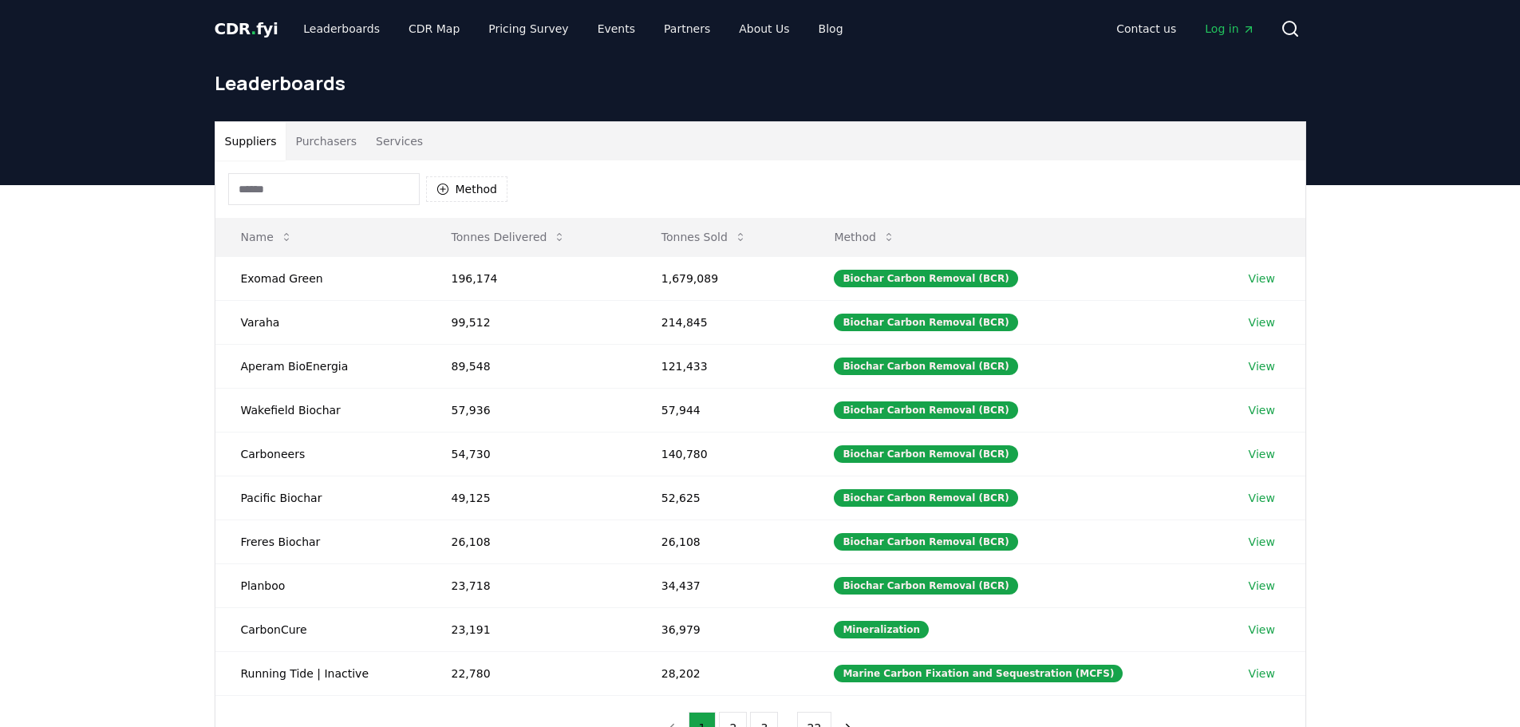
click at [1462, 652] on div "Suppliers Purchasers Services Method Name Tonnes Delivered Tonnes Sold Method E…" at bounding box center [760, 504] width 1520 height 639
click at [964, 283] on div "Biochar Carbon Removal (BCR)" at bounding box center [925, 279] width 183 height 18
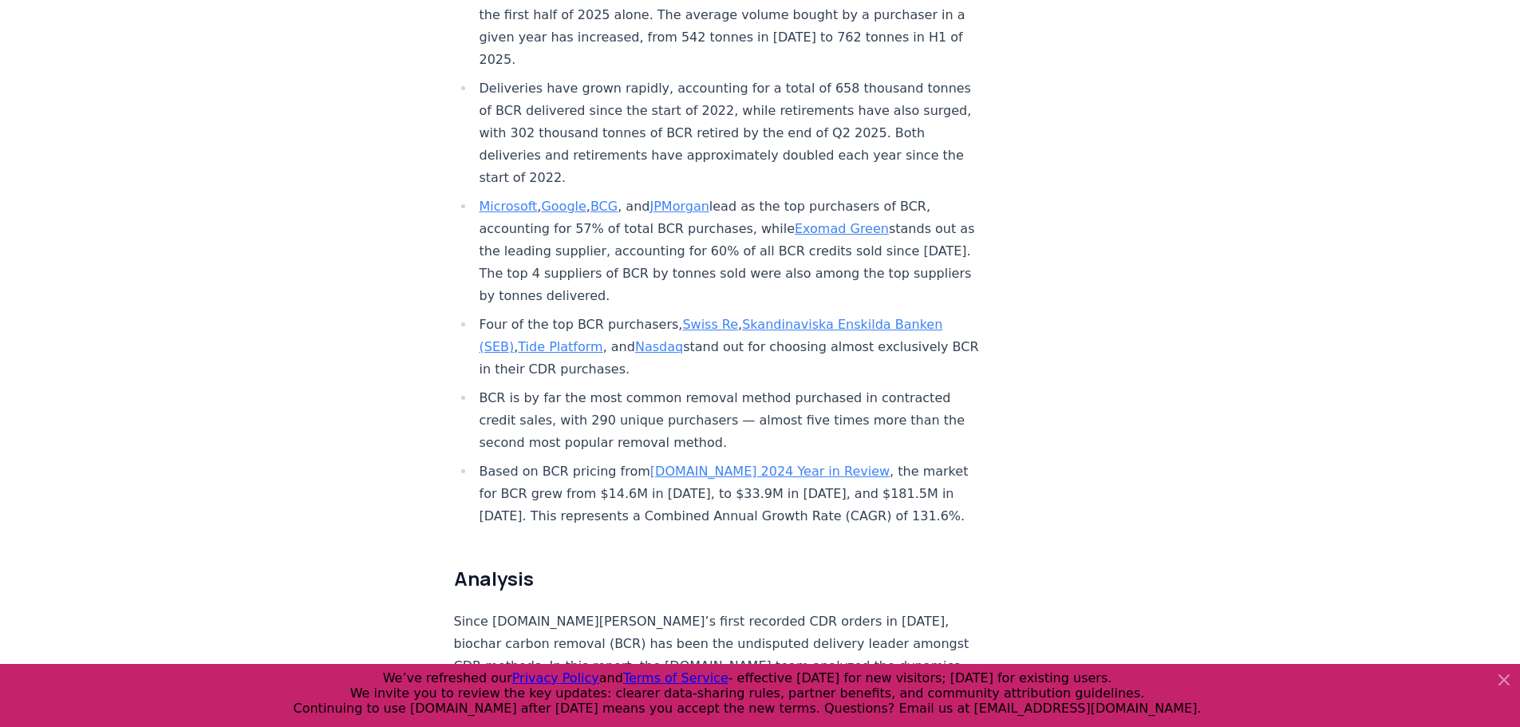
scroll to position [718, 0]
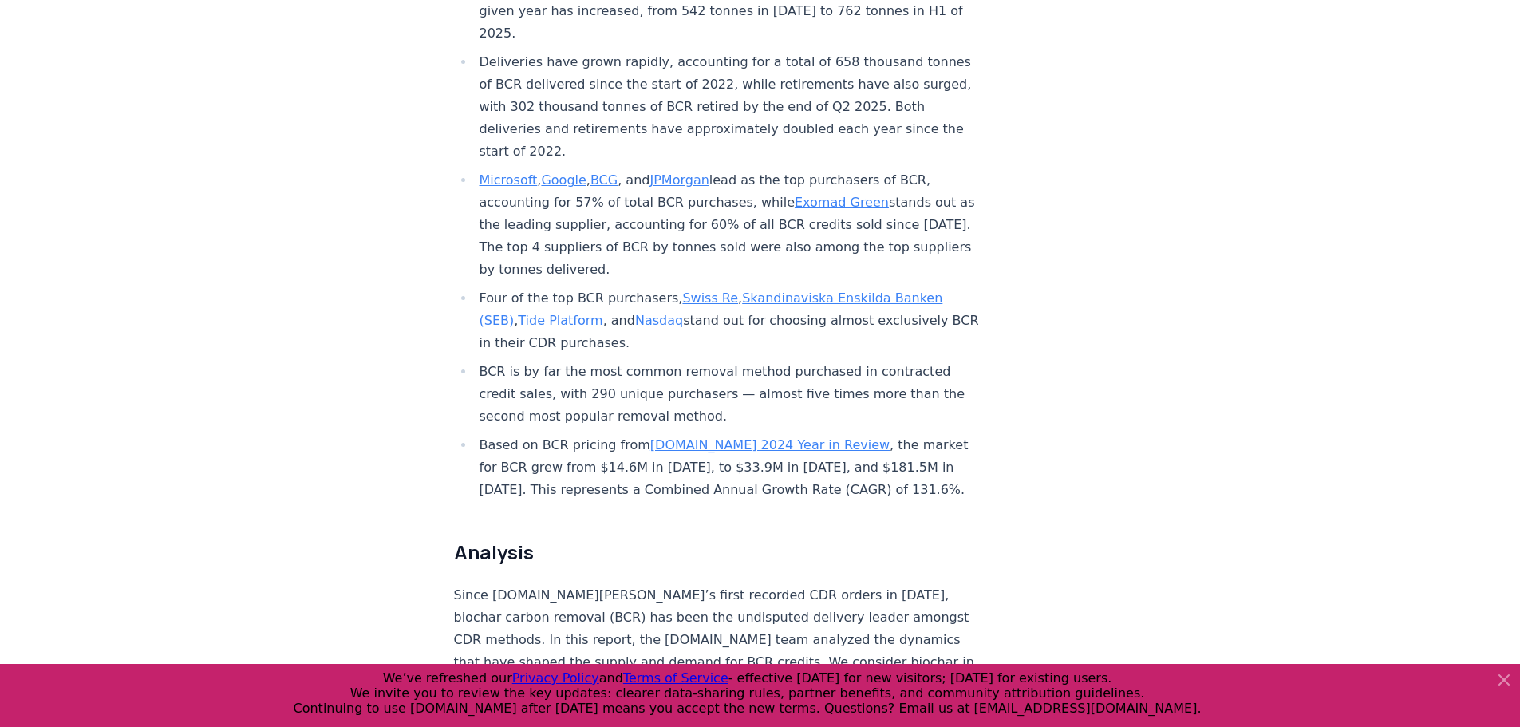
drag, startPoint x: 1023, startPoint y: 463, endPoint x: 1012, endPoint y: 516, distance: 54.5
click at [1505, 684] on icon at bounding box center [1503, 679] width 19 height 19
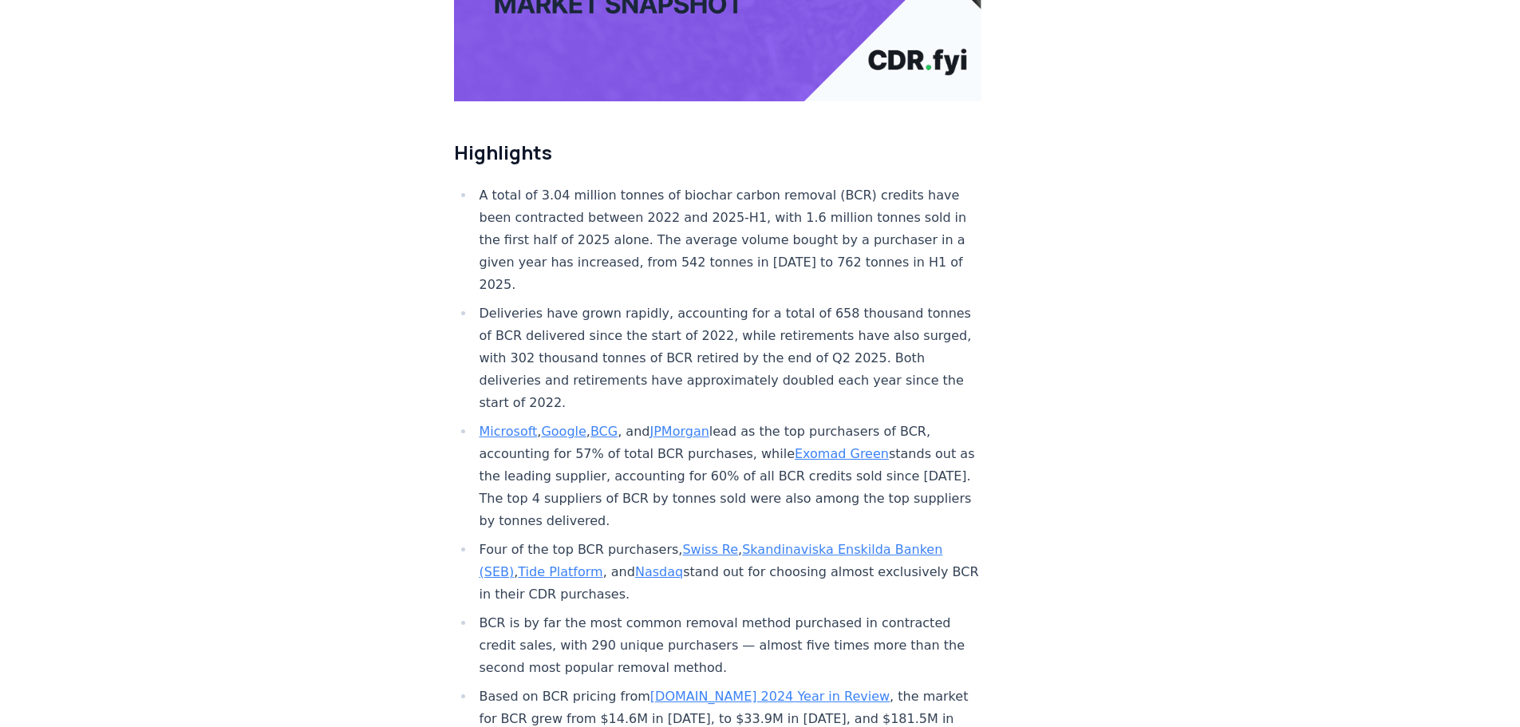
scroll to position [80, 0]
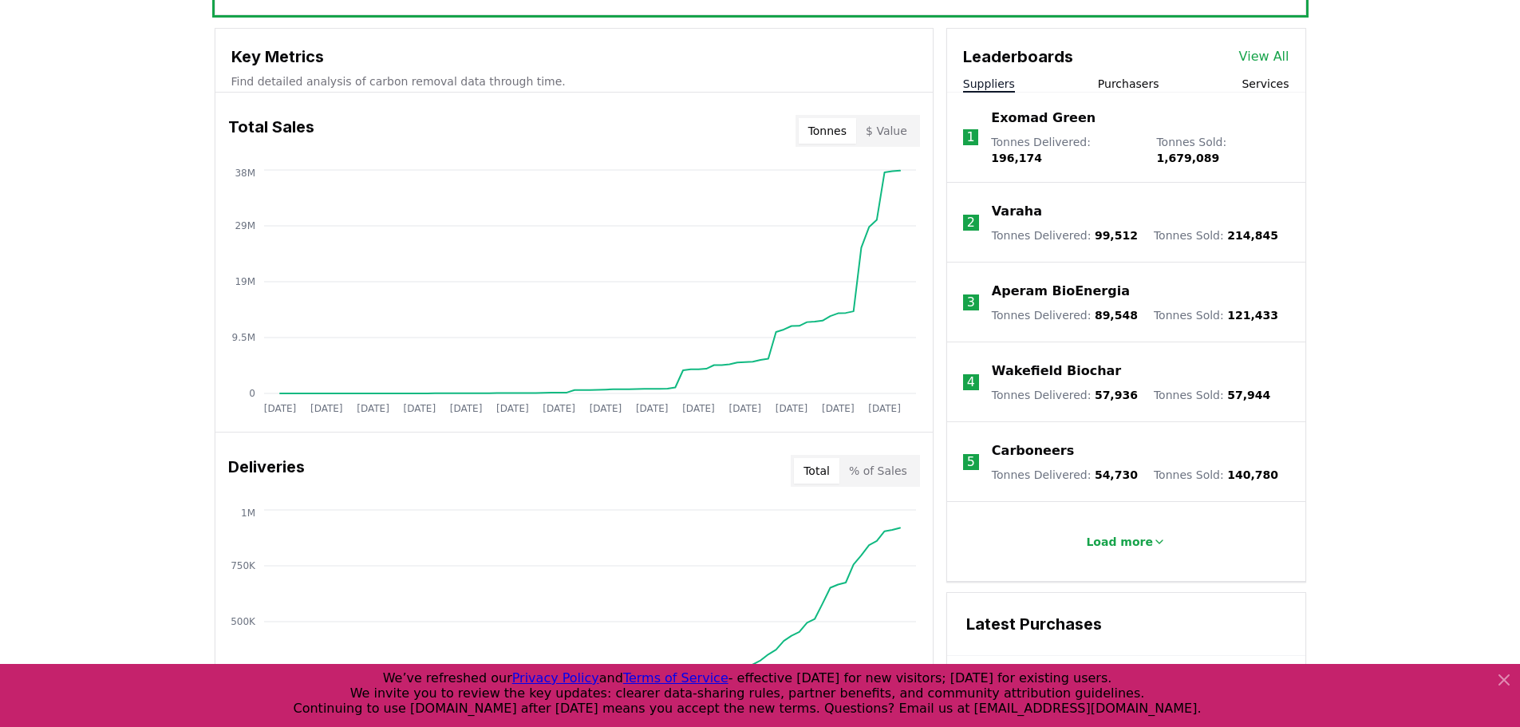
scroll to position [558, 0]
click at [1042, 151] on span "196,174" at bounding box center [1016, 157] width 51 height 13
click at [1054, 119] on p "Exomad Green" at bounding box center [1043, 117] width 105 height 19
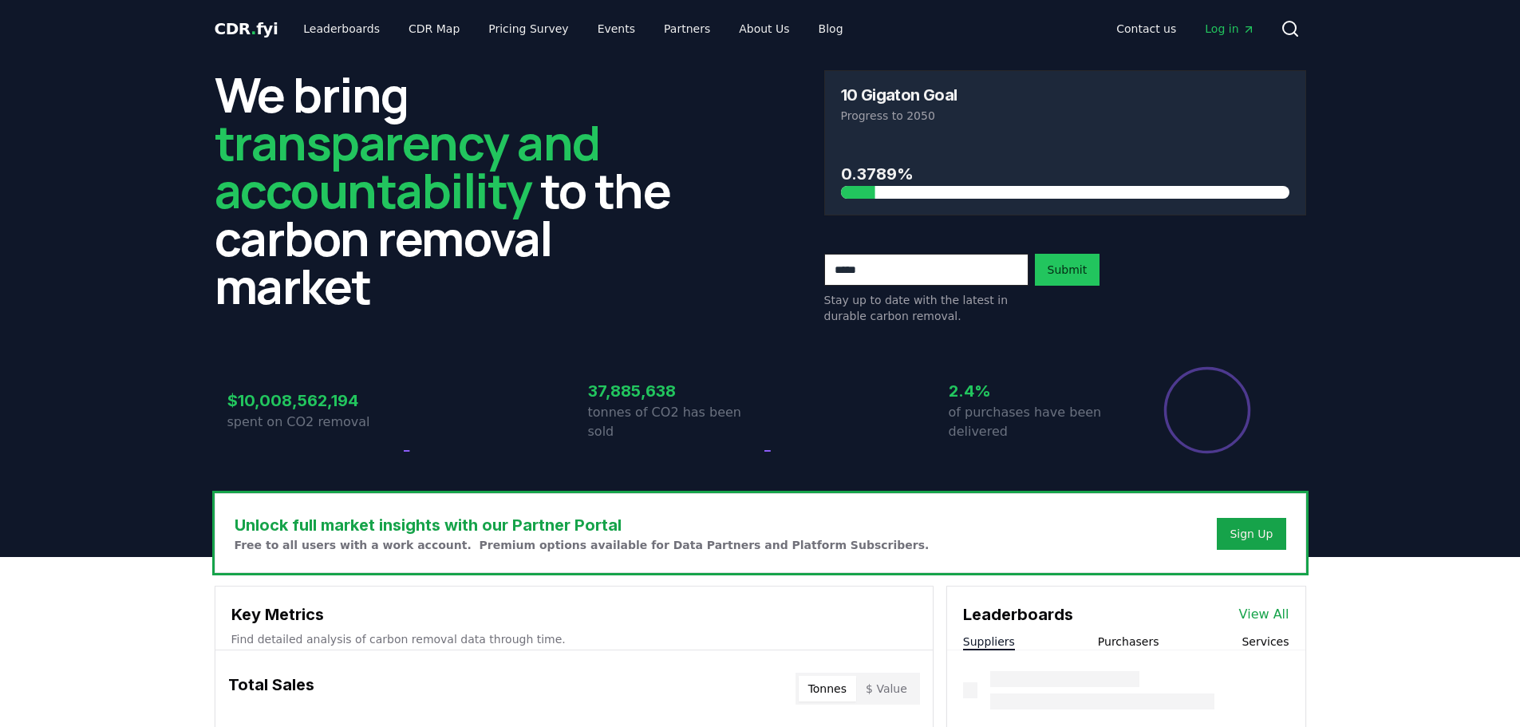
scroll to position [558, 0]
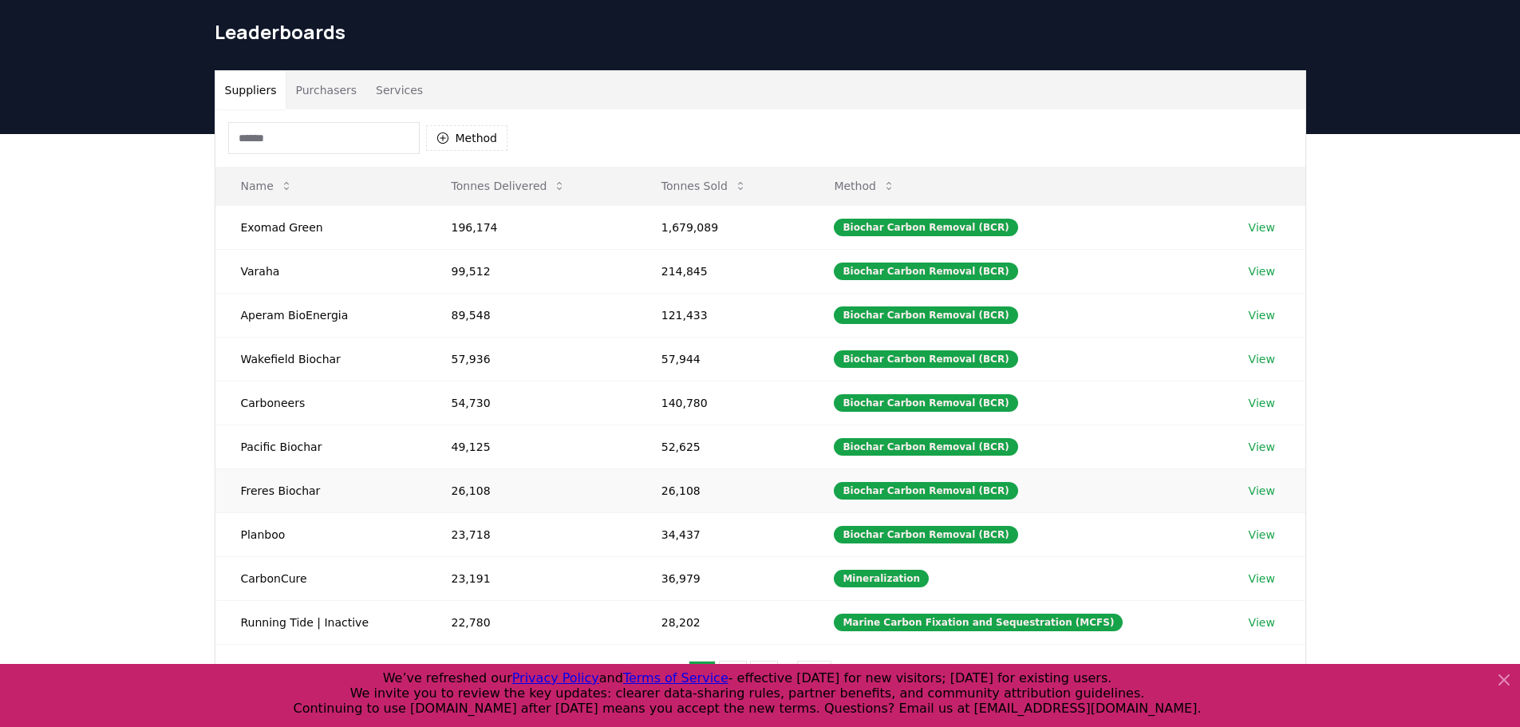
scroll to position [80, 0]
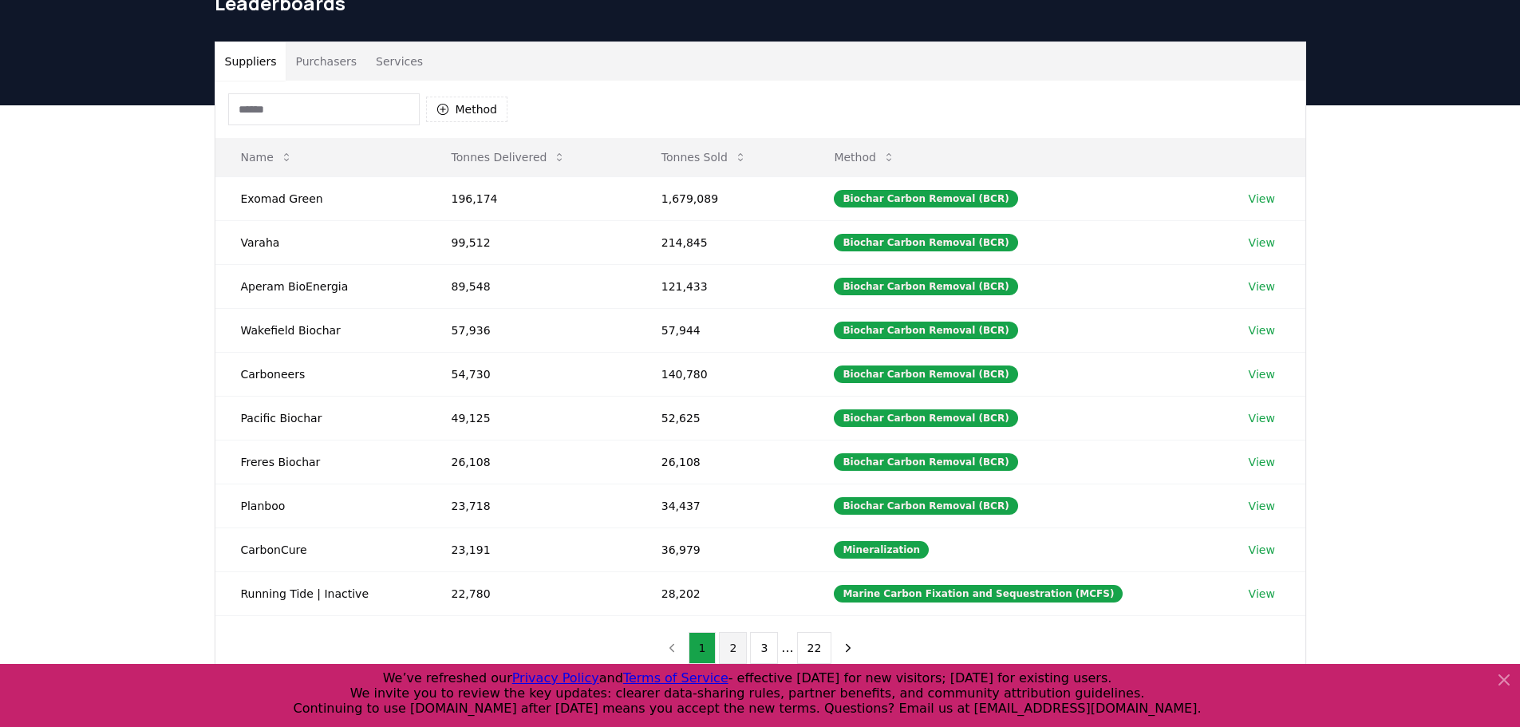
click at [737, 649] on button "2" at bounding box center [733, 648] width 28 height 32
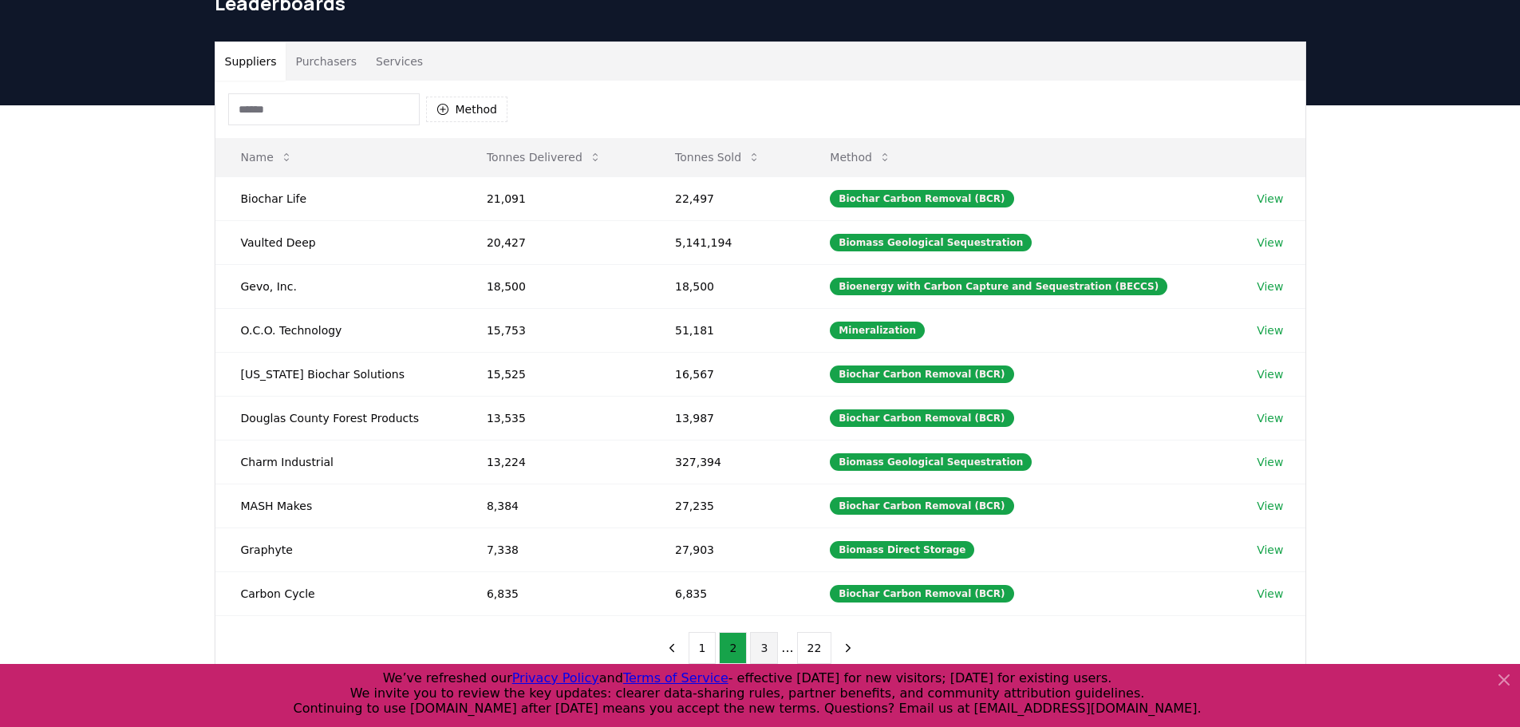
click at [764, 653] on button "3" at bounding box center [764, 648] width 28 height 32
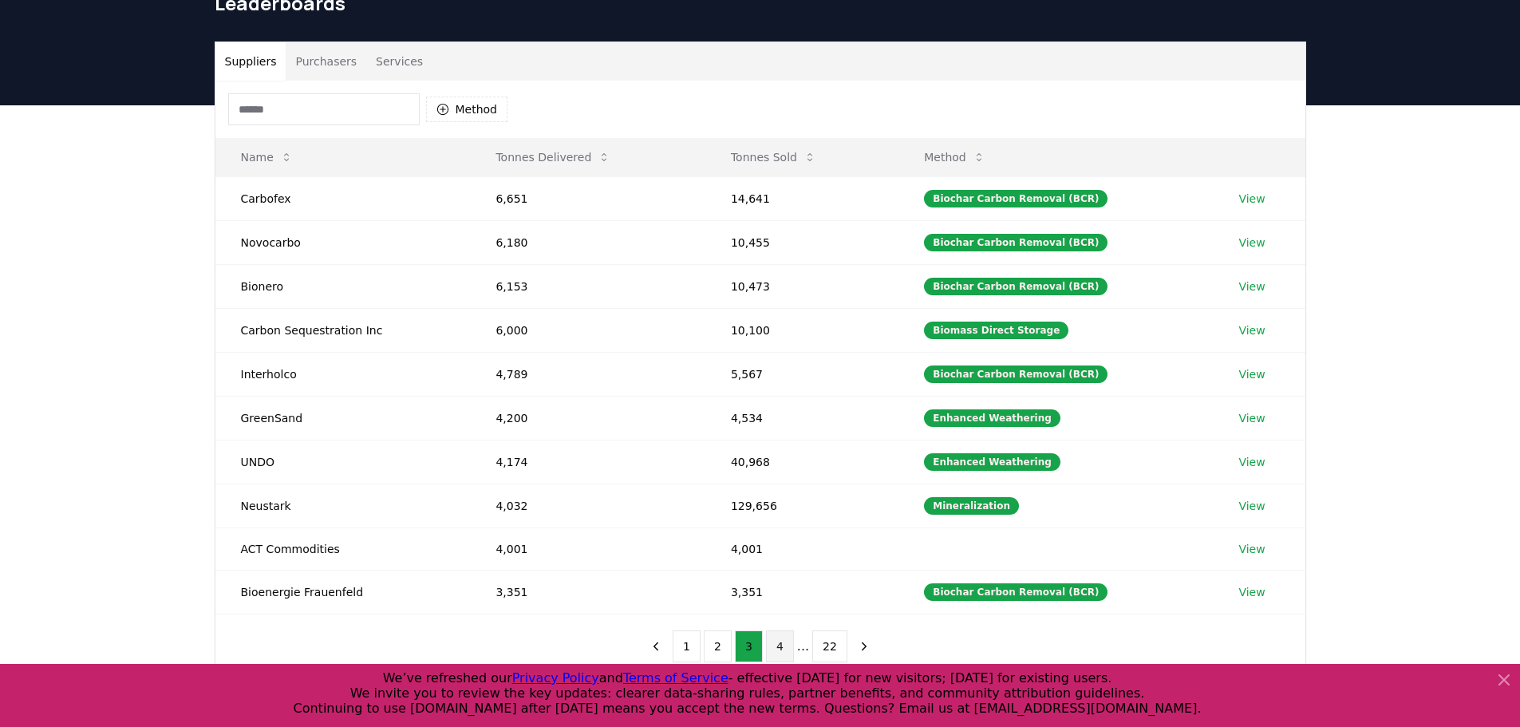
click at [787, 657] on button "4" at bounding box center [780, 646] width 28 height 32
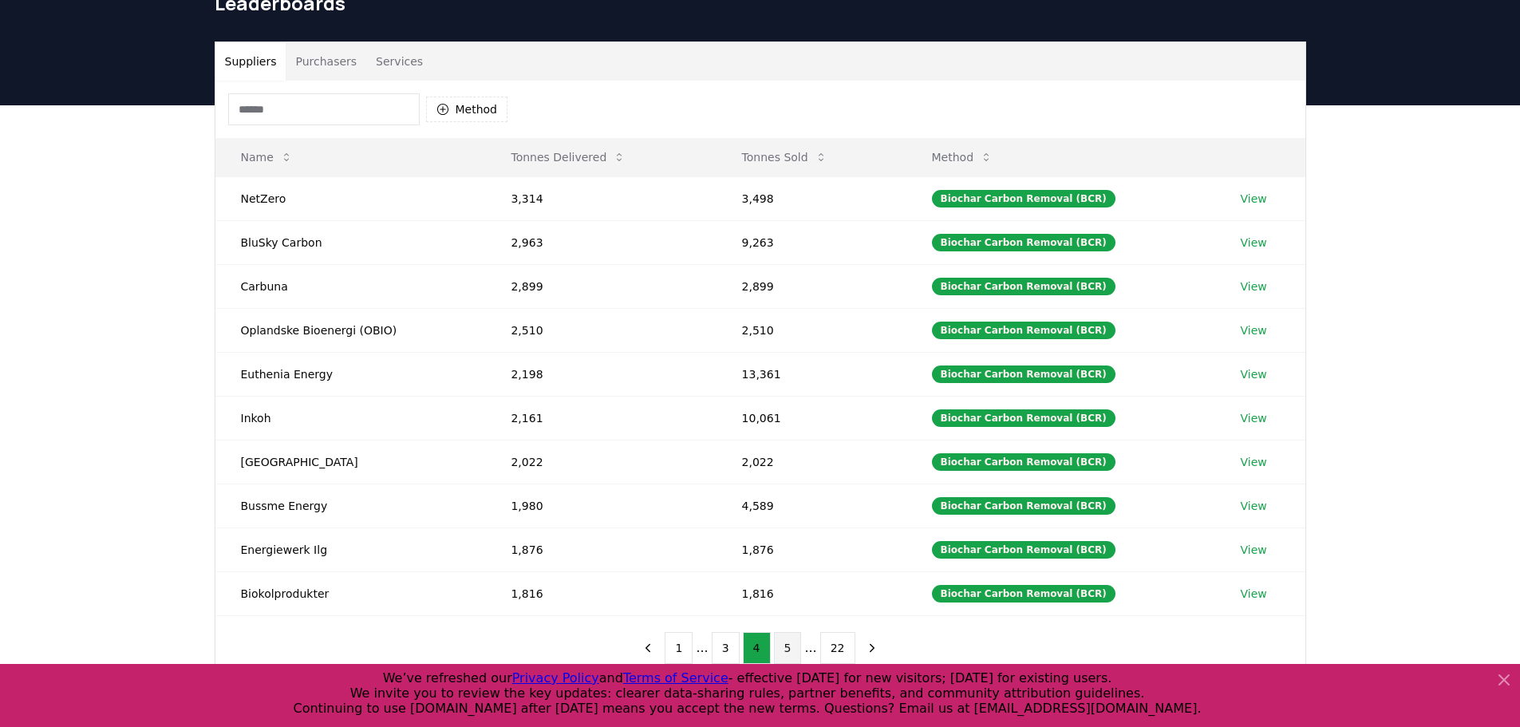
click at [790, 642] on button "5" at bounding box center [788, 648] width 28 height 32
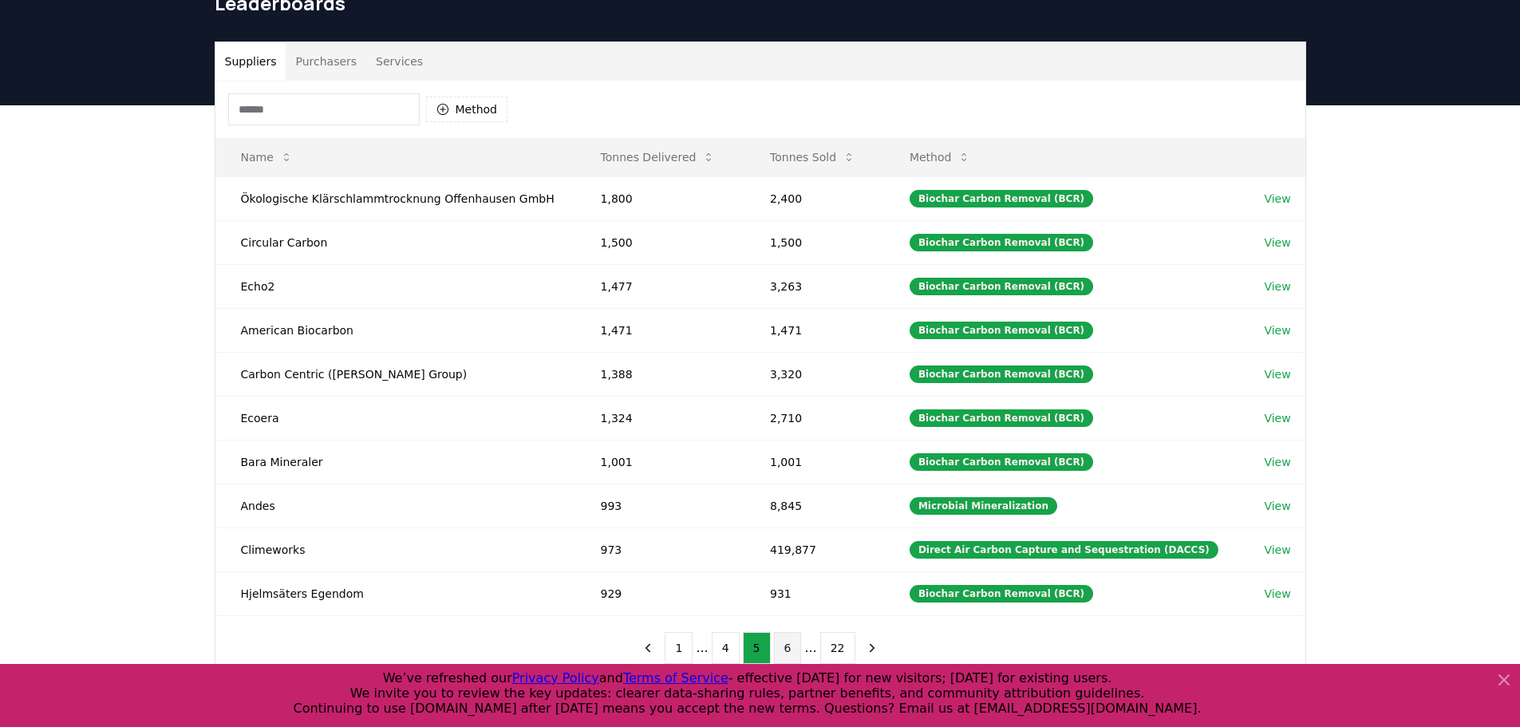
click at [798, 649] on button "6" at bounding box center [788, 648] width 28 height 32
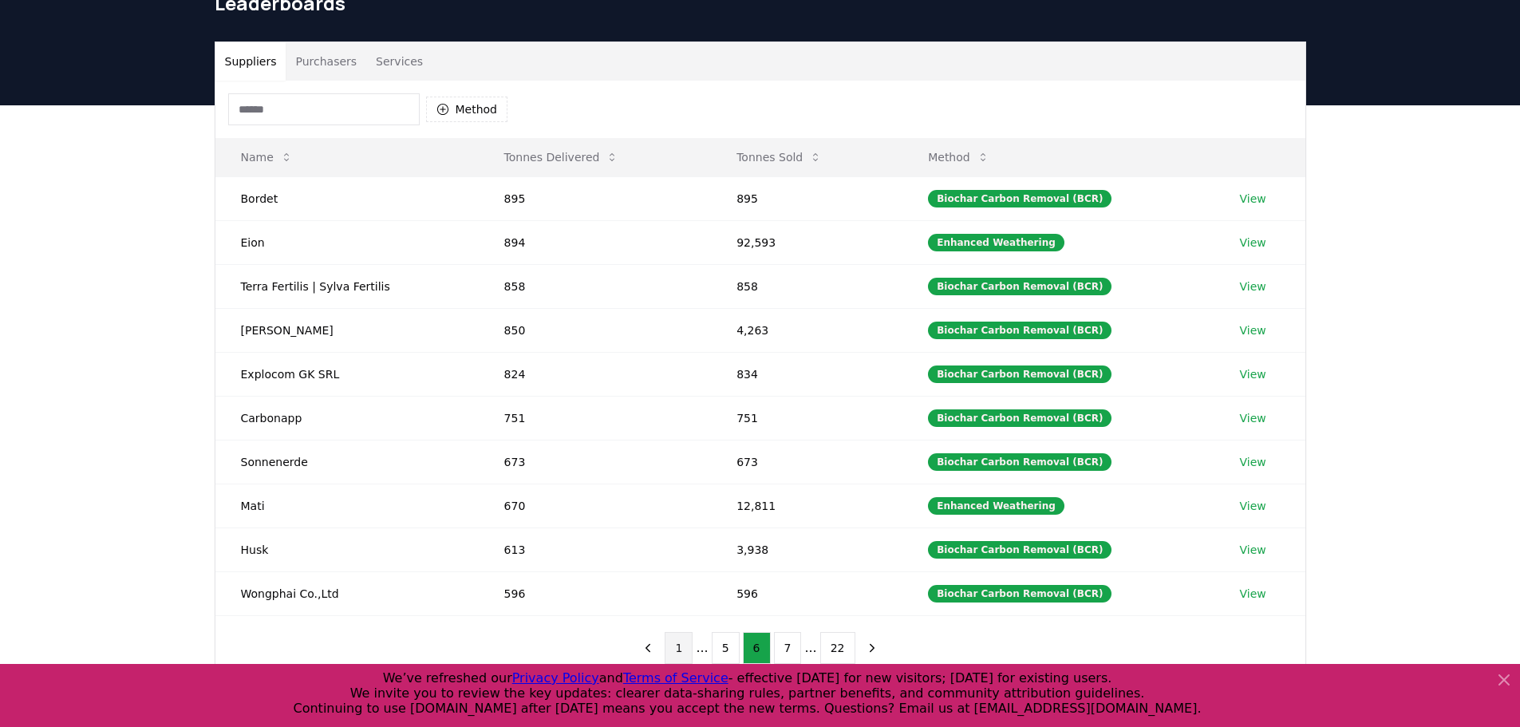
click at [693, 647] on button "1" at bounding box center [679, 648] width 28 height 32
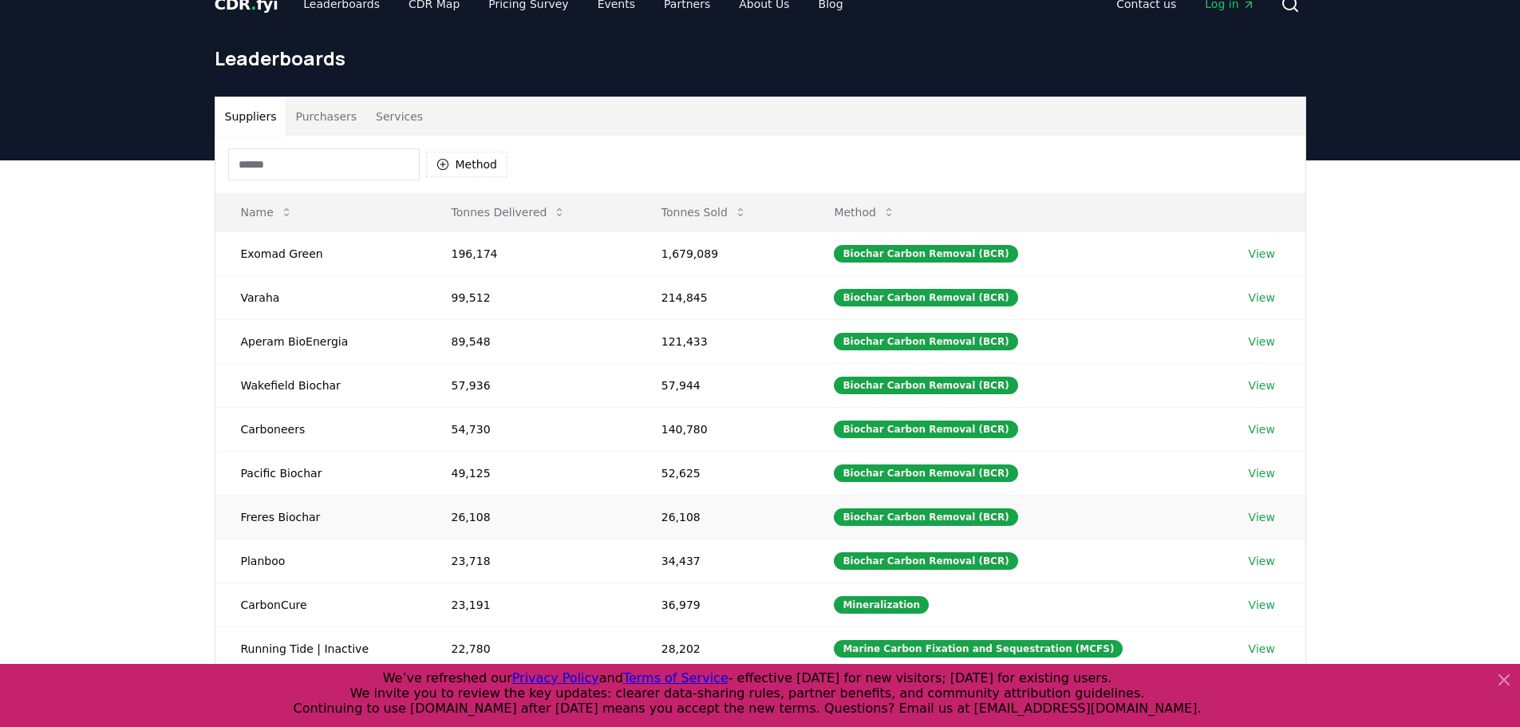
scroll to position [0, 0]
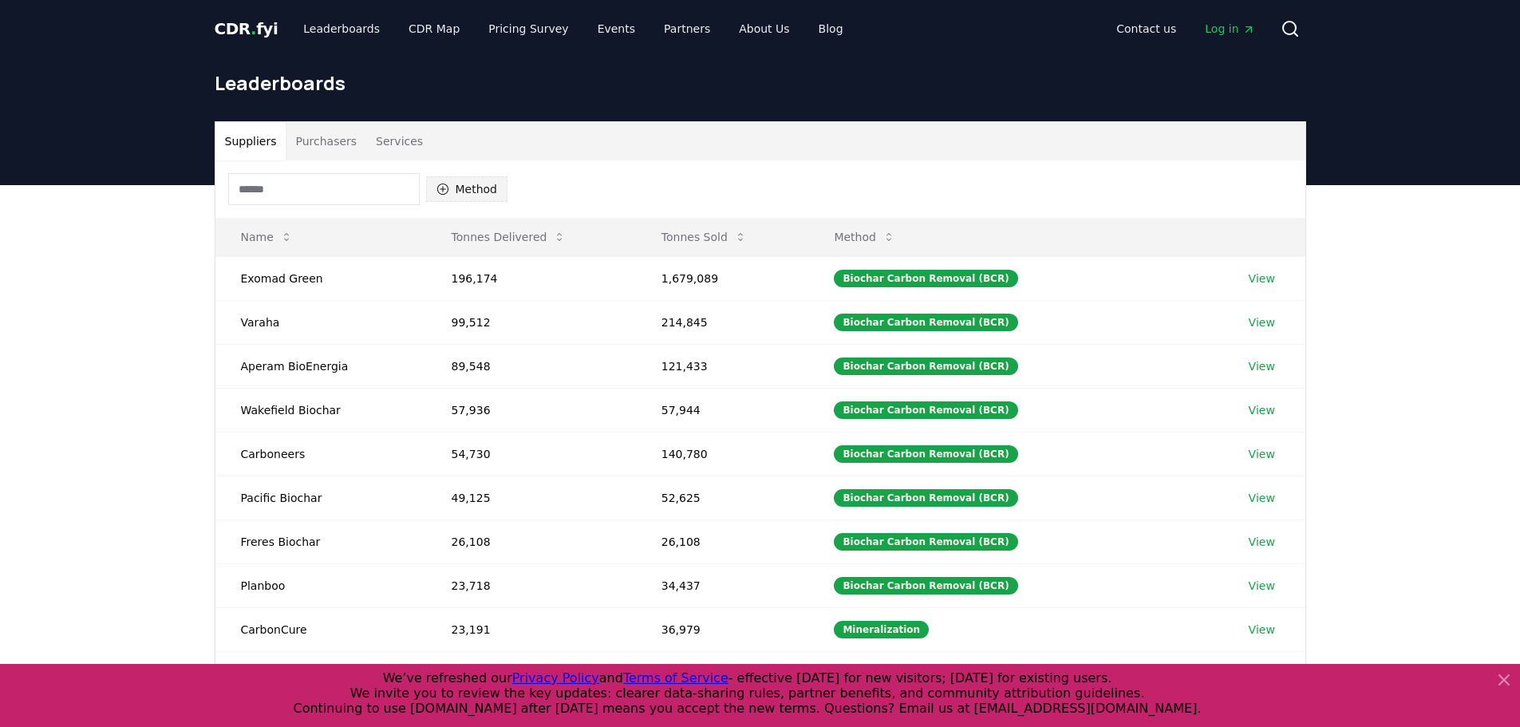
click at [475, 183] on button "Method" at bounding box center [467, 189] width 82 height 26
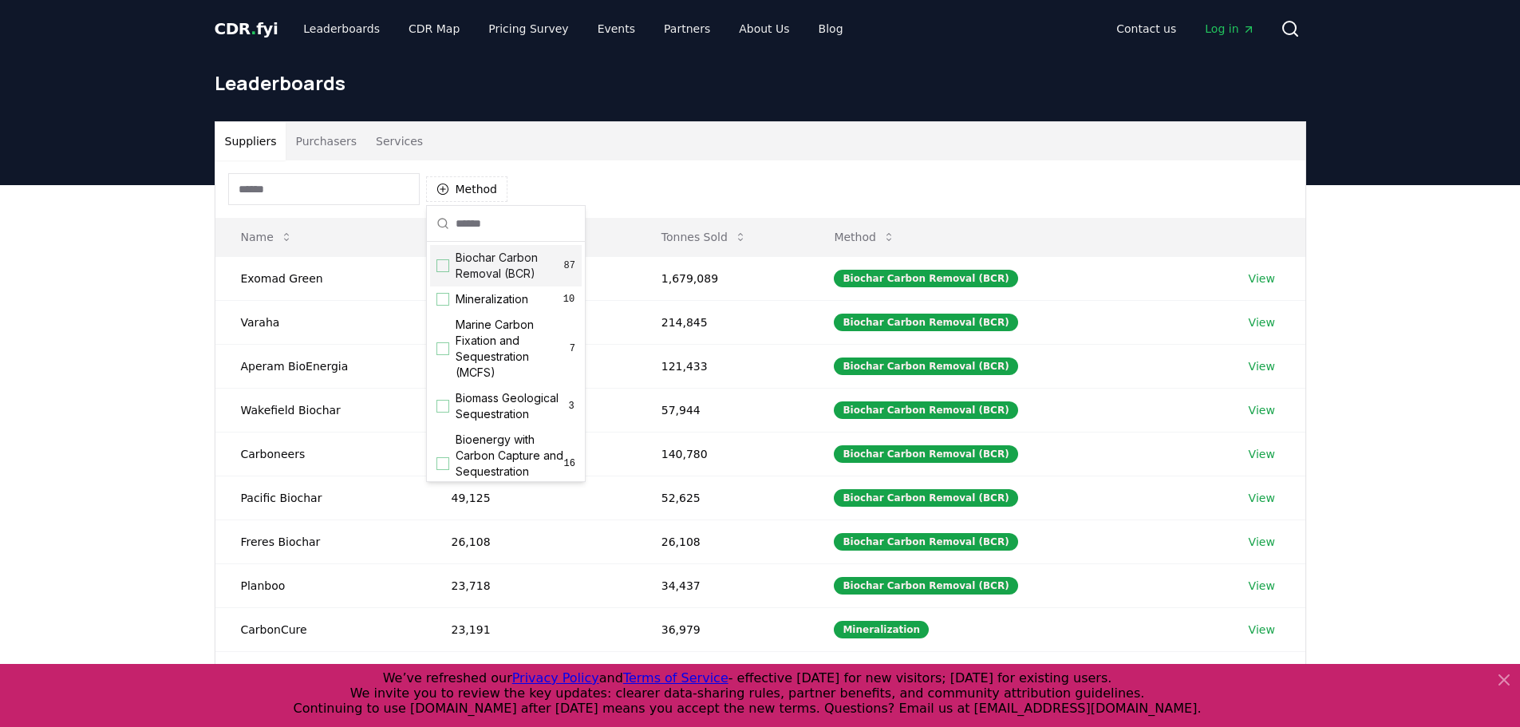
click at [401, 191] on input at bounding box center [323, 189] width 191 height 32
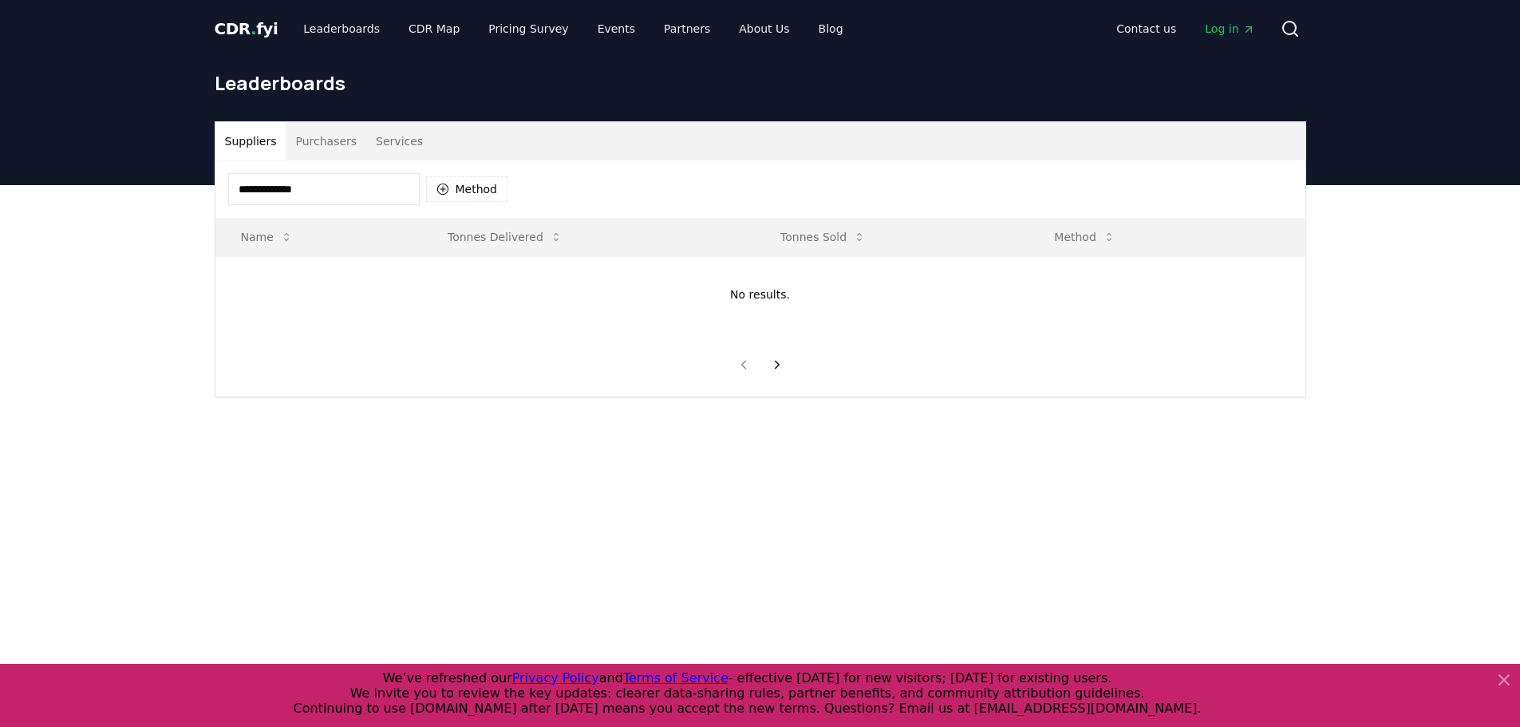
type input "**********"
click at [424, 286] on td "No results." at bounding box center [760, 294] width 1090 height 77
